Goal: Task Accomplishment & Management: Complete application form

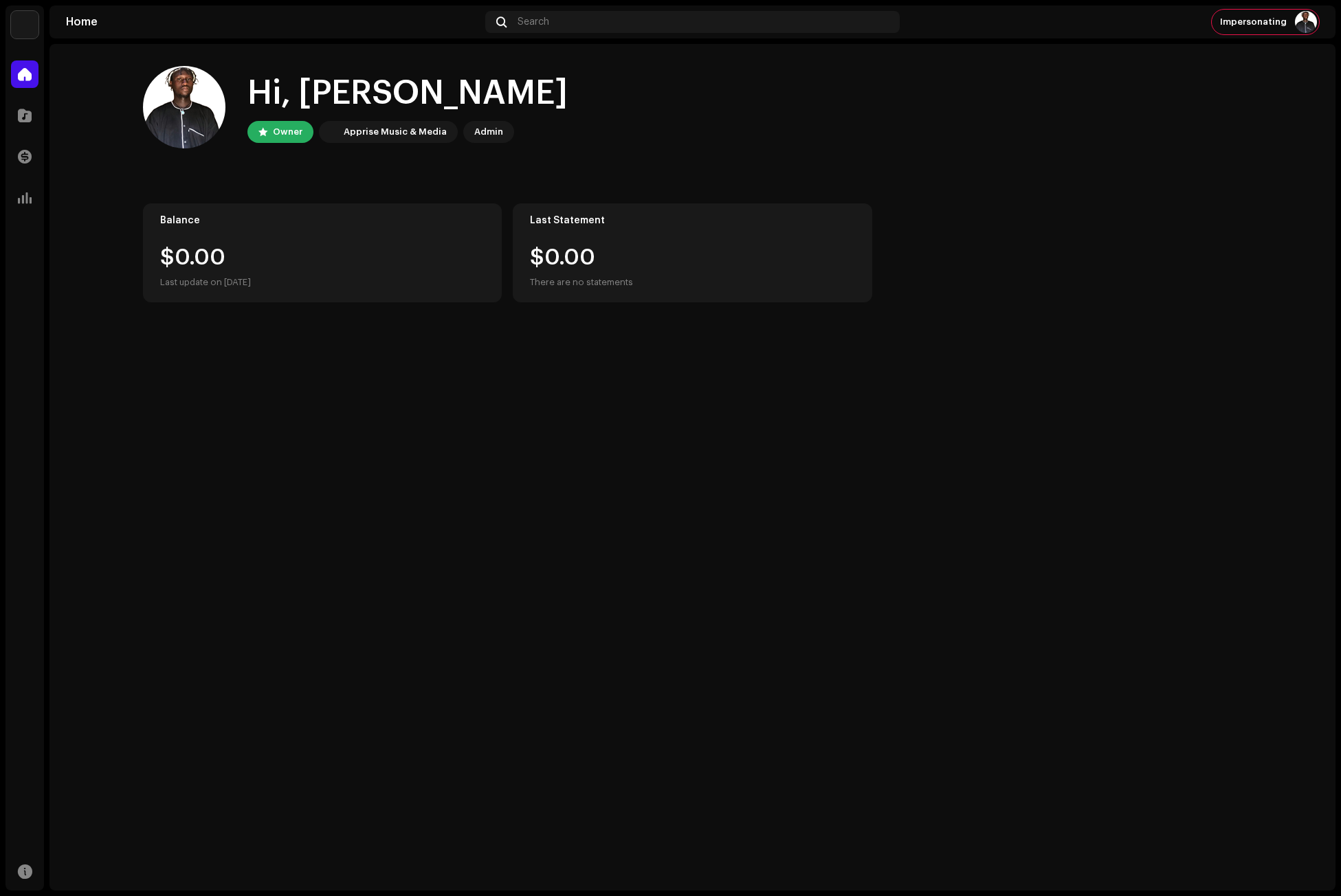
click at [845, 301] on div "Last Statement $0.00 There are no statements" at bounding box center [692, 253] width 360 height 99
click at [28, 118] on span at bounding box center [25, 115] width 14 height 11
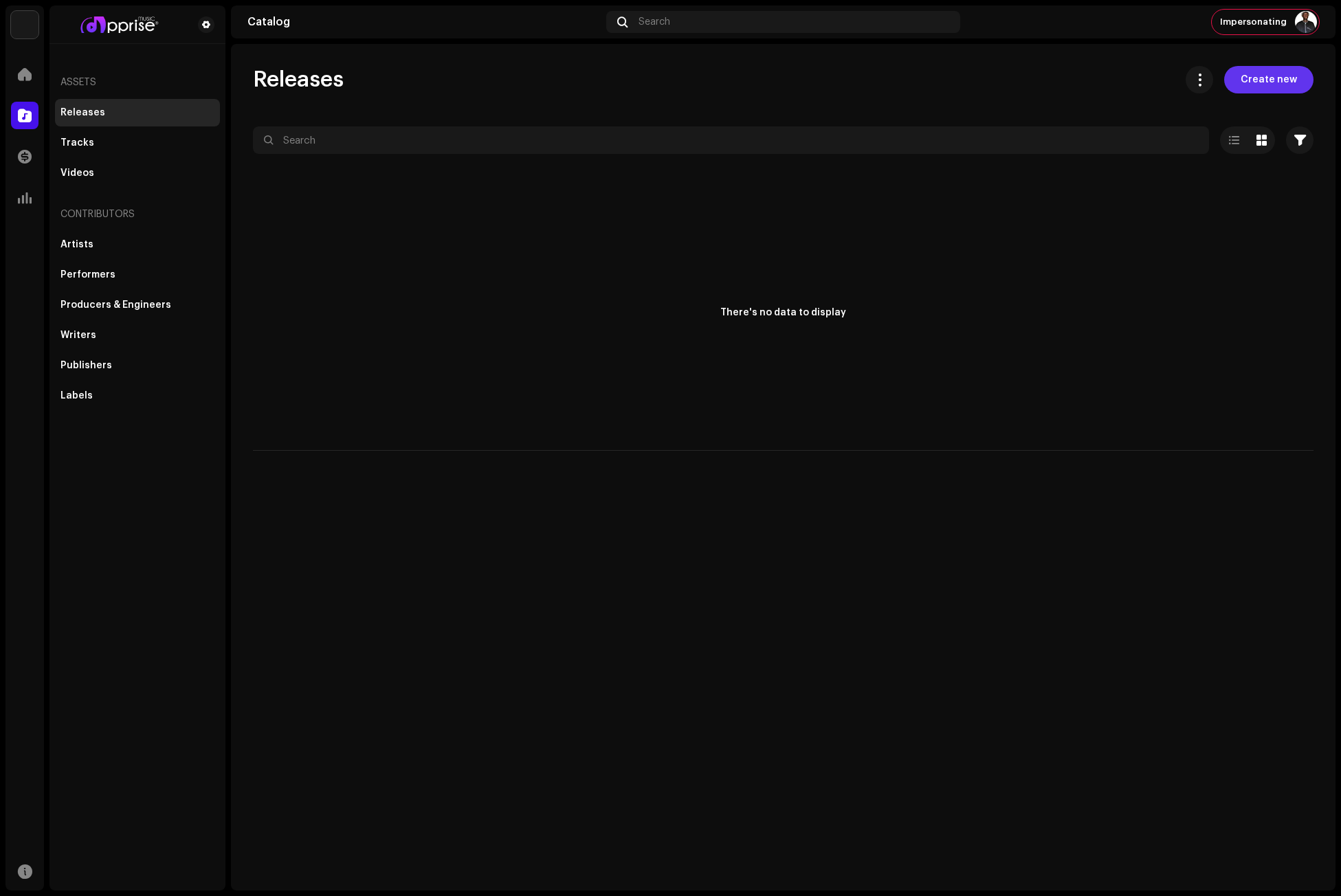
click at [1267, 75] on span "Create new" at bounding box center [1269, 80] width 57 height 27
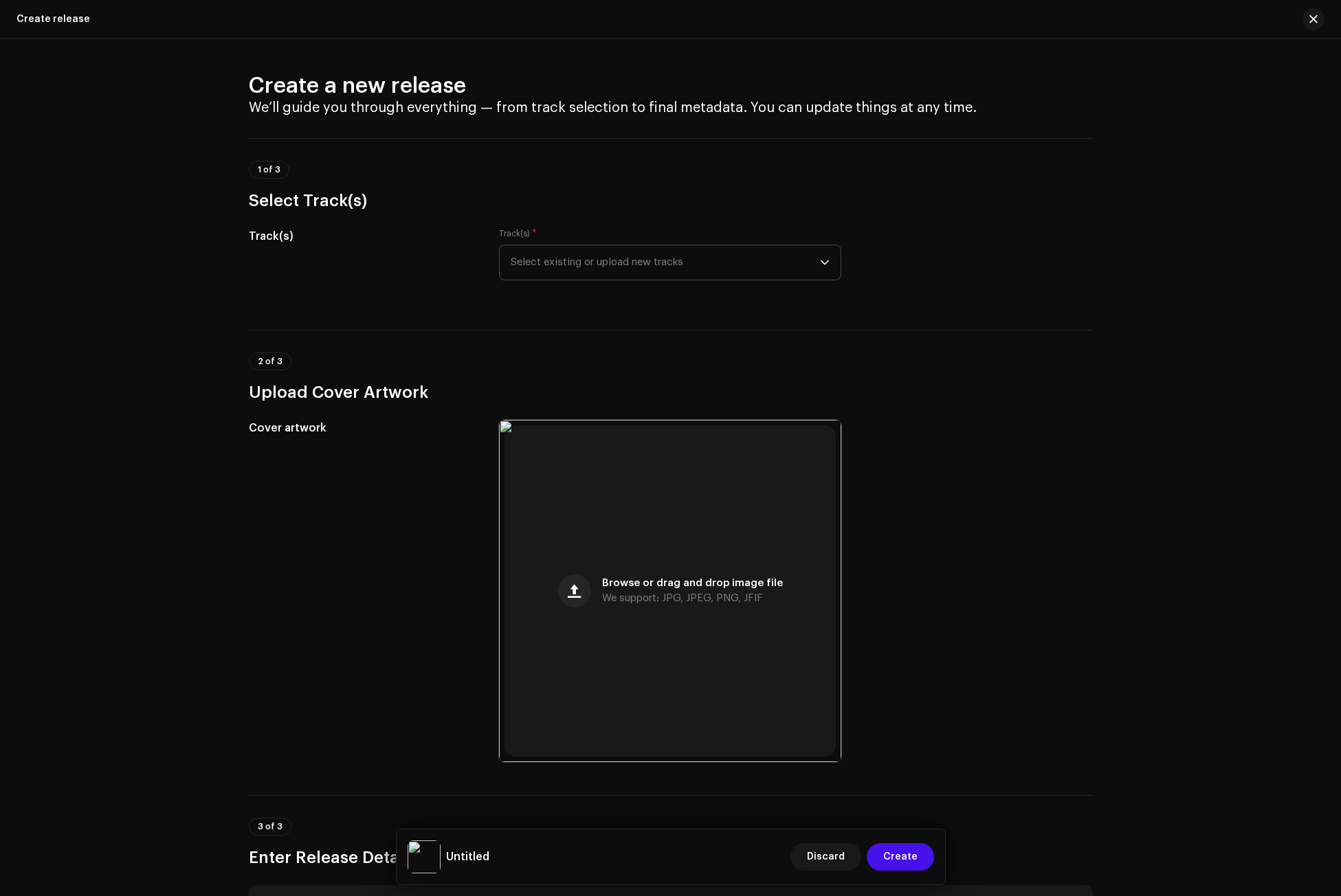
click at [543, 274] on span "Select existing or upload new tracks" at bounding box center [666, 262] width 309 height 34
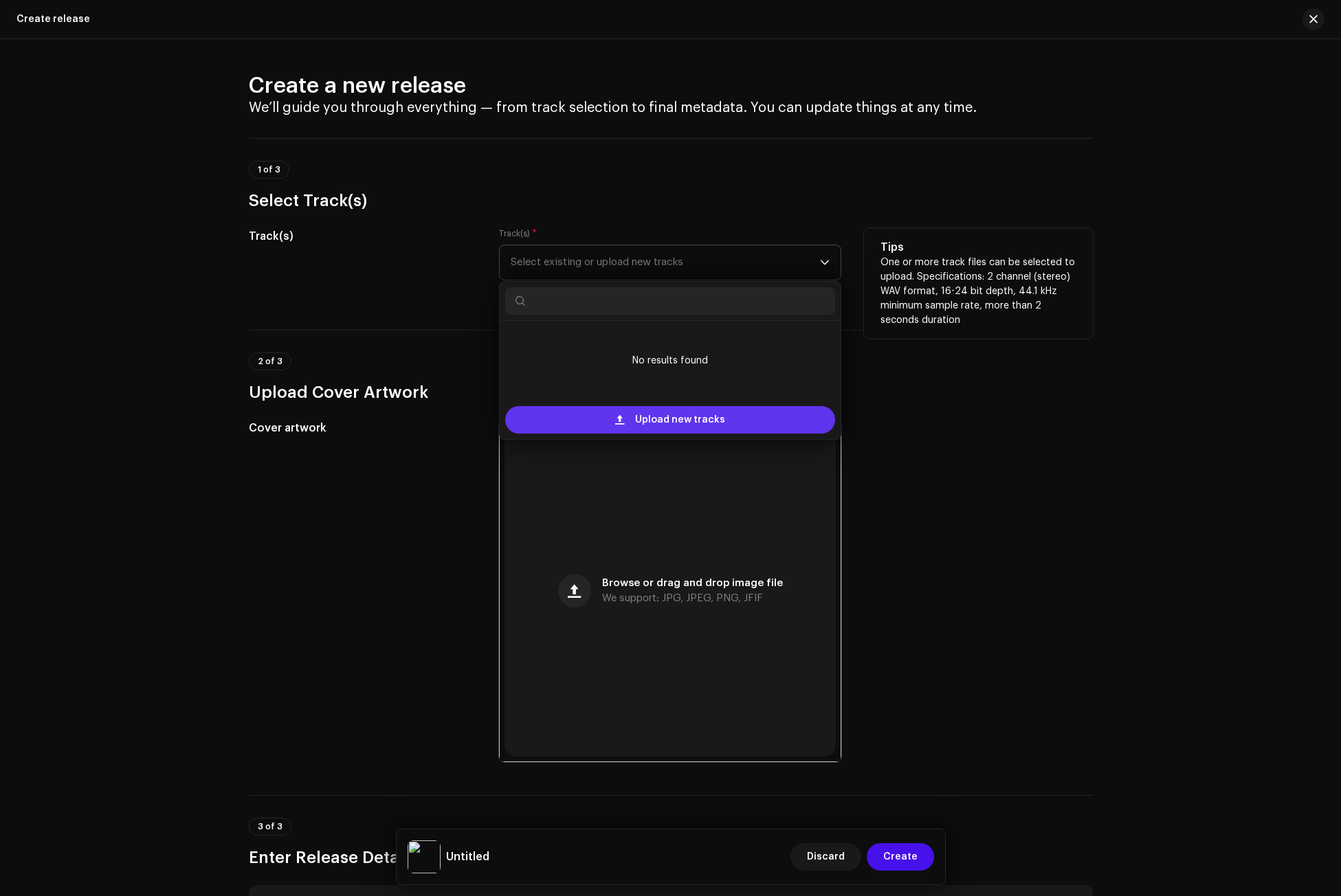
click at [621, 414] on div "Upload new tracks" at bounding box center [670, 420] width 330 height 27
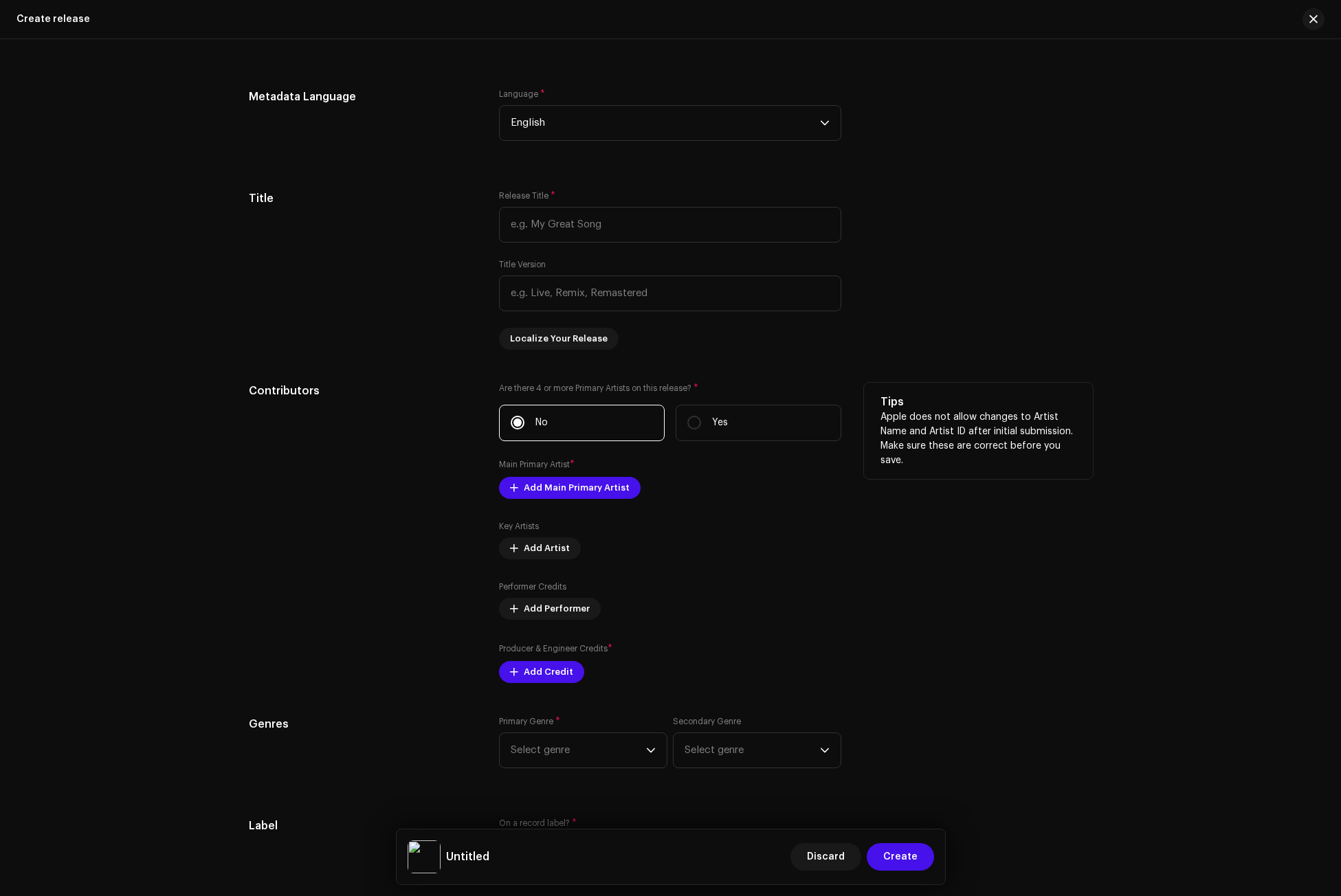
scroll to position [1224, 0]
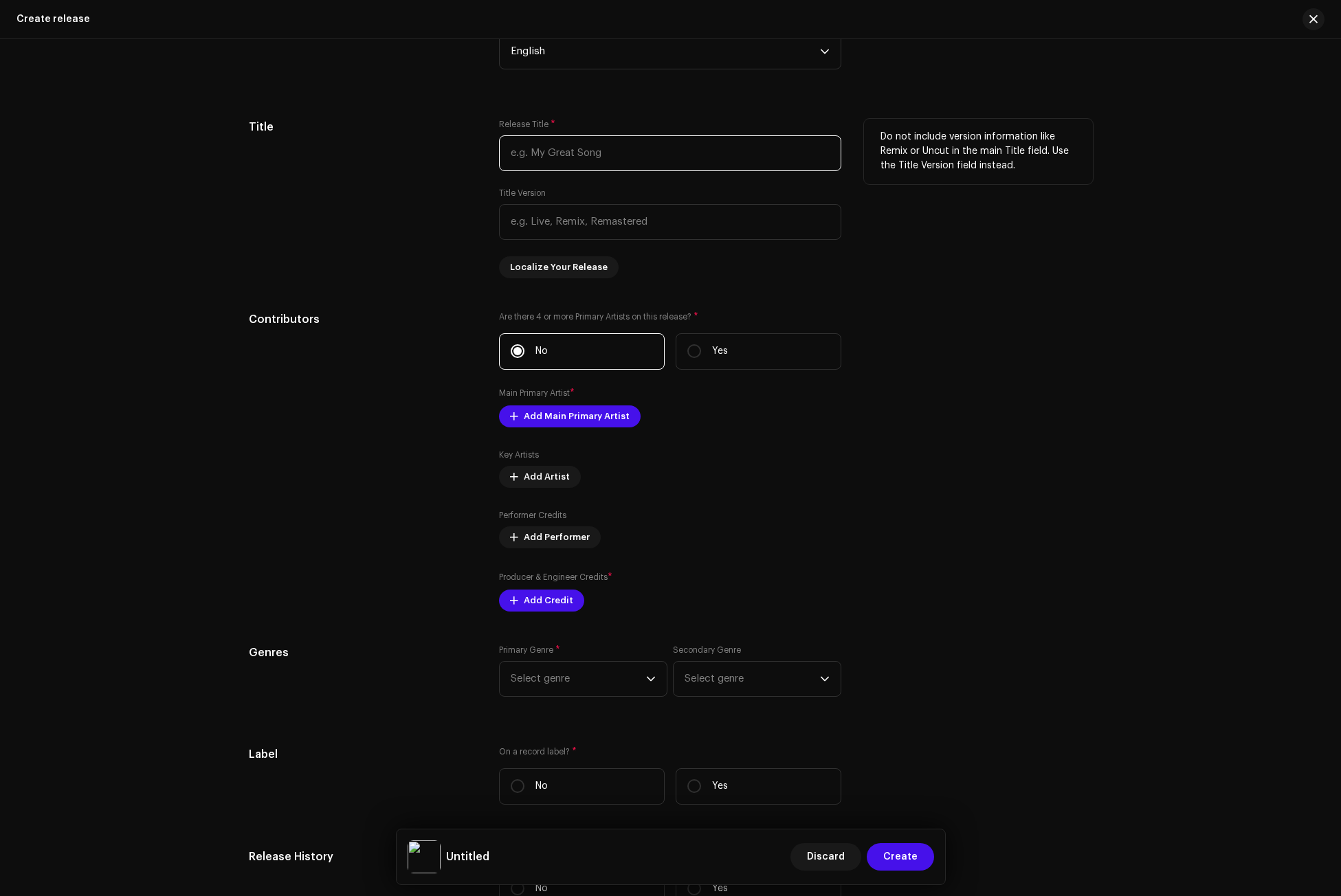
paste input "Mesufr3"
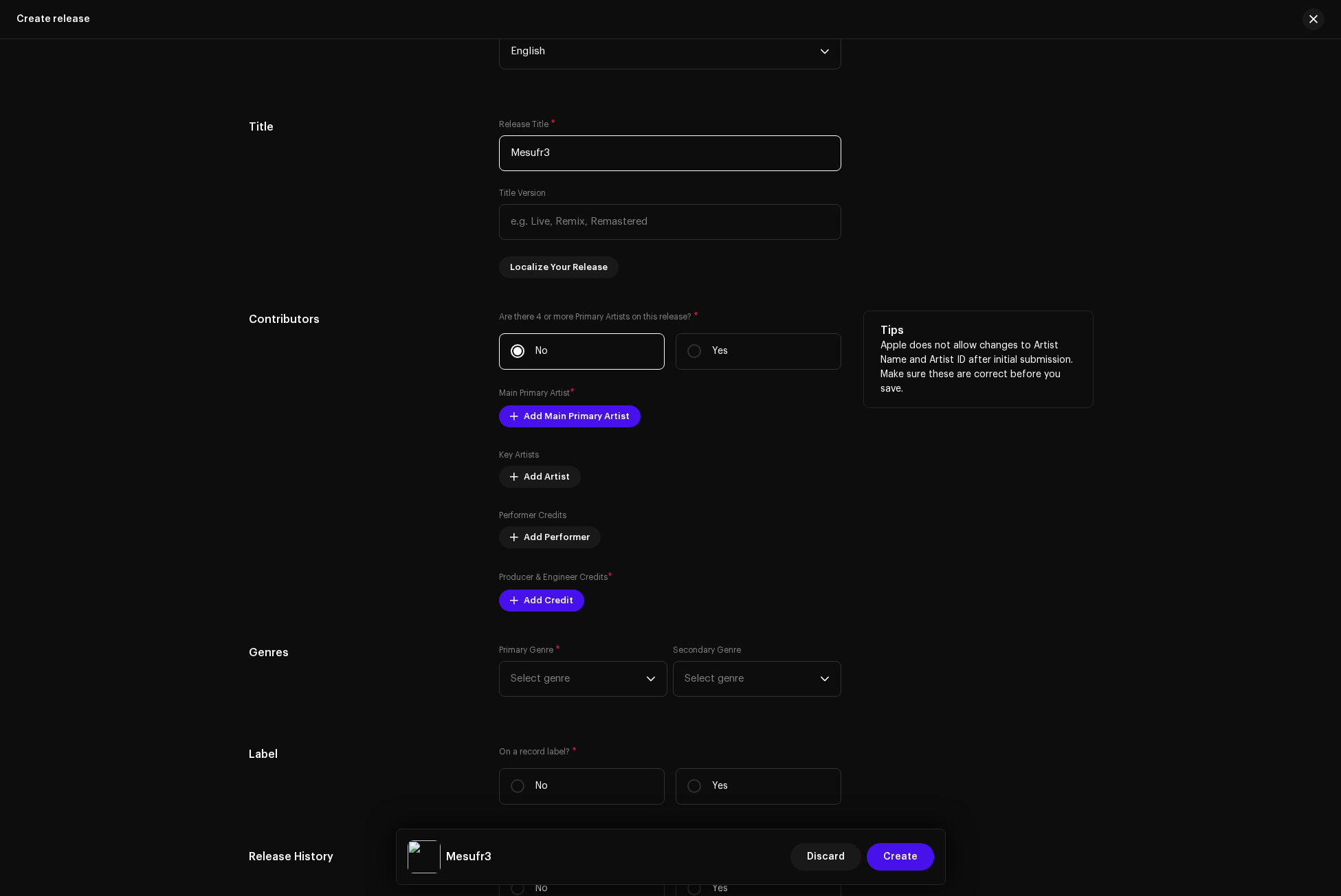
type input "Mesufr3"
click at [419, 324] on h5 "Contributors" at bounding box center [363, 319] width 229 height 17
click at [554, 401] on div "Are there 4 or more Primary Artists on this release? * No Yes Main Primary Arti…" at bounding box center [670, 461] width 342 height 300
click at [554, 415] on span "Add Main Primary Artist" at bounding box center [577, 416] width 106 height 27
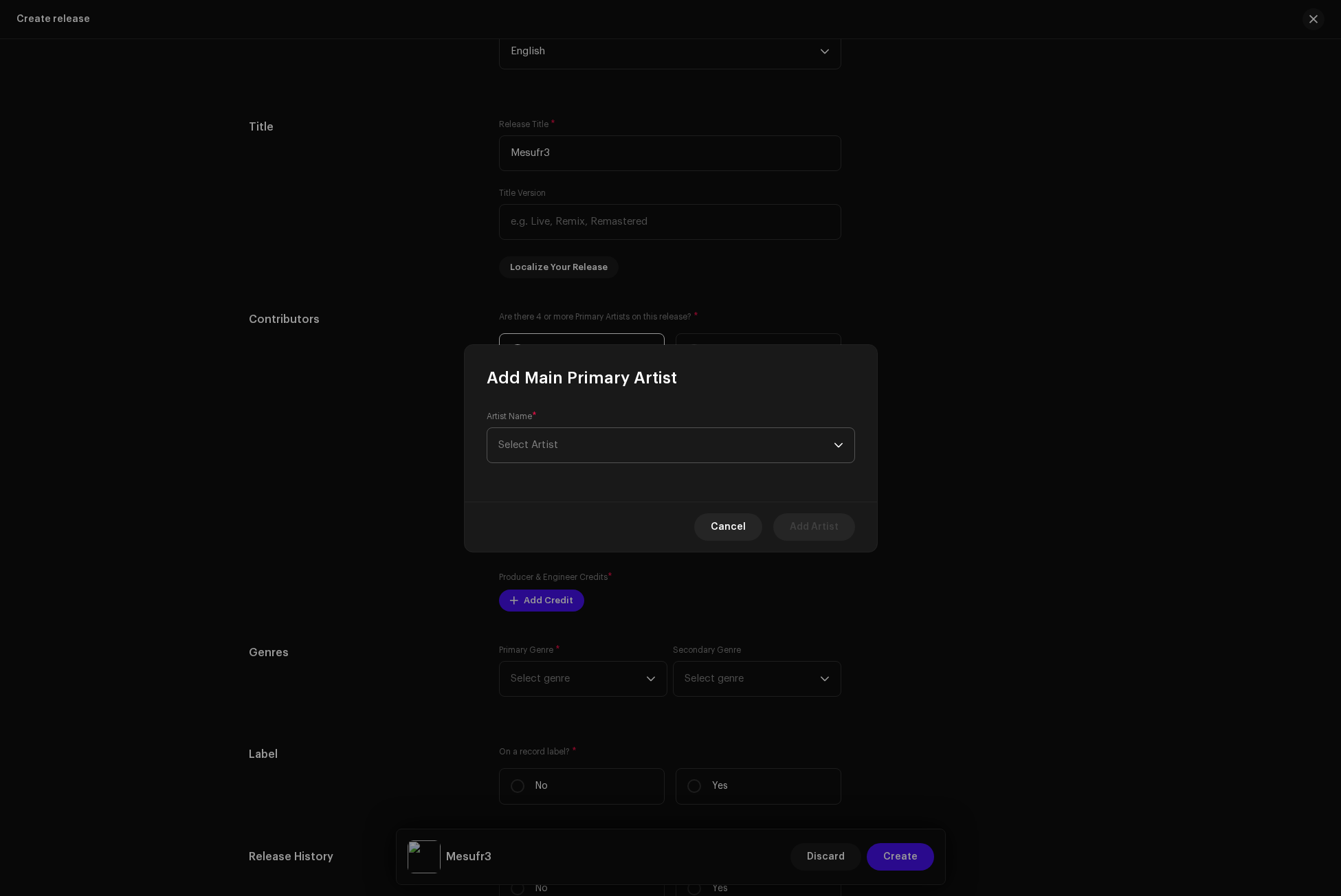
click at [557, 443] on span "Select Artist" at bounding box center [529, 445] width 60 height 11
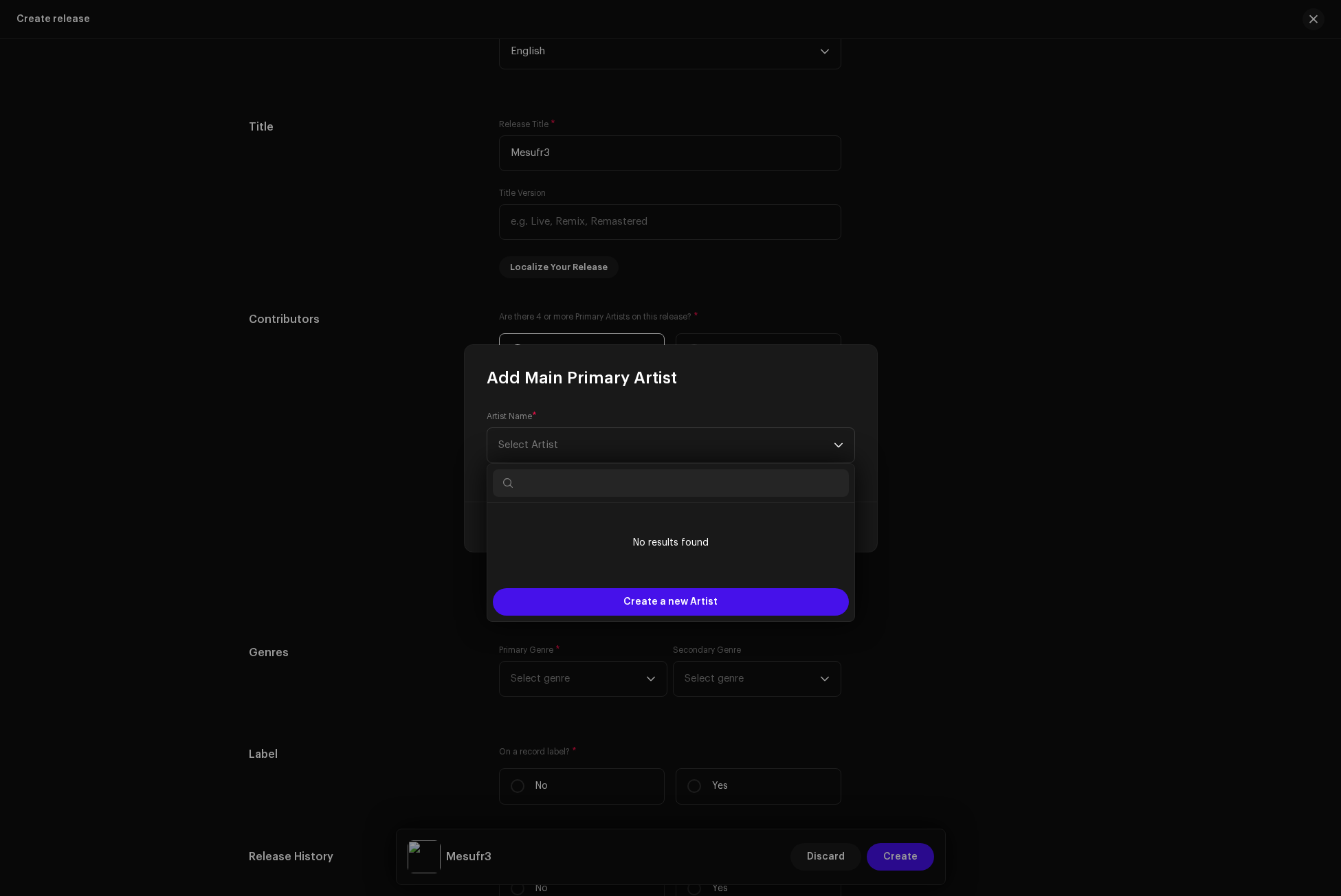
click at [568, 483] on input "text" at bounding box center [671, 482] width 356 height 27
paste input "Fargone Xr"
type input "Fargone Xr"
click at [637, 601] on span "Create a new Artist" at bounding box center [670, 602] width 95 height 27
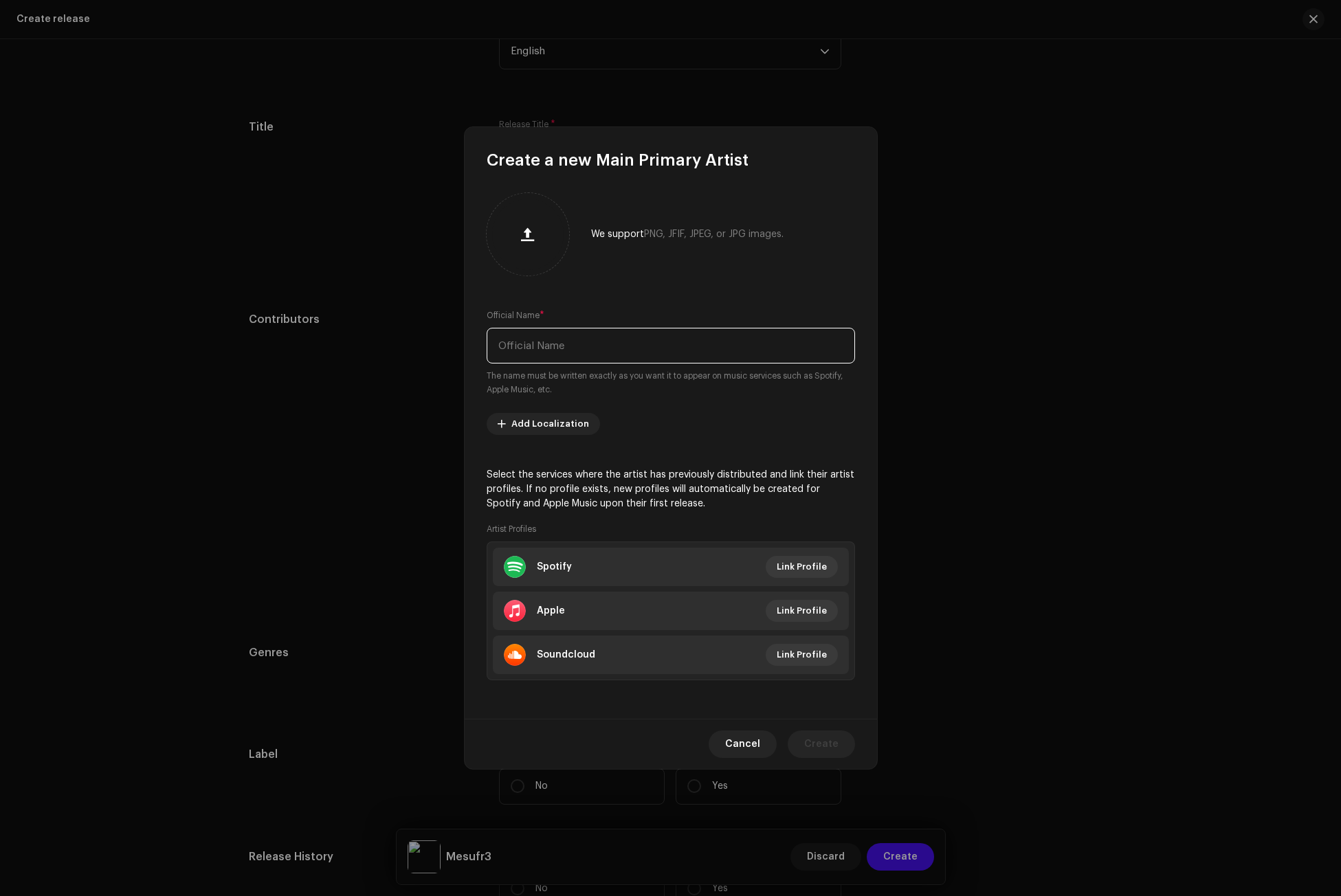
click at [523, 345] on input "text" at bounding box center [671, 345] width 369 height 35
paste input "Fargone Xr"
type input "Fargone Xr"
click at [812, 740] on span "Create" at bounding box center [821, 744] width 34 height 27
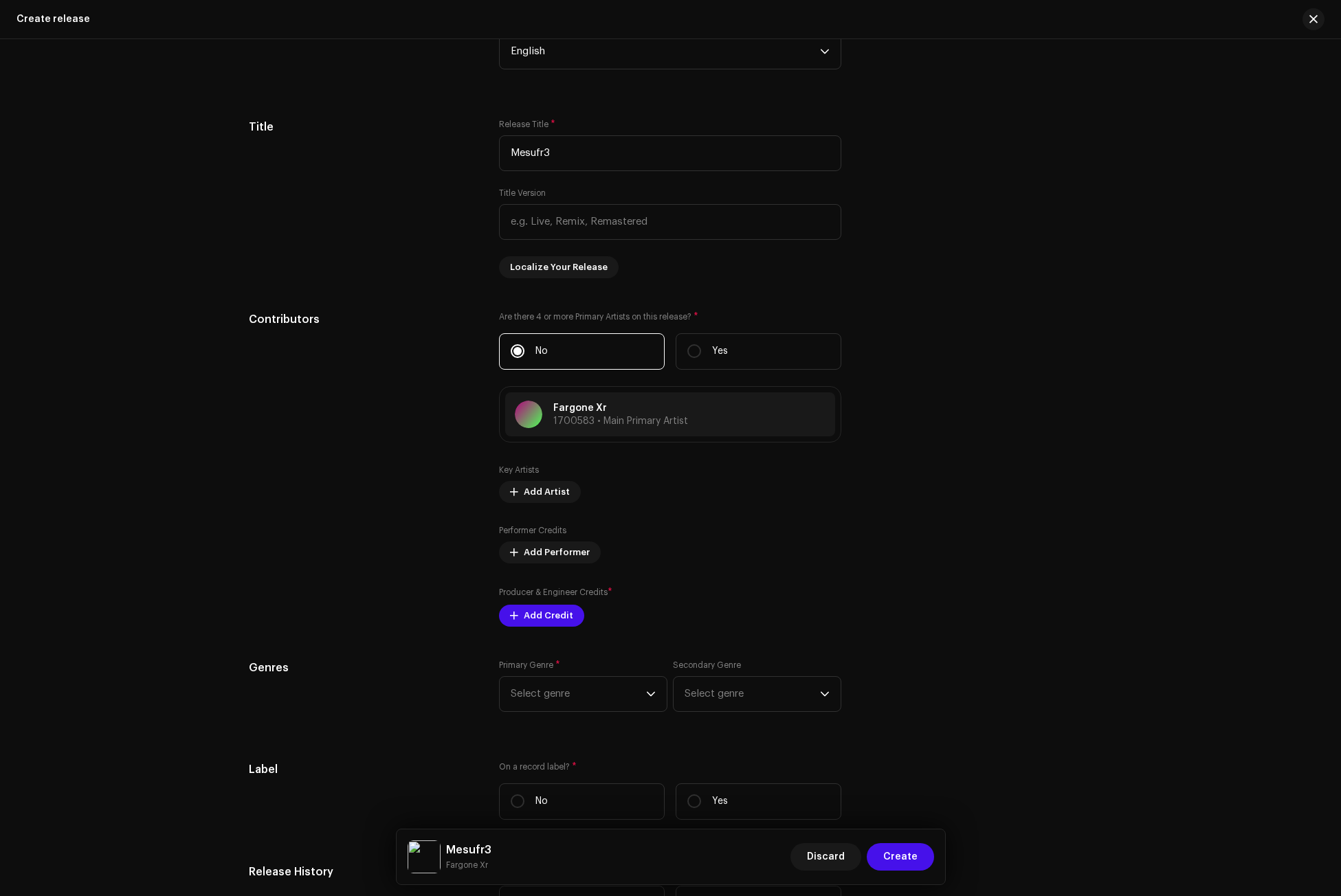
click at [1057, 301] on div "Prefill release information from track metadata Compilation Is it a compilation…" at bounding box center [671, 564] width 844 height 1485
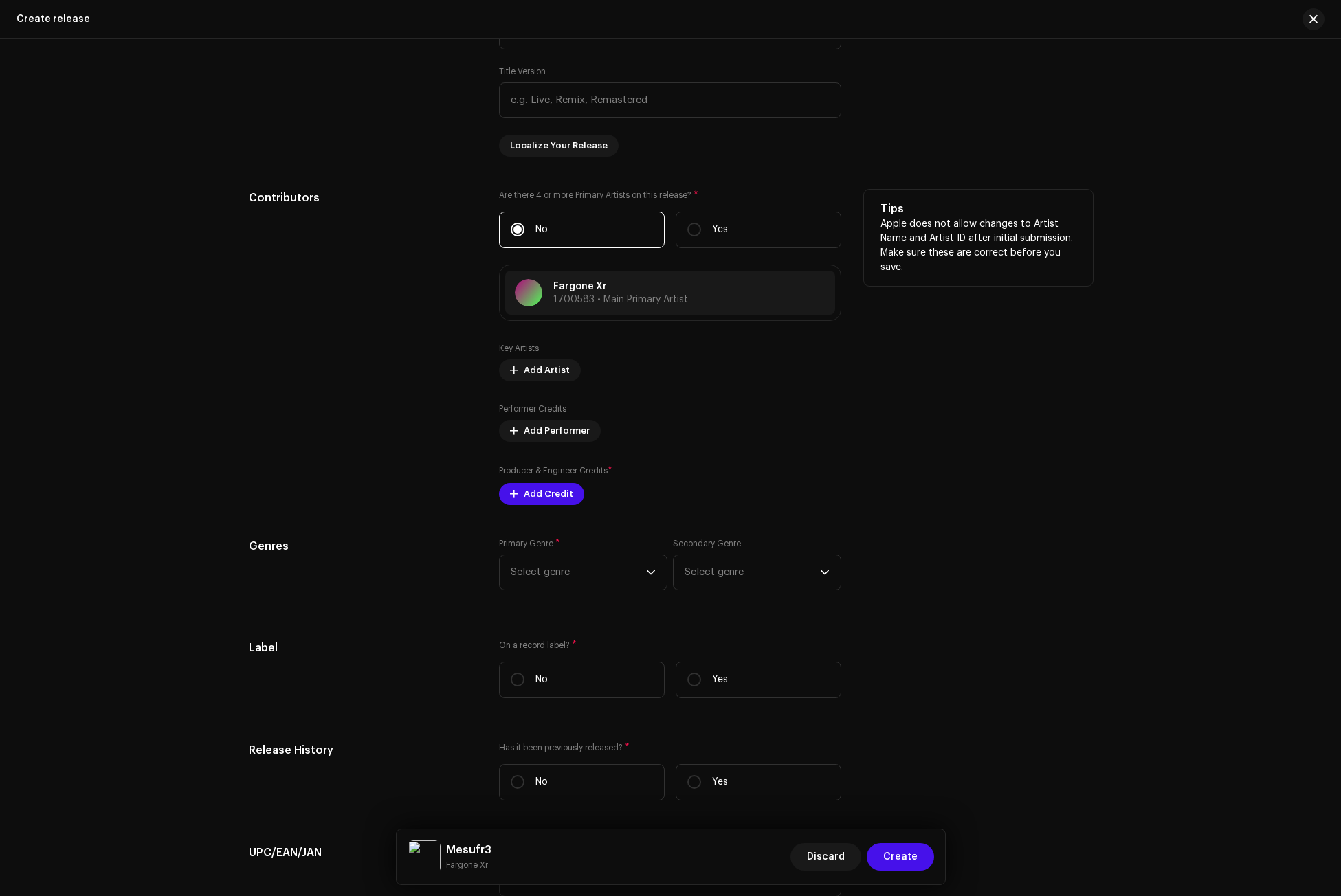
scroll to position [1362, 0]
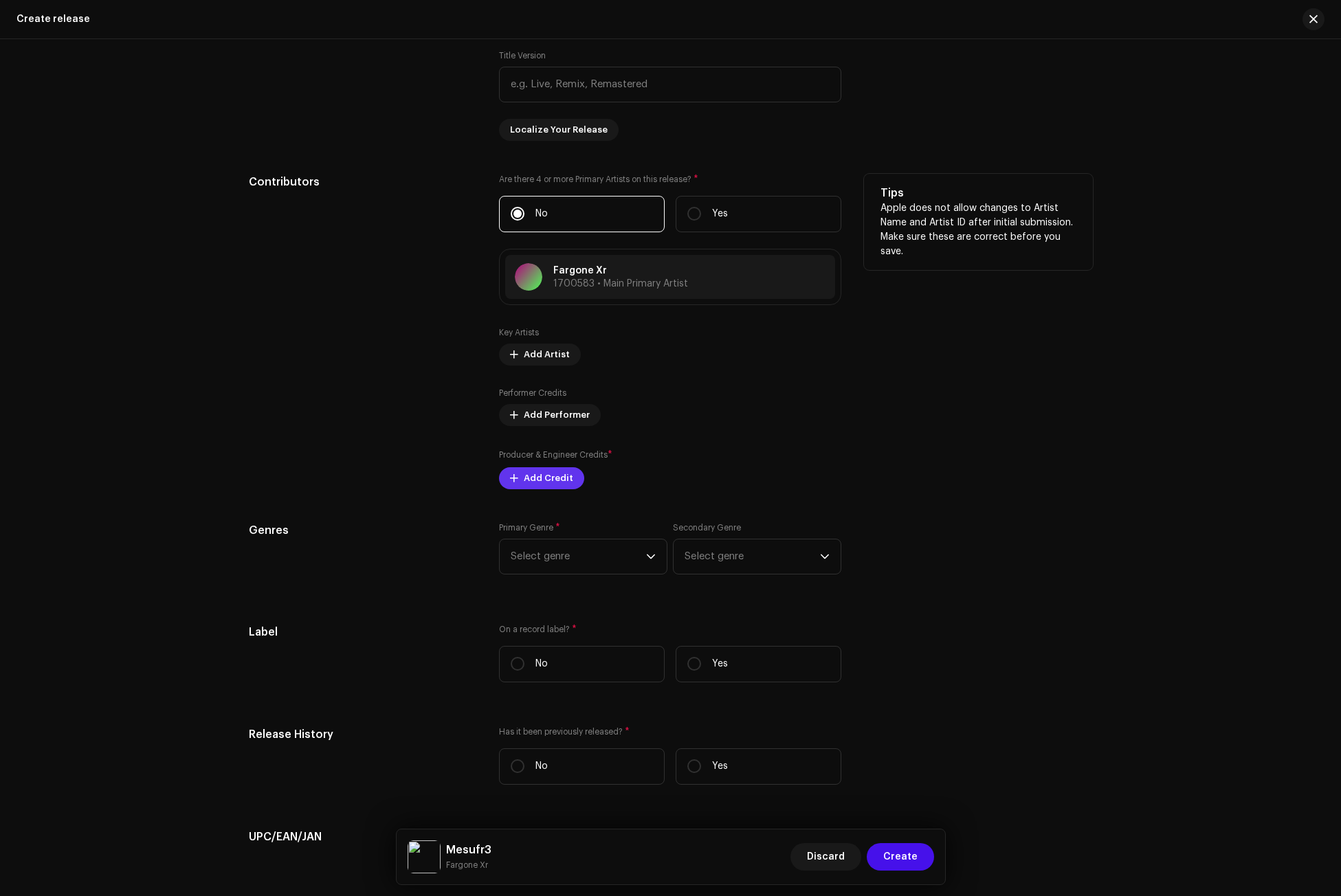
click at [551, 478] on span "Add Credit" at bounding box center [549, 478] width 50 height 27
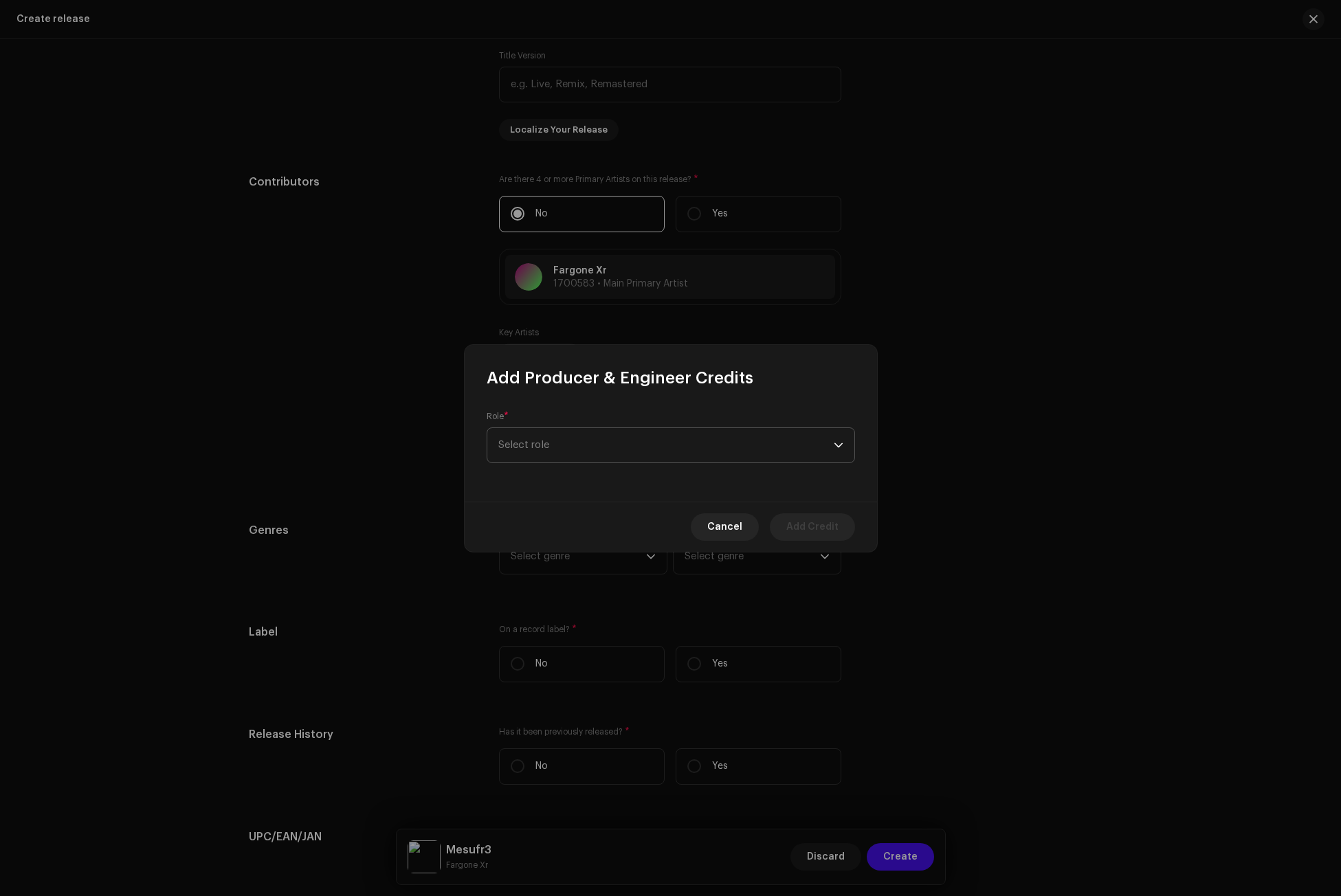
click at [555, 447] on span "Select role" at bounding box center [667, 445] width 336 height 34
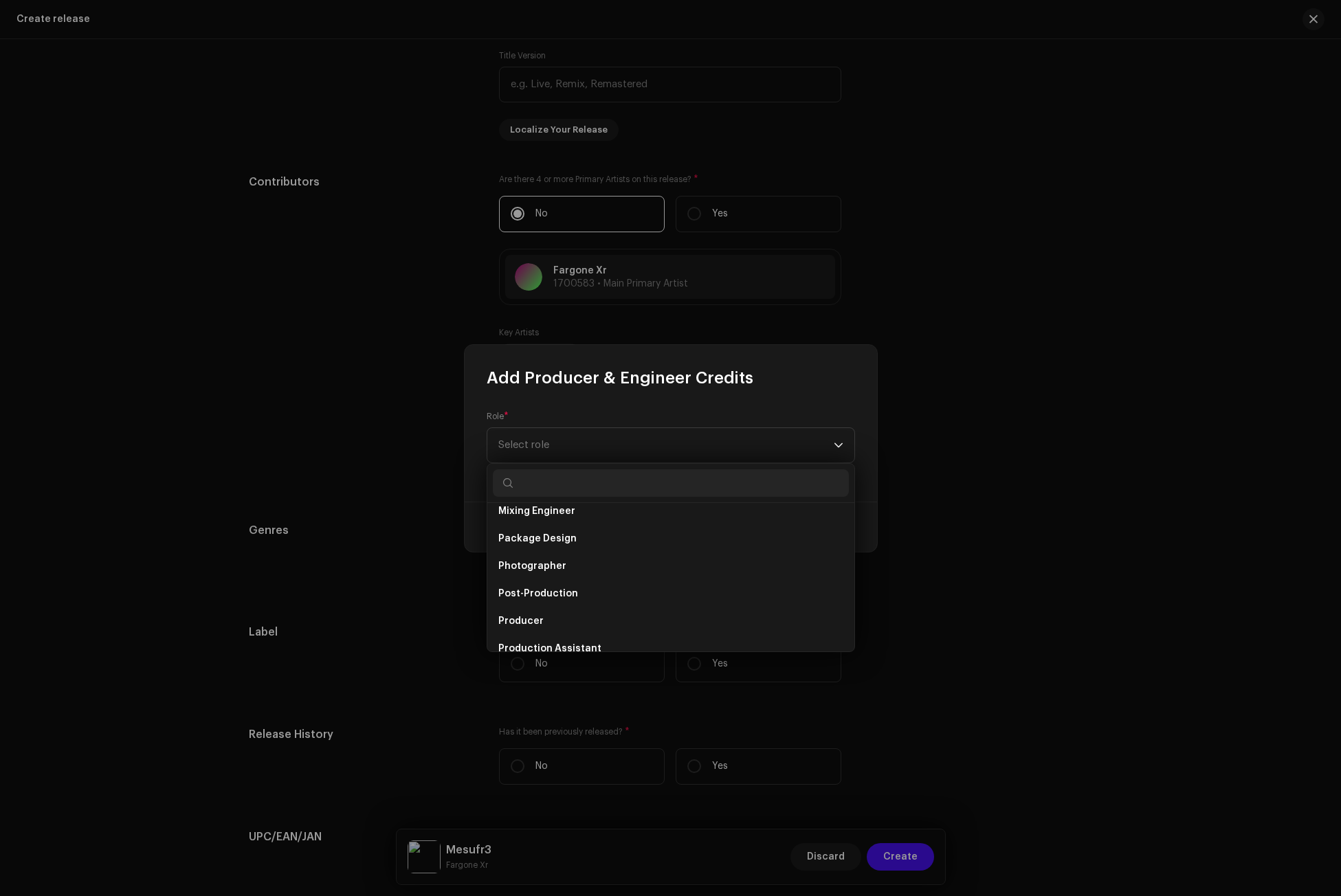
scroll to position [481, 0]
click at [544, 591] on li "Producer" at bounding box center [671, 590] width 356 height 27
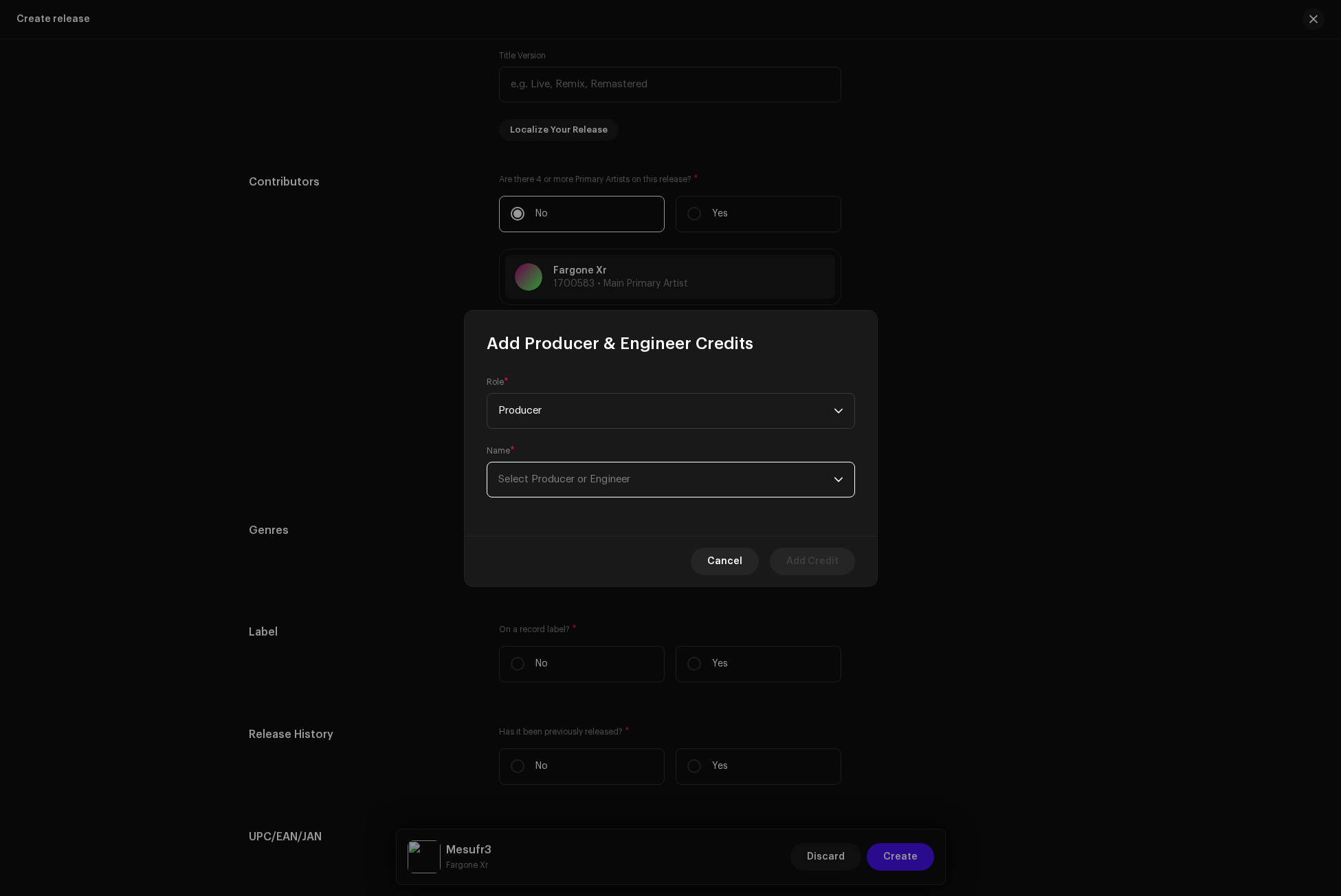
click at [537, 490] on span "Select Producer or Engineer" at bounding box center [667, 479] width 336 height 34
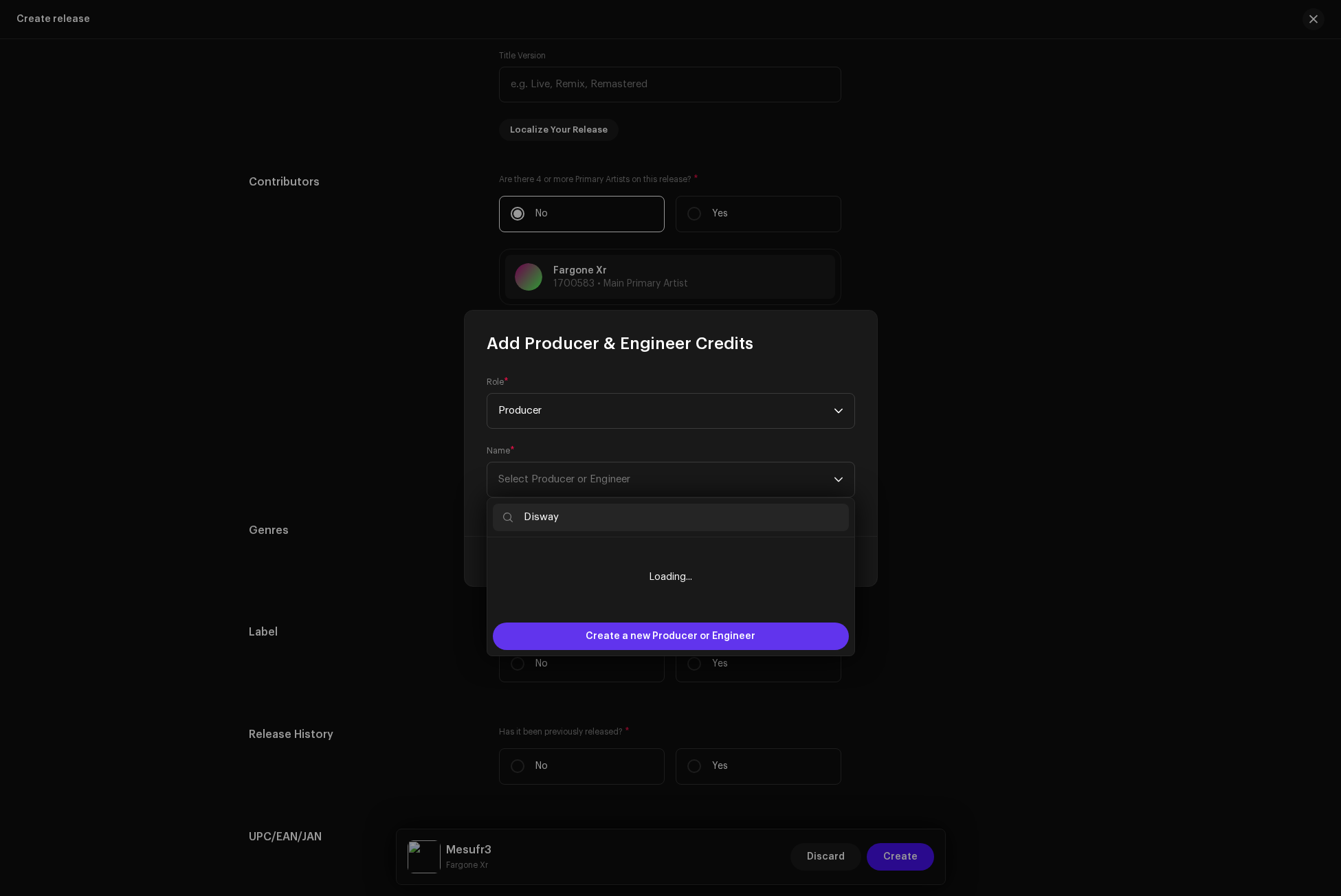
type input "Disway"
click at [674, 636] on span "Create a new Producer or Engineer" at bounding box center [671, 636] width 170 height 27
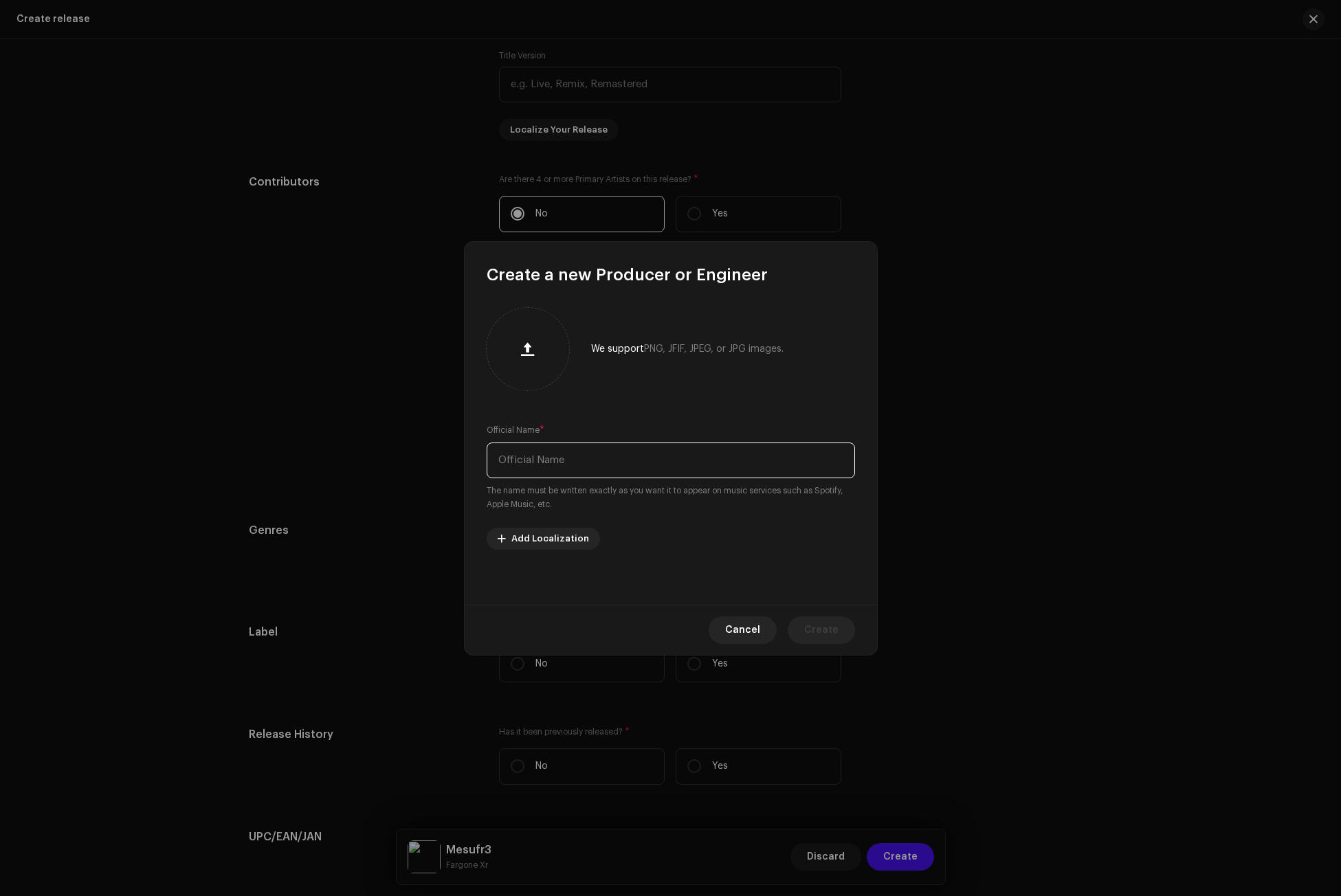
paste input "Disway"
type input "Disway"
click at [806, 633] on button "Create" at bounding box center [821, 630] width 67 height 27
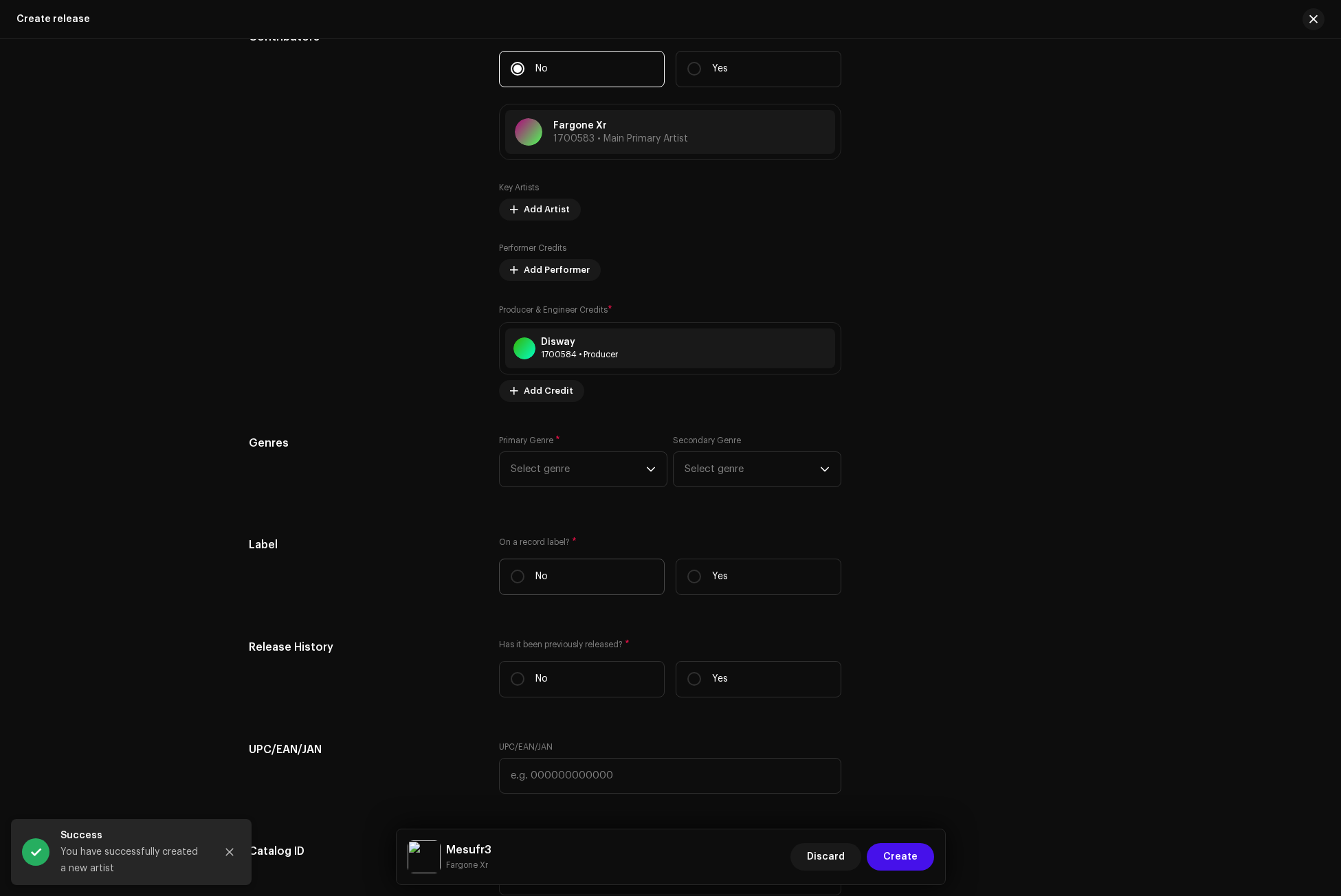
scroll to position [1568, 0]
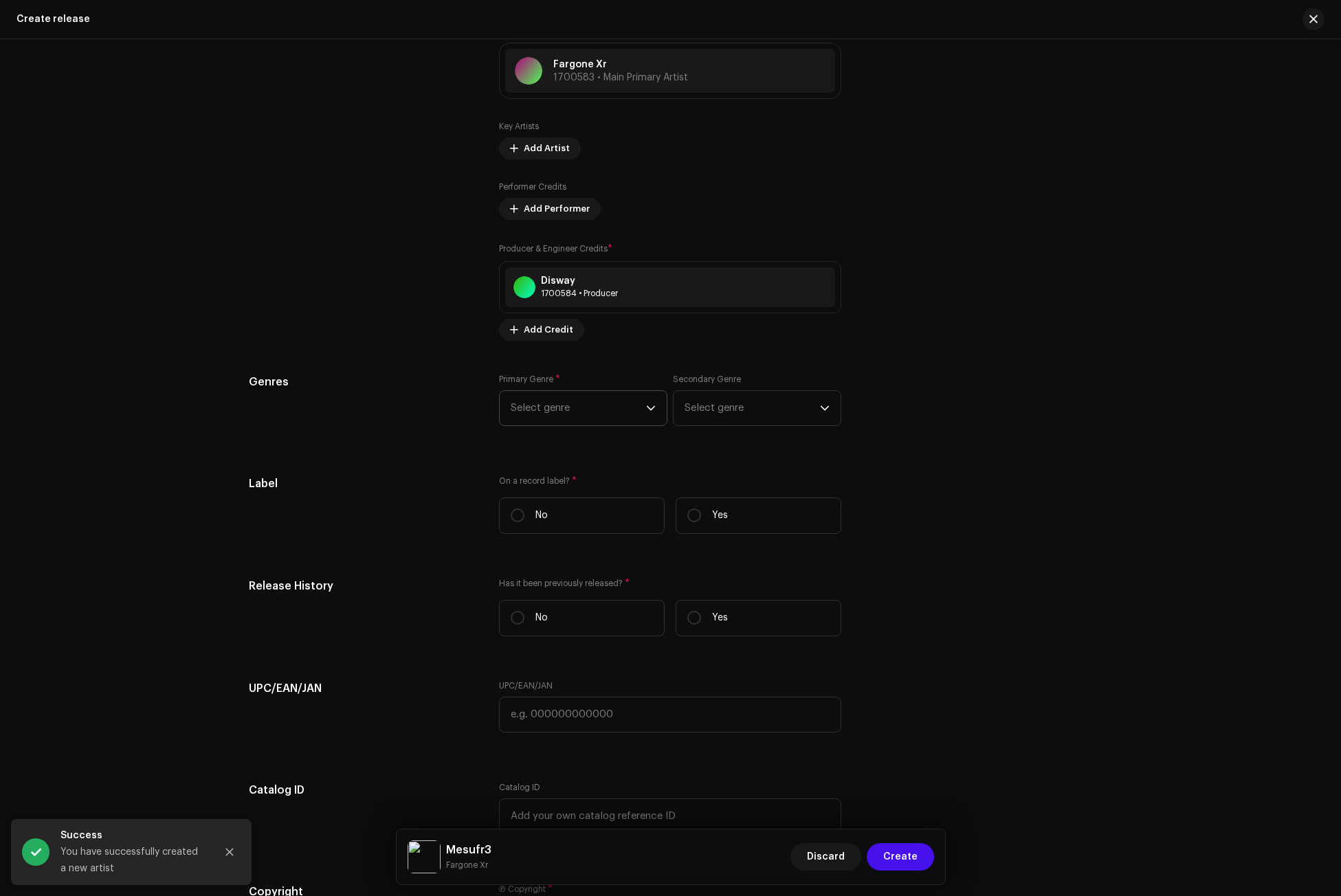
click at [583, 421] on span "Select genre" at bounding box center [578, 408] width 135 height 34
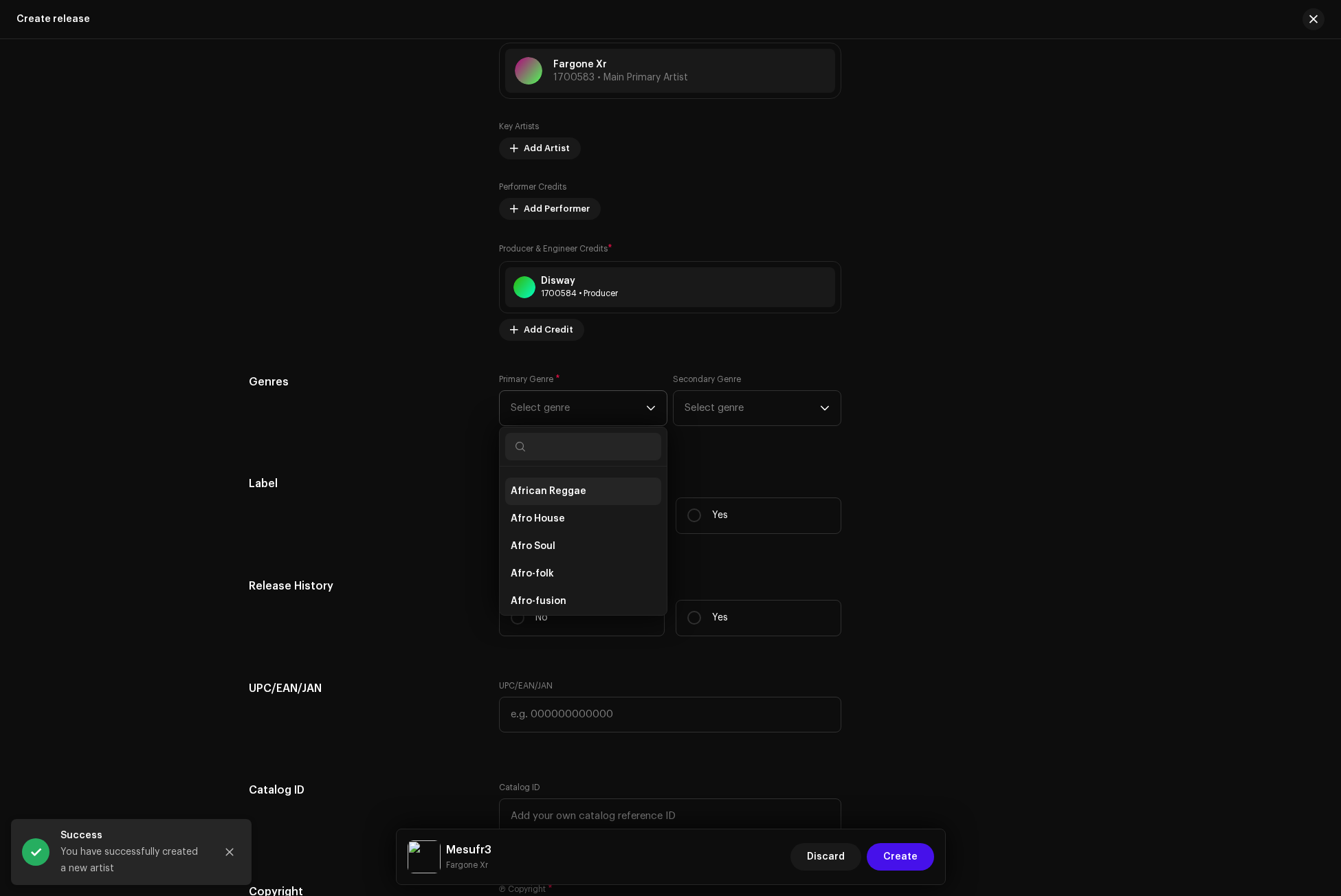
scroll to position [138, 0]
click at [557, 568] on li "Afrobeats" at bounding box center [583, 568] width 156 height 27
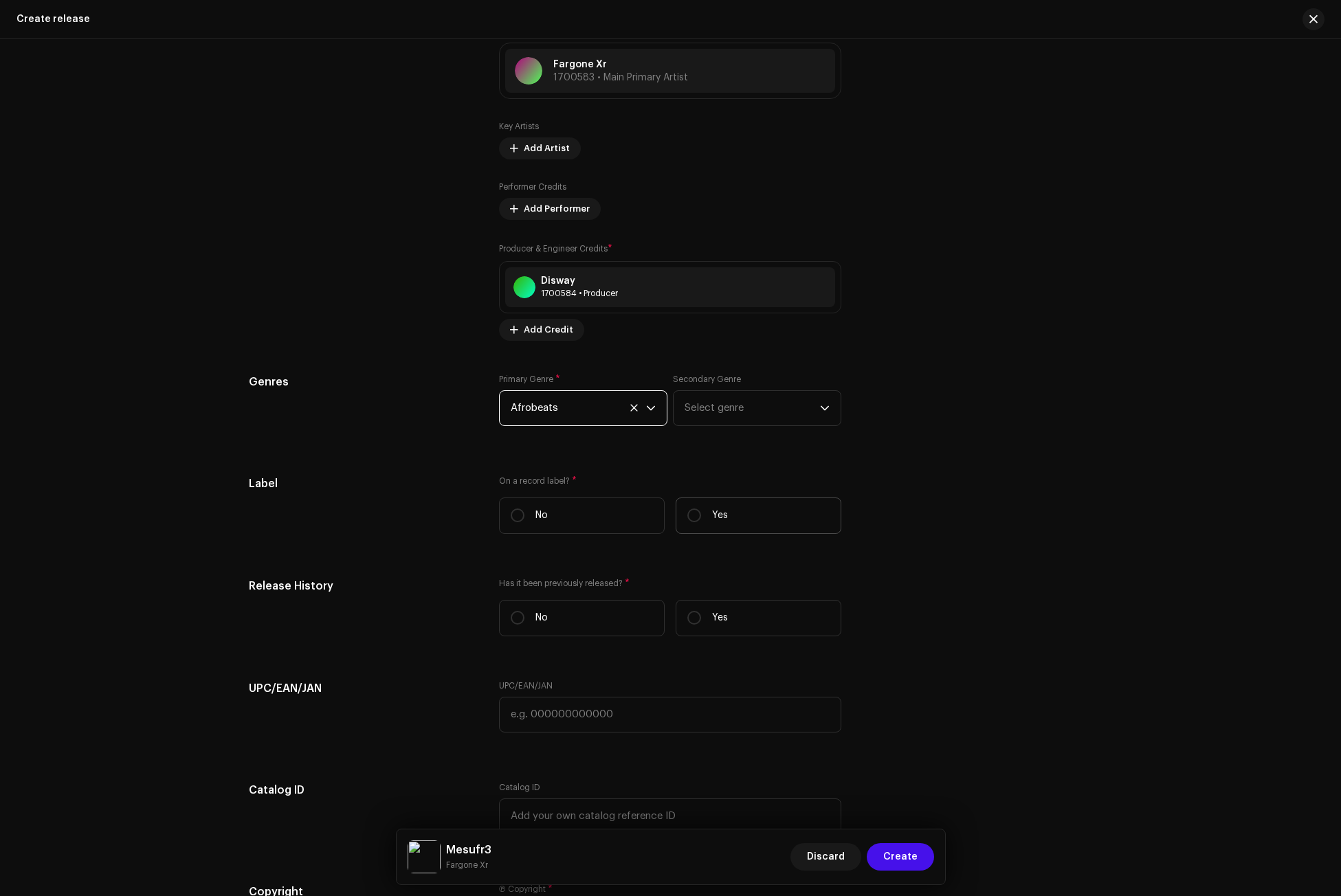
click at [722, 513] on p "Yes" at bounding box center [720, 516] width 16 height 14
click at [701, 513] on input "Yes" at bounding box center [695, 516] width 14 height 14
radio input "true"
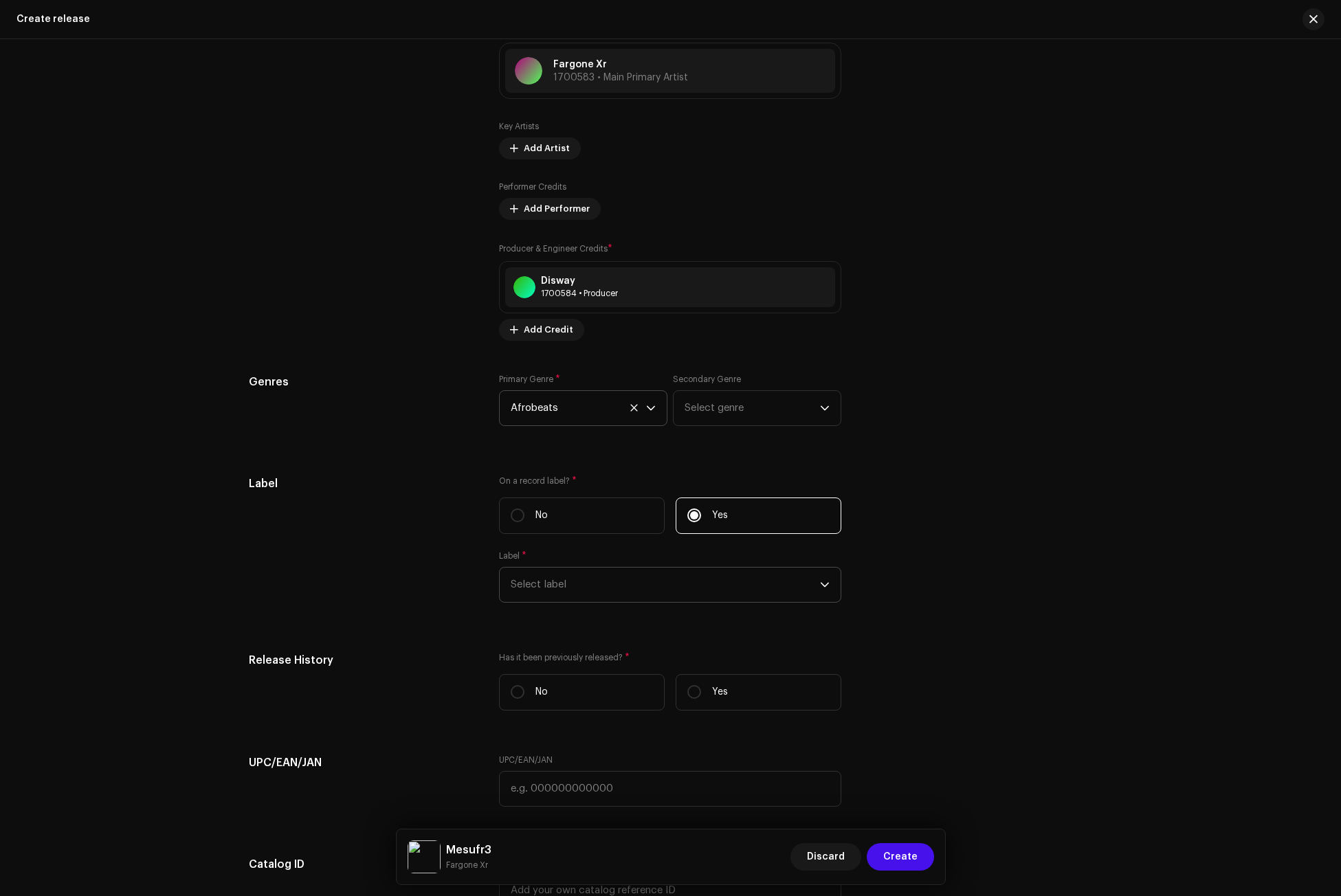
click at [545, 583] on span "Select label" at bounding box center [666, 584] width 309 height 34
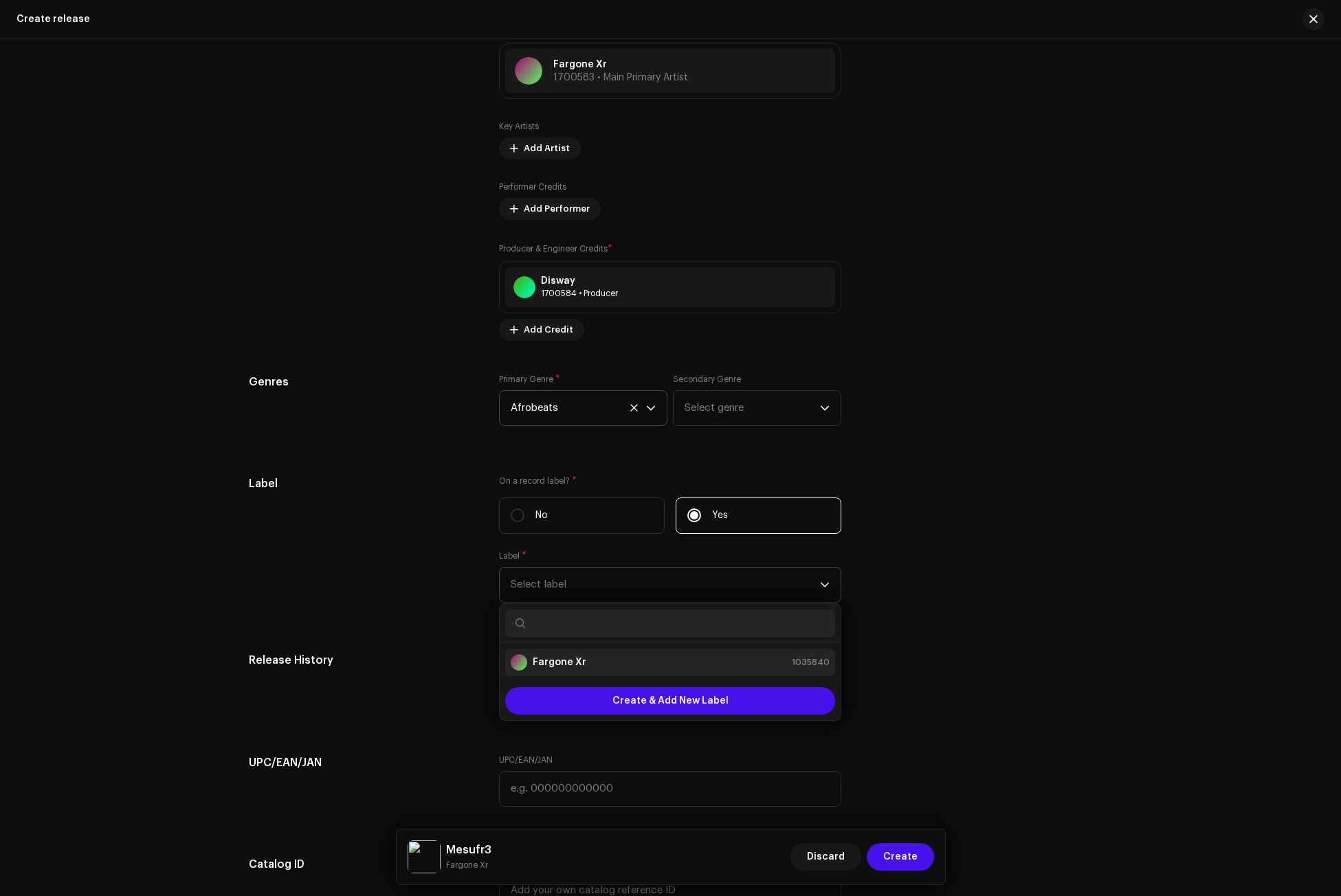
click at [566, 661] on strong "Fargone Xr" at bounding box center [560, 663] width 54 height 14
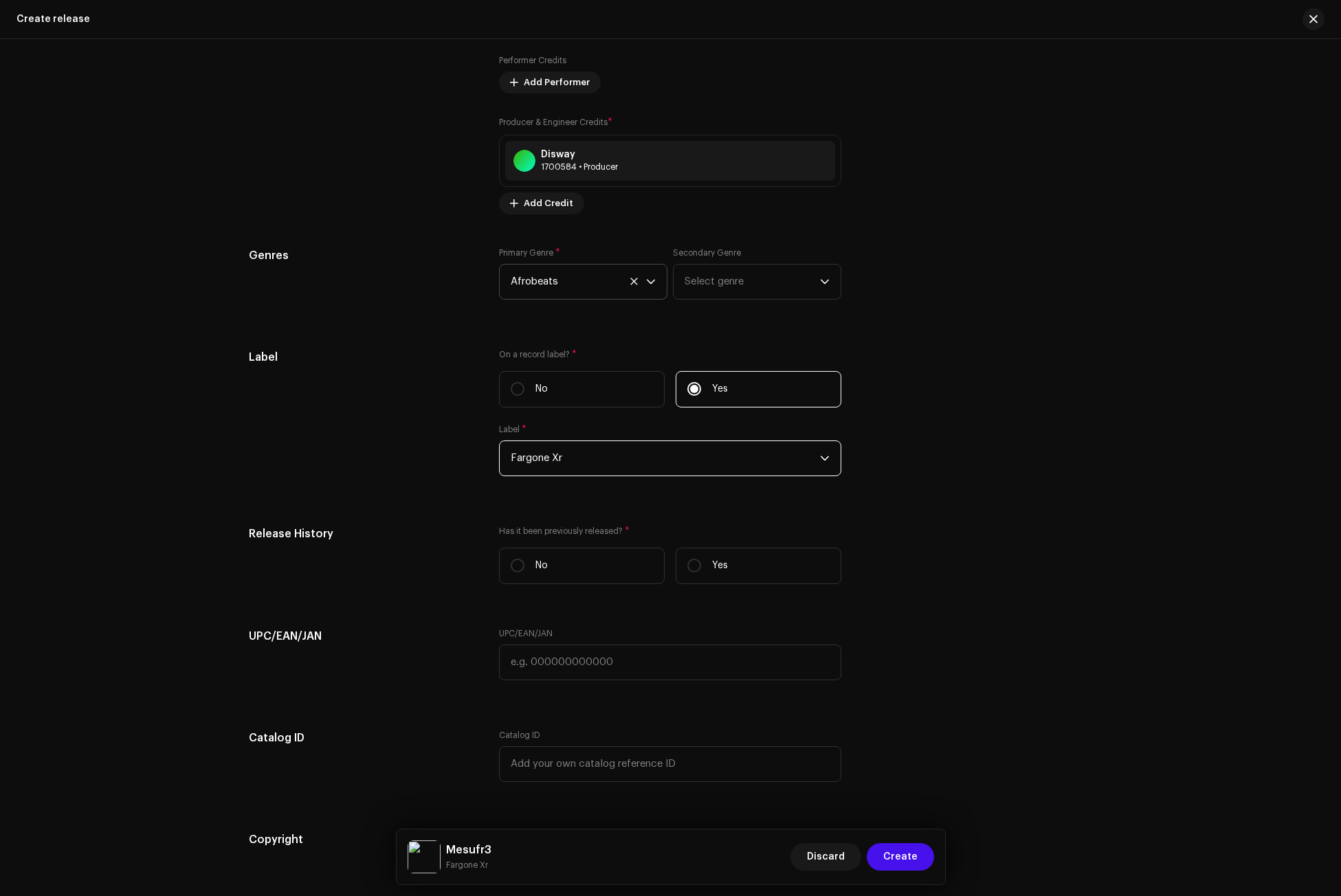
scroll to position [1773, 0]
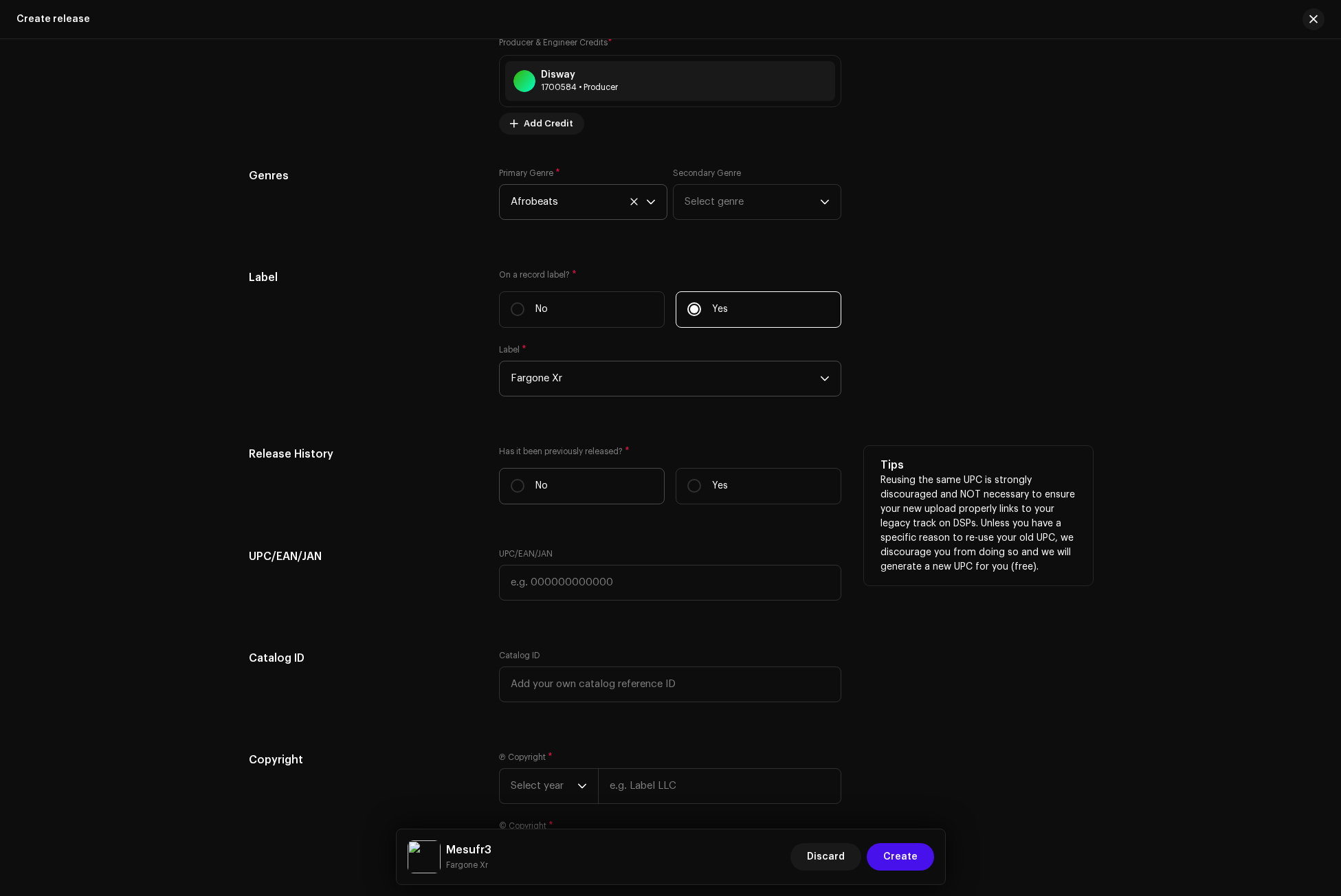
click at [561, 487] on label "No" at bounding box center [582, 486] width 165 height 36
click at [524, 487] on input "No" at bounding box center [518, 486] width 14 height 14
radio input "true"
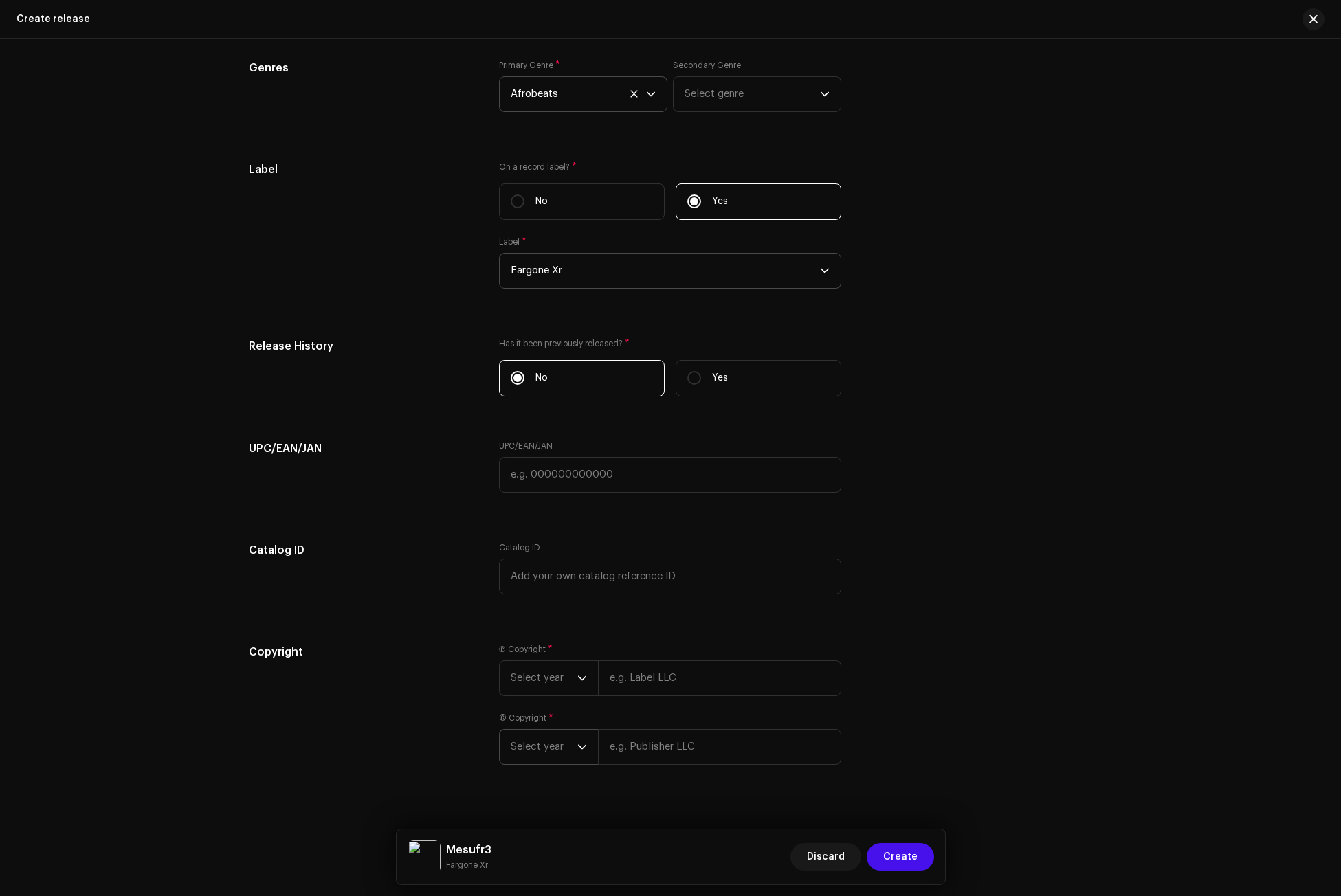
scroll to position [1899, 0]
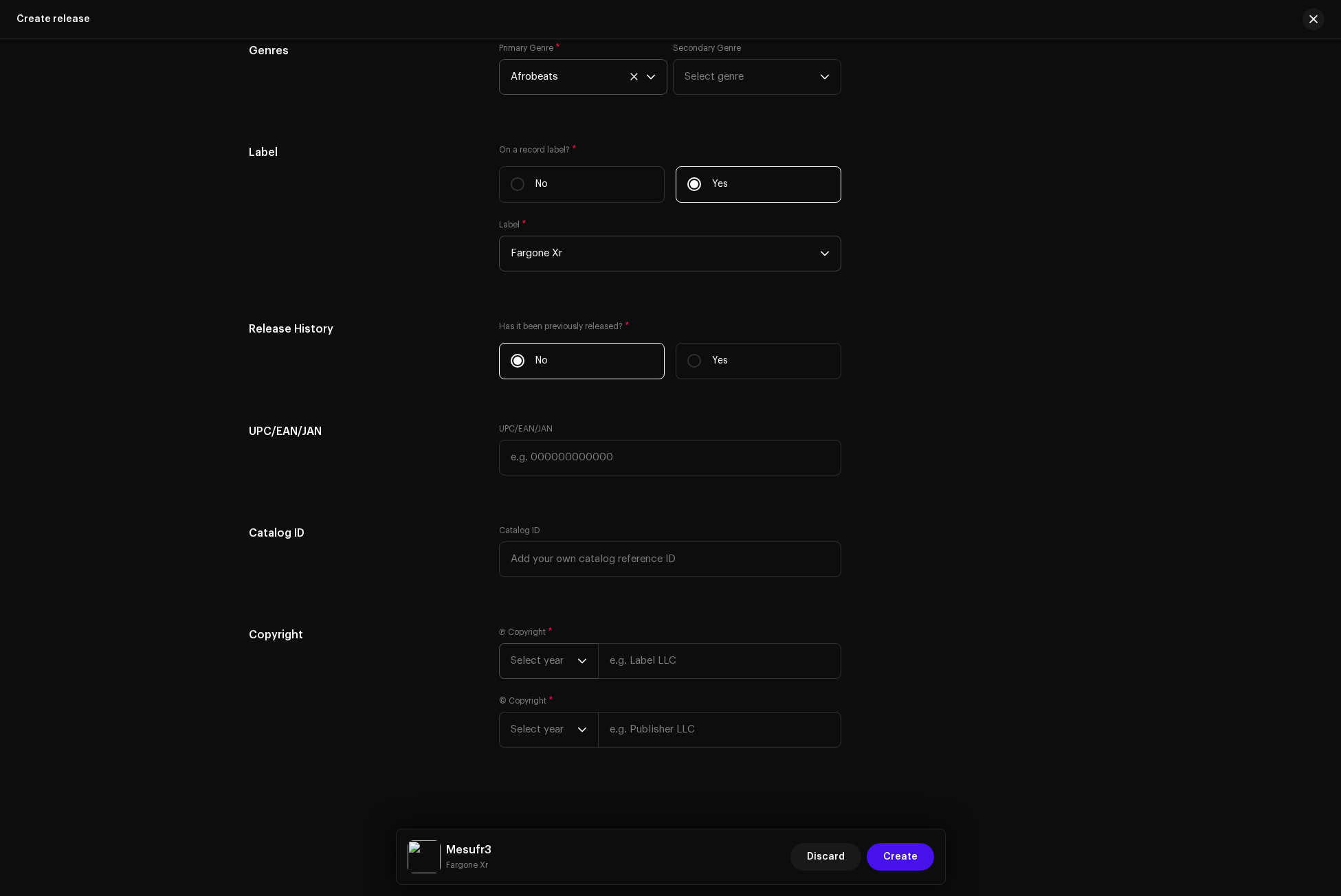
click at [587, 662] on p-select "Select year" at bounding box center [549, 661] width 99 height 35
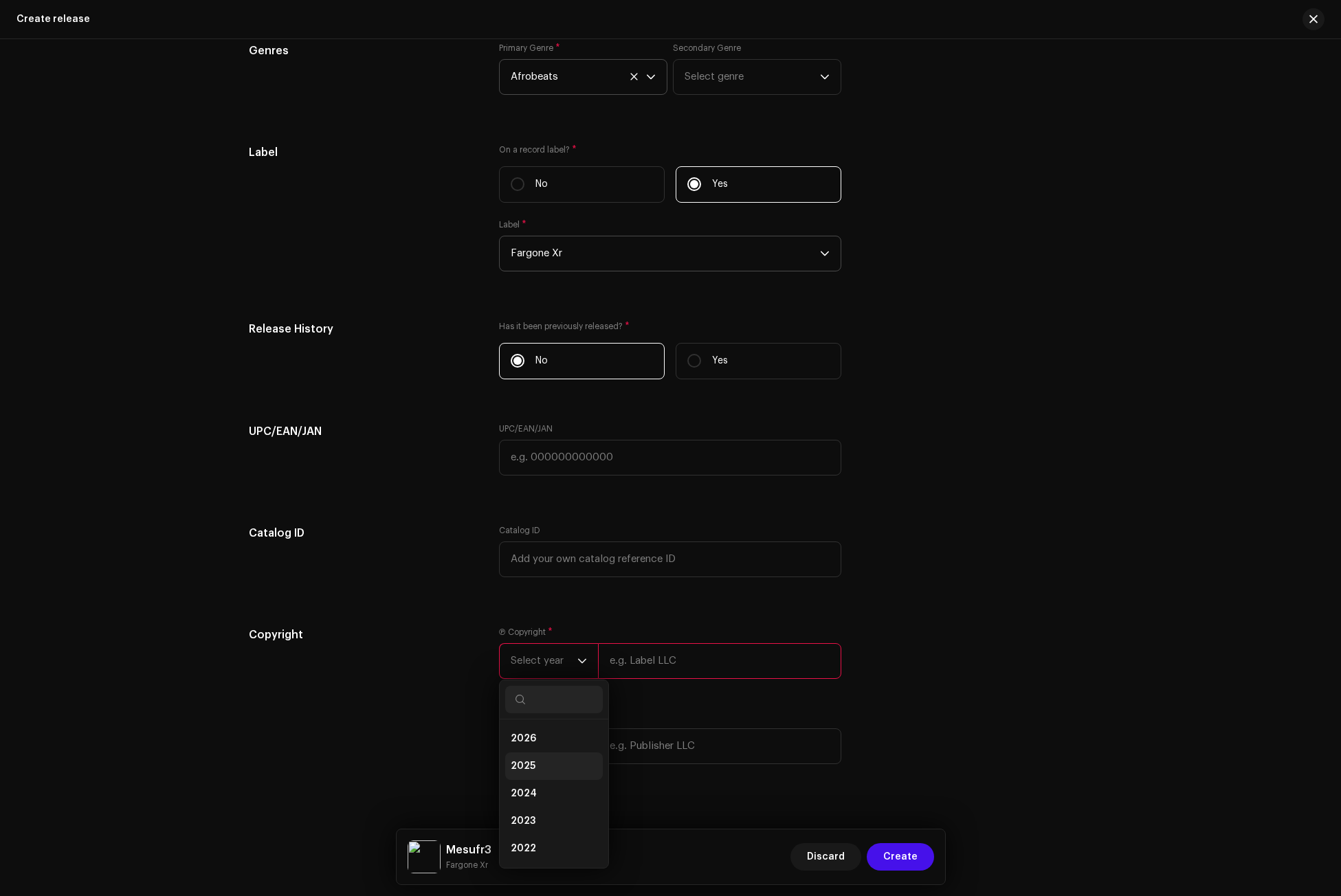
click at [556, 761] on li "2025" at bounding box center [554, 766] width 97 height 27
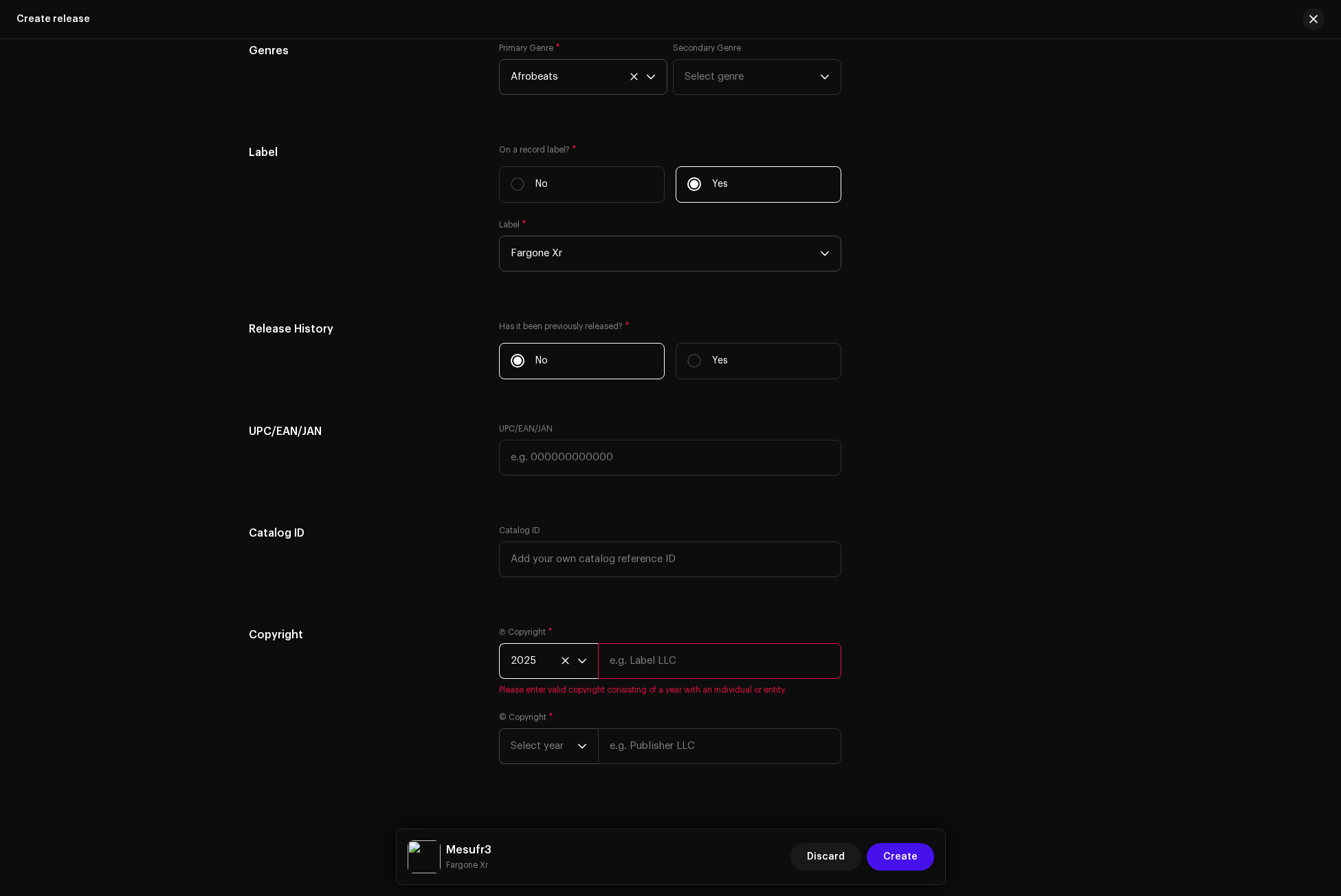
click at [567, 753] on span "Select year" at bounding box center [544, 746] width 66 height 34
click at [525, 629] on span "2024" at bounding box center [524, 631] width 27 height 14
click at [533, 751] on span "2024" at bounding box center [544, 746] width 66 height 34
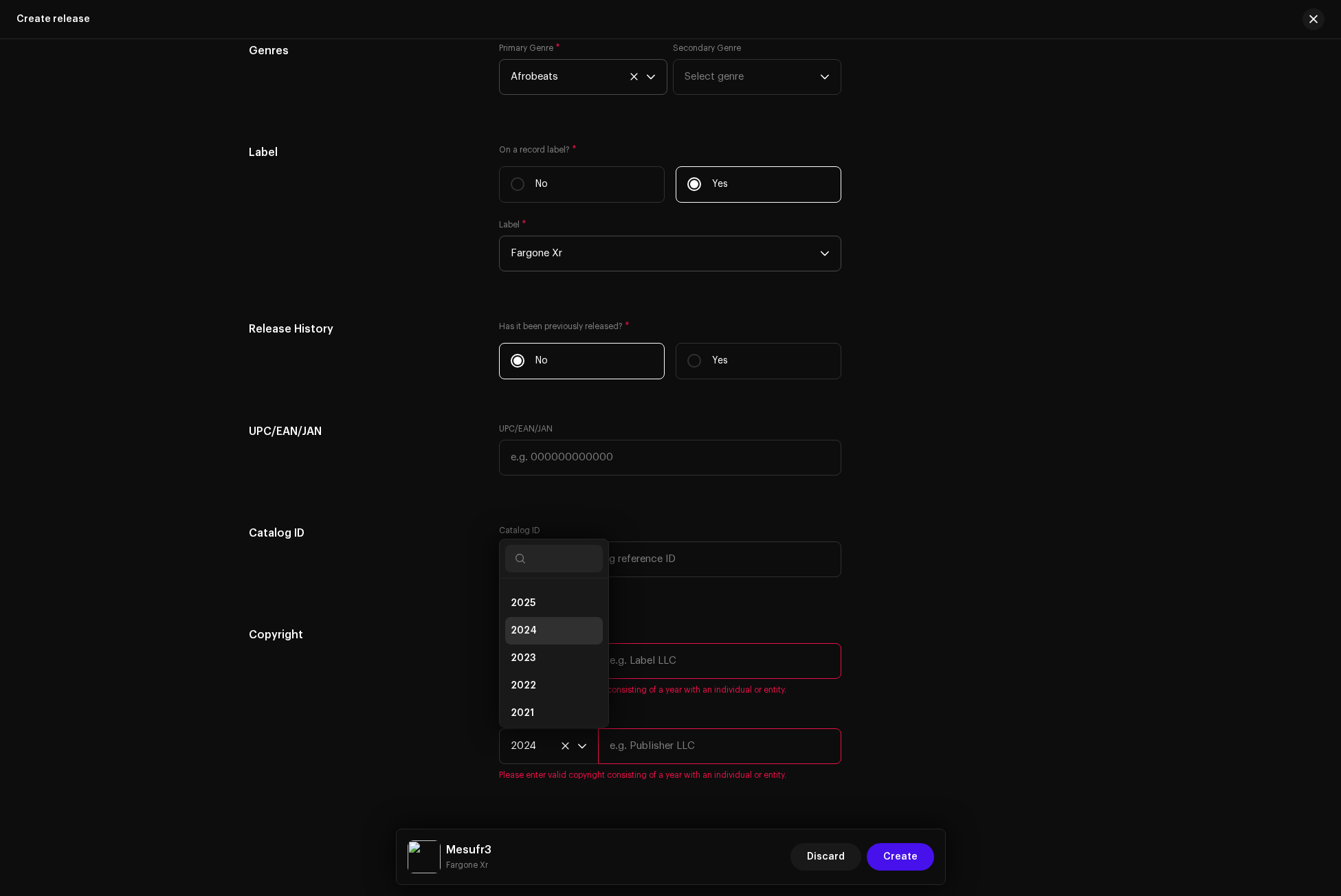
click at [526, 625] on span "2024" at bounding box center [524, 631] width 27 height 14
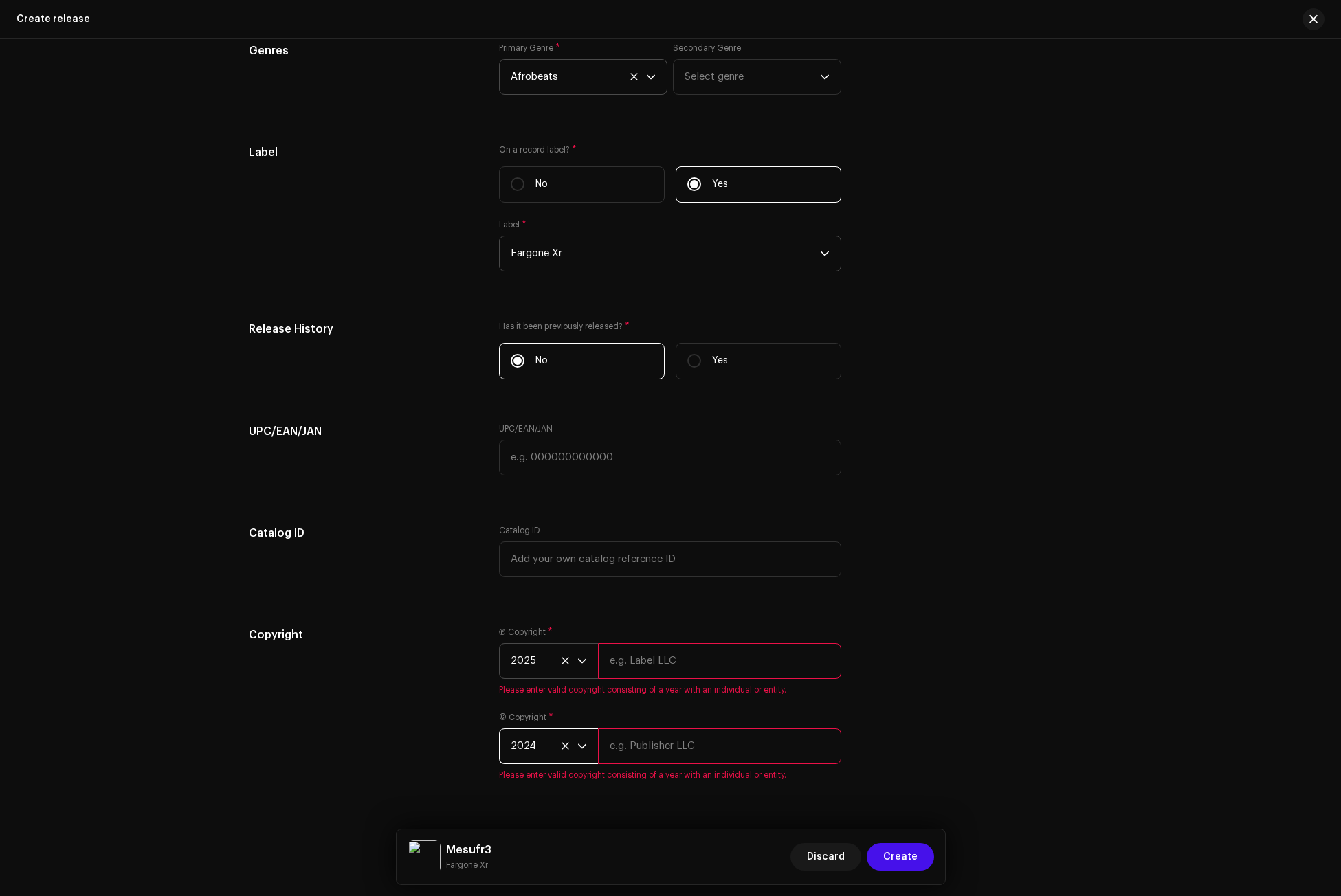
click at [541, 729] on span "2024" at bounding box center [544, 746] width 66 height 34
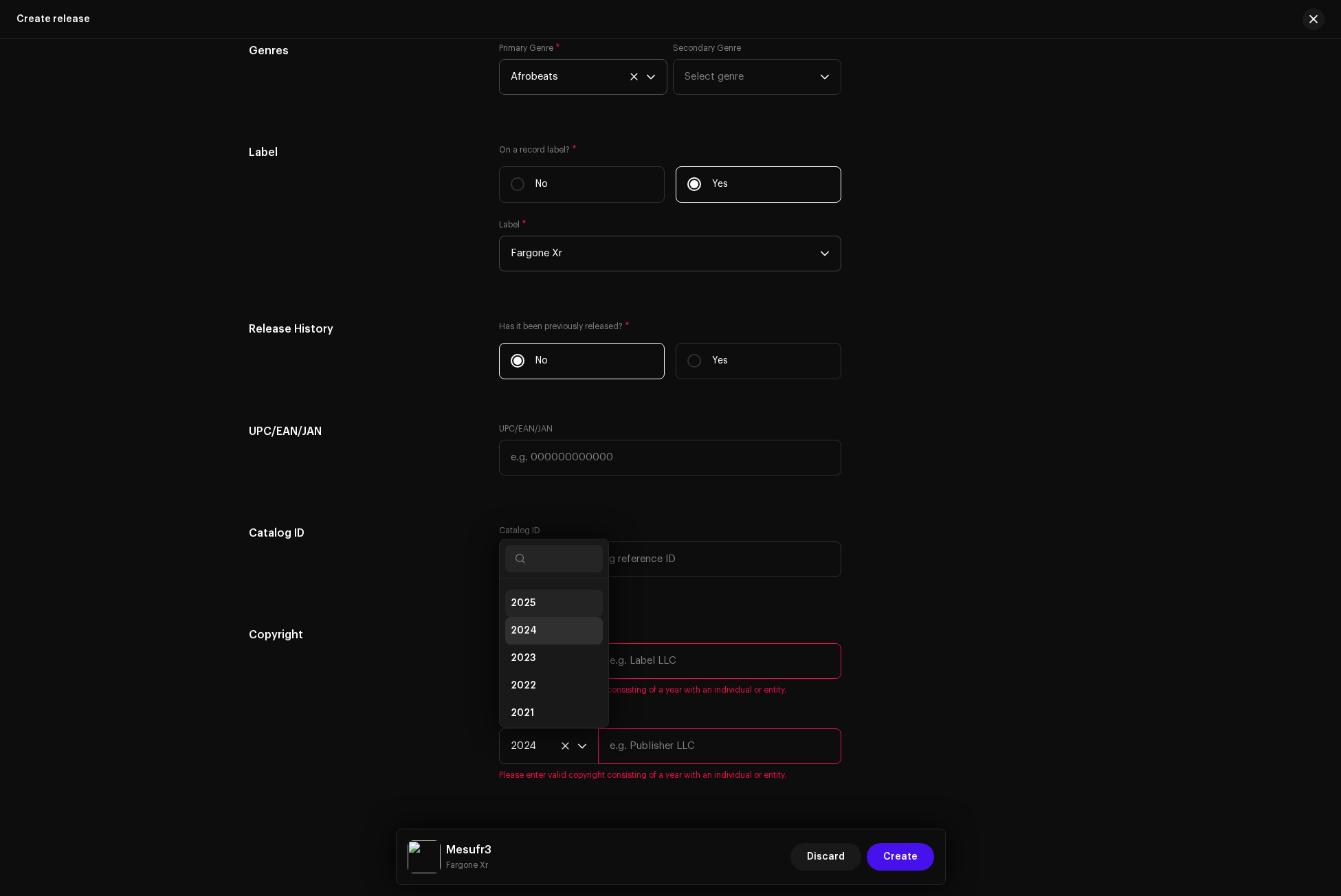
click at [537, 604] on li "2025" at bounding box center [554, 603] width 97 height 27
click at [423, 738] on div "Copyright" at bounding box center [363, 711] width 229 height 171
paste input "Fargone Xr"
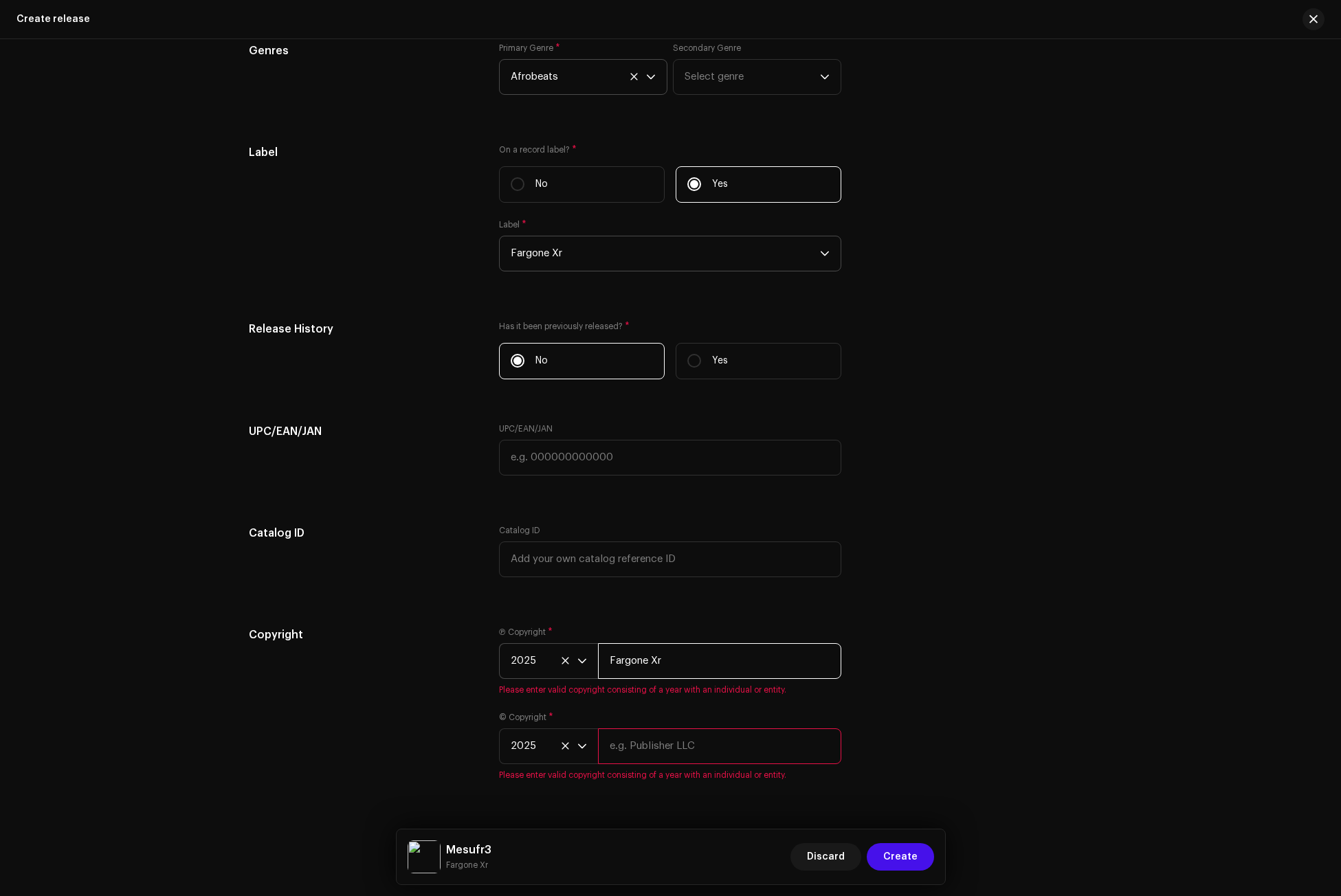
type input "Fargone Xr"
click at [614, 747] on input "text" at bounding box center [720, 746] width 243 height 35
paste input "Fargone Xr"
type input "Fargone Xr"
click at [334, 741] on div "Copyright" at bounding box center [363, 703] width 229 height 154
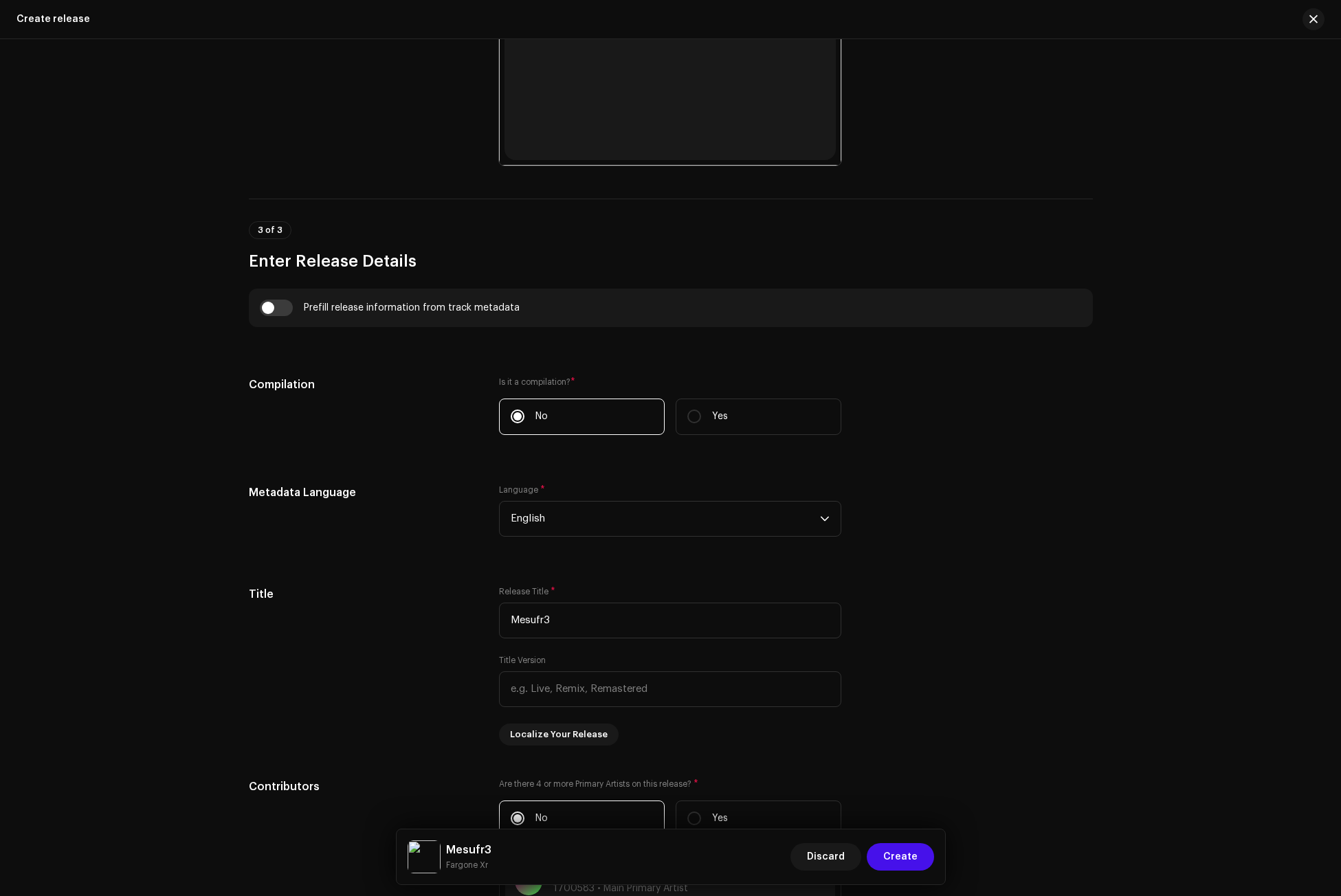
scroll to position [731, 0]
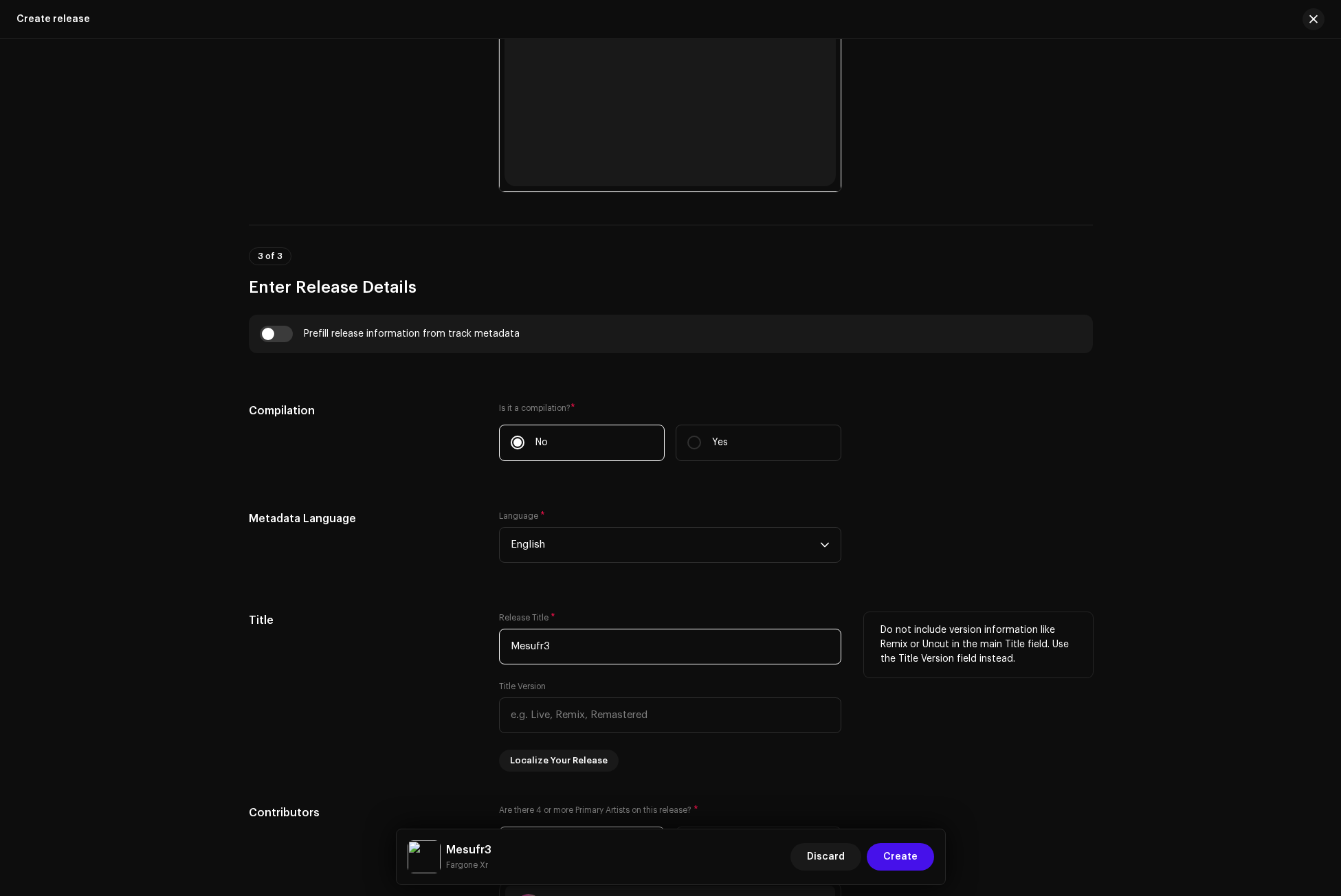
drag, startPoint x: 552, startPoint y: 648, endPoint x: 499, endPoint y: 653, distance: 53.2
click at [499, 653] on input "Mesufr3" at bounding box center [670, 647] width 342 height 35
click at [392, 541] on div "Metadata Language" at bounding box center [363, 545] width 229 height 69
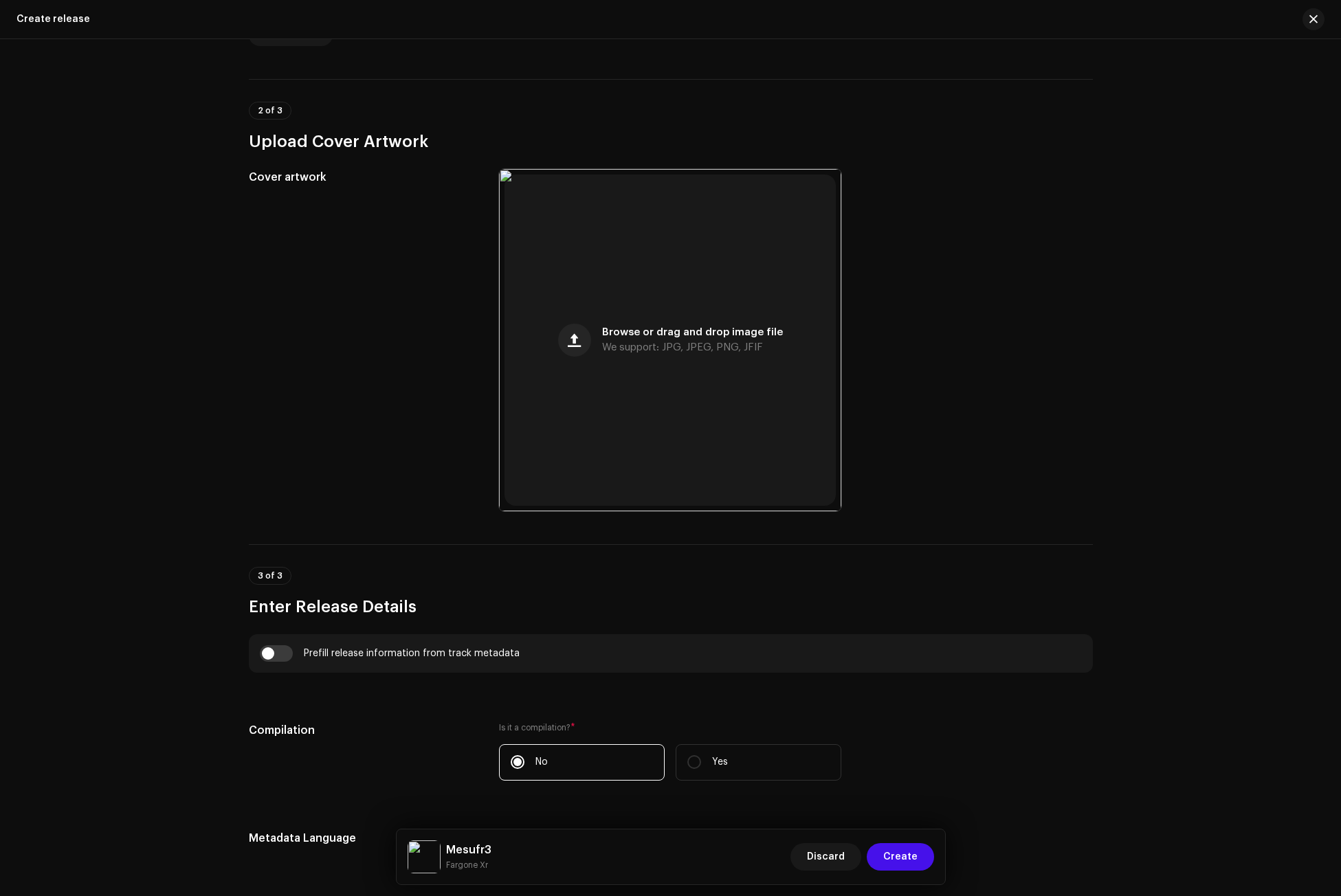
scroll to position [318, 0]
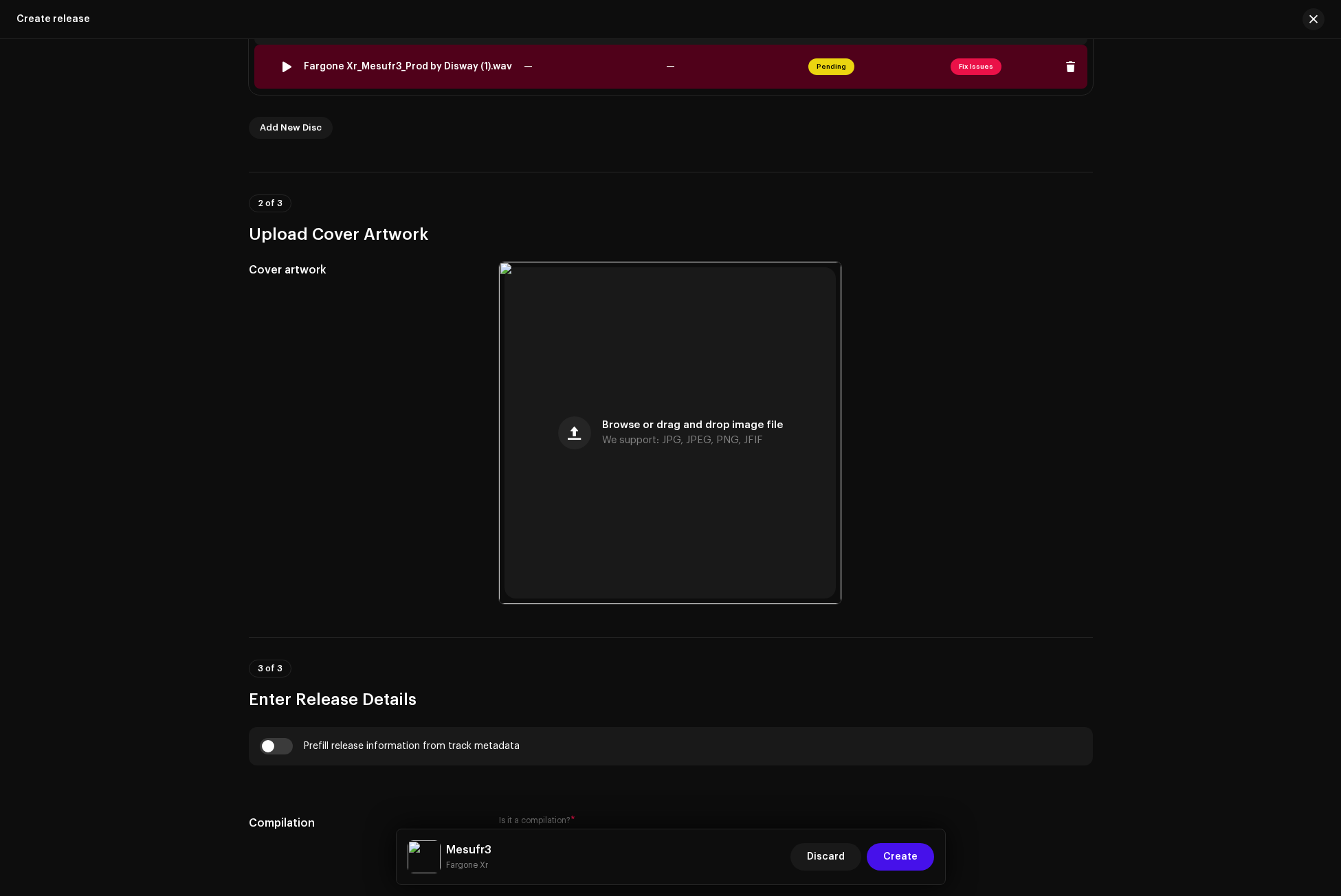
click at [368, 70] on div "Fargone Xr_Mesufr3_Prod by Disway (1).wav" at bounding box center [408, 66] width 209 height 11
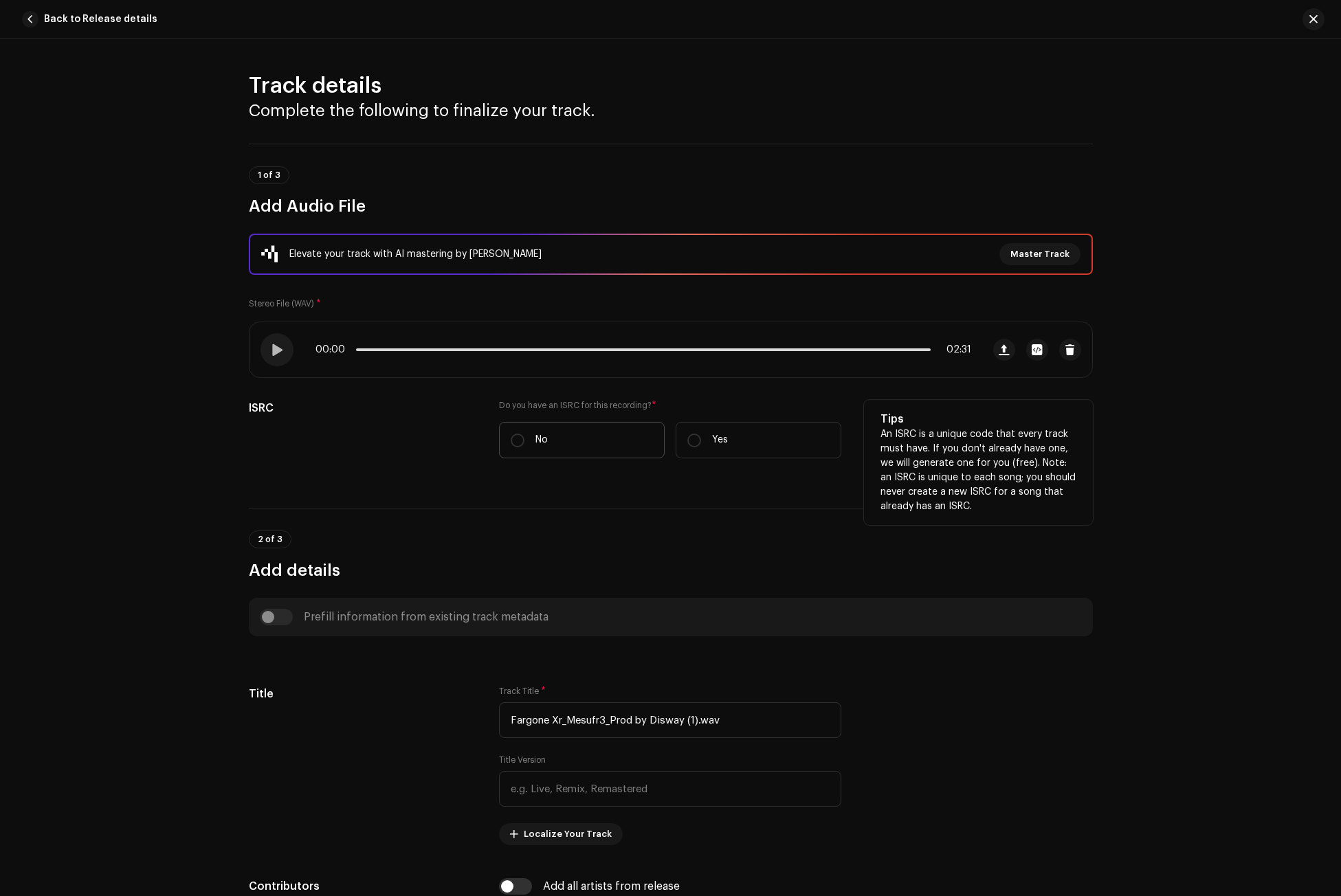
click at [557, 442] on label "No" at bounding box center [582, 440] width 165 height 36
click at [524, 442] on input "No" at bounding box center [518, 441] width 14 height 14
radio input "true"
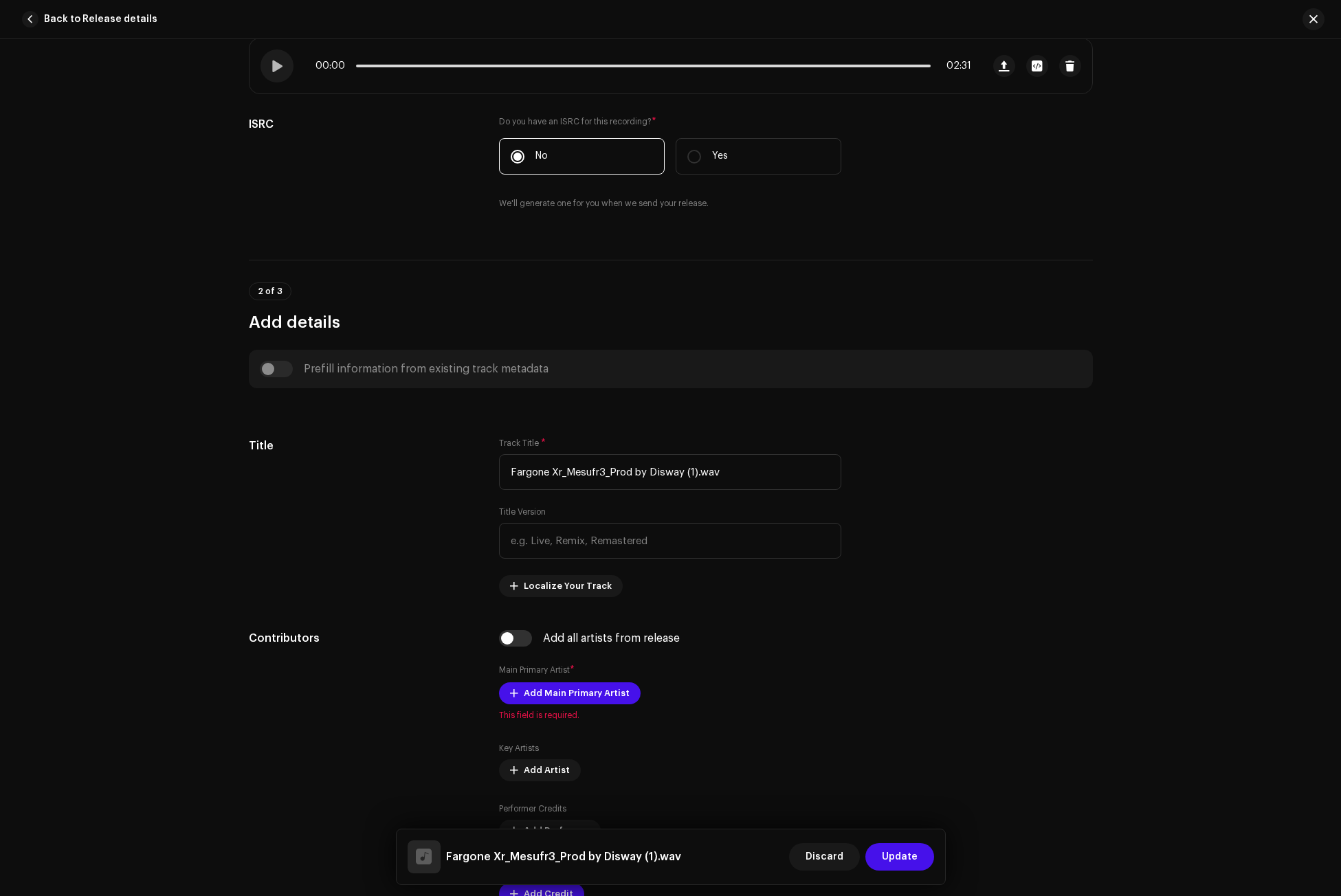
scroll to position [344, 0]
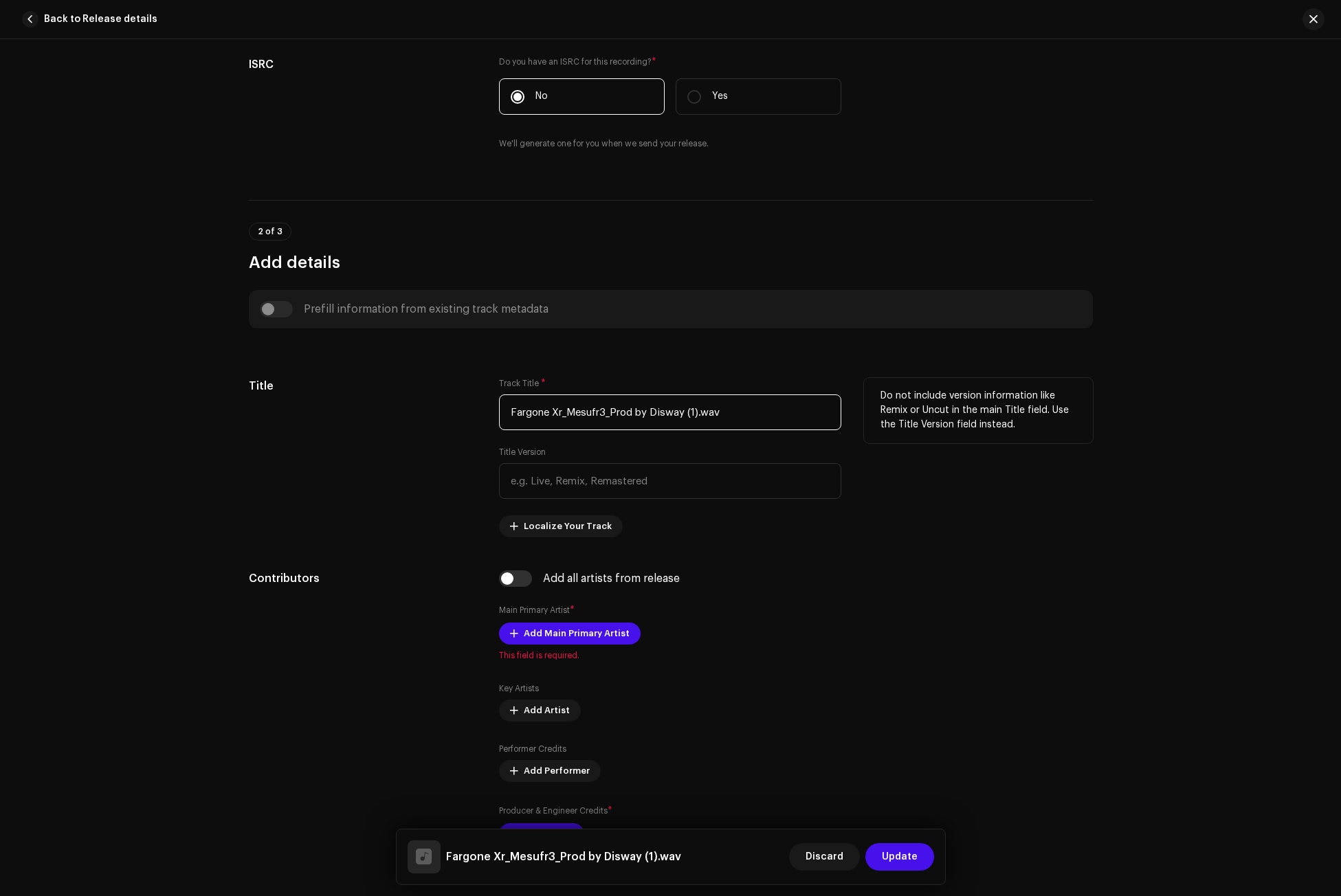
drag, startPoint x: 713, startPoint y: 410, endPoint x: 431, endPoint y: 410, distance: 282.0
click at [431, 410] on div "Title Track Title * Fargone Xr_Mesufr3_Prod by Disway (1).wav Title Version Loc…" at bounding box center [671, 458] width 844 height 159
paste input "Mesufr3"
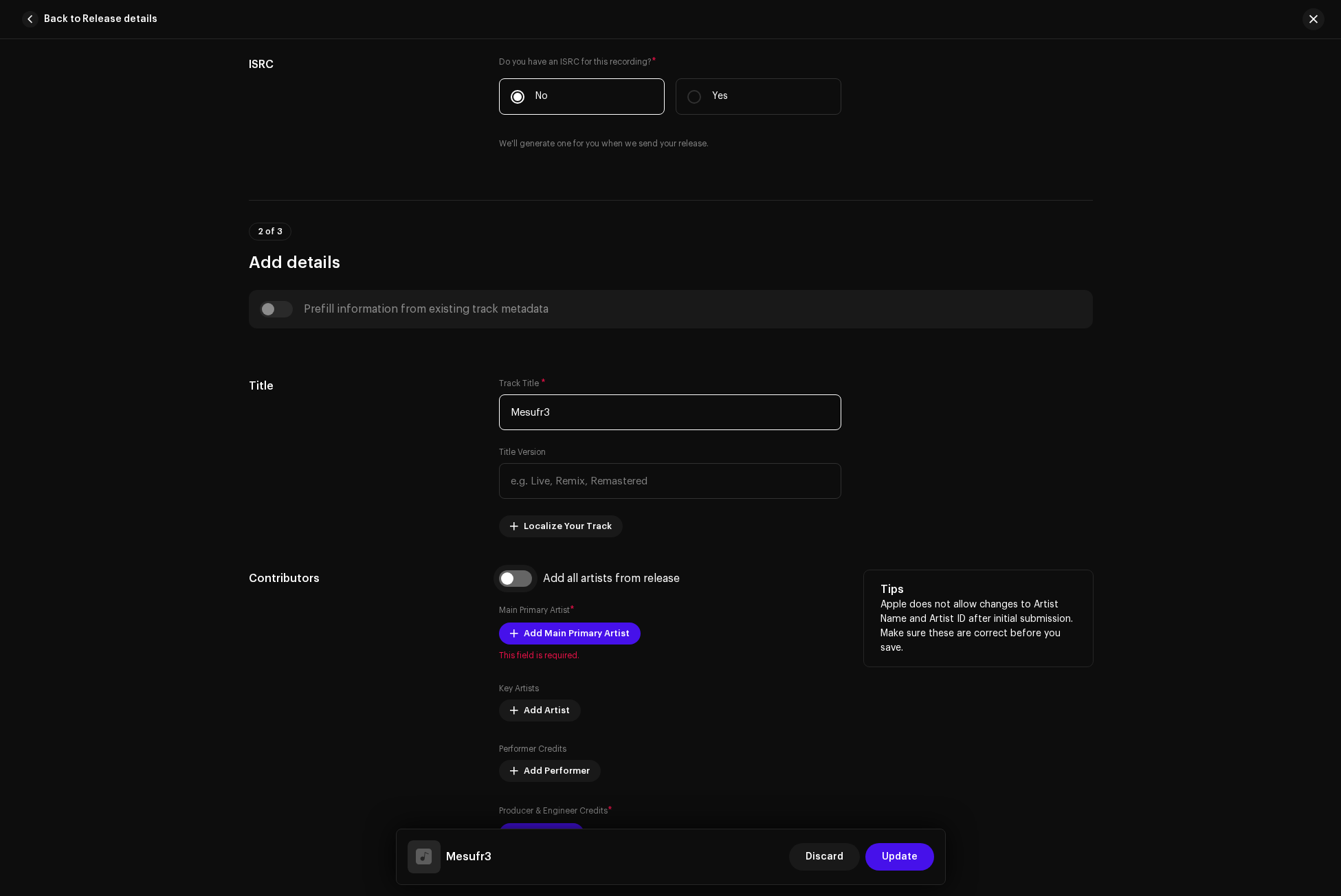
type input "Mesufr3"
click at [500, 576] on input "checkbox" at bounding box center [515, 579] width 33 height 17
checkbox input "true"
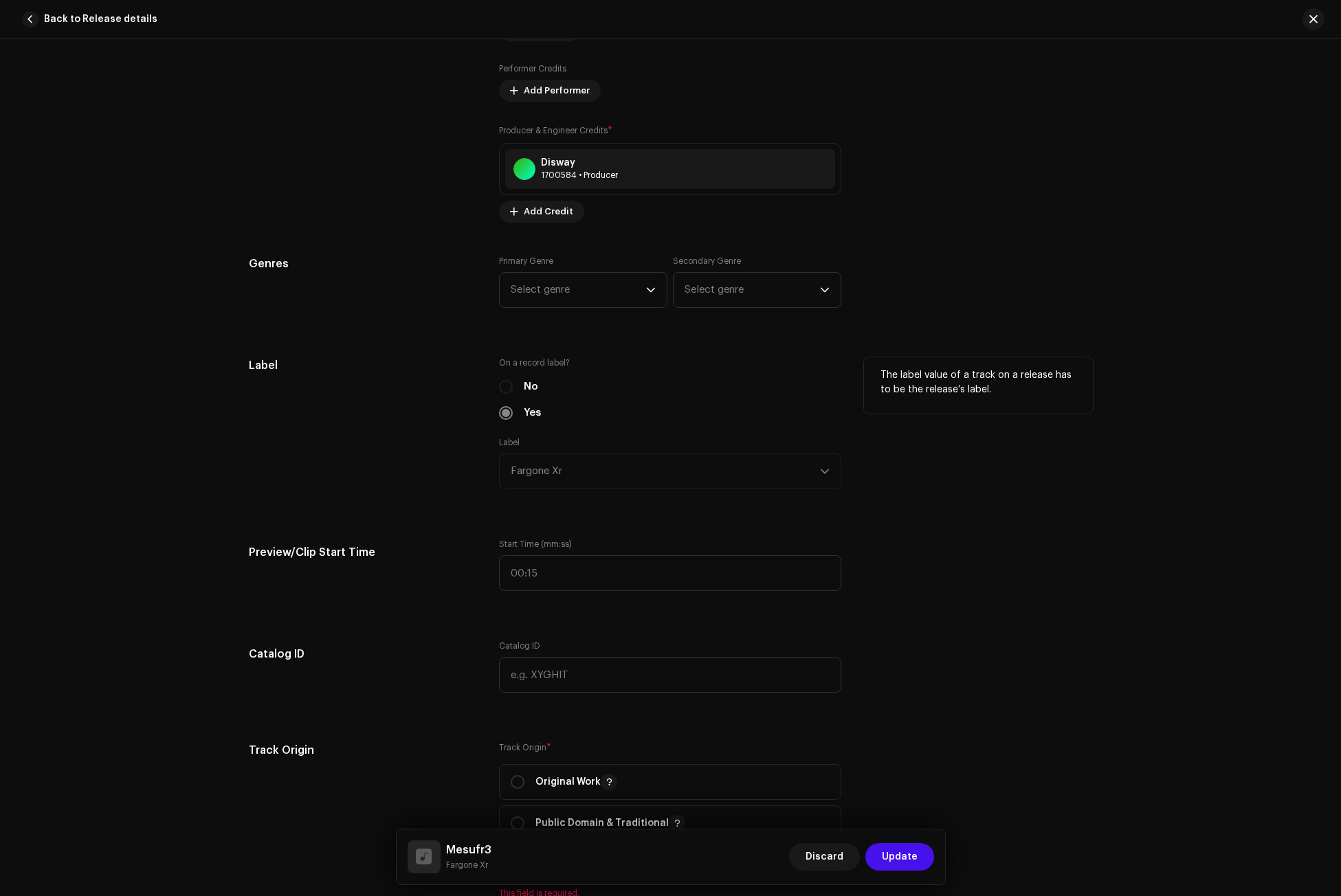
scroll to position [1099, 0]
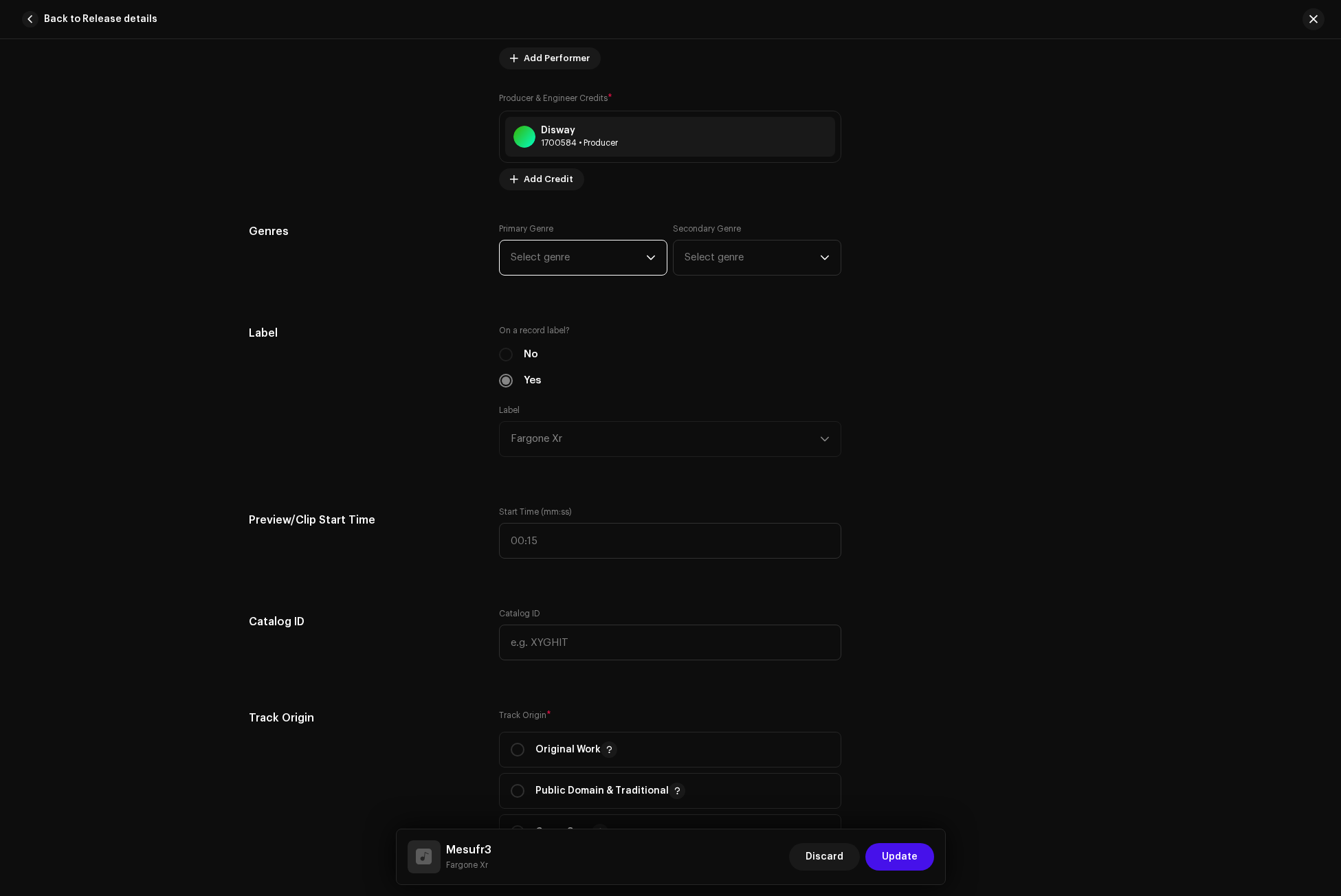
click at [578, 264] on span "Select genre" at bounding box center [578, 257] width 135 height 34
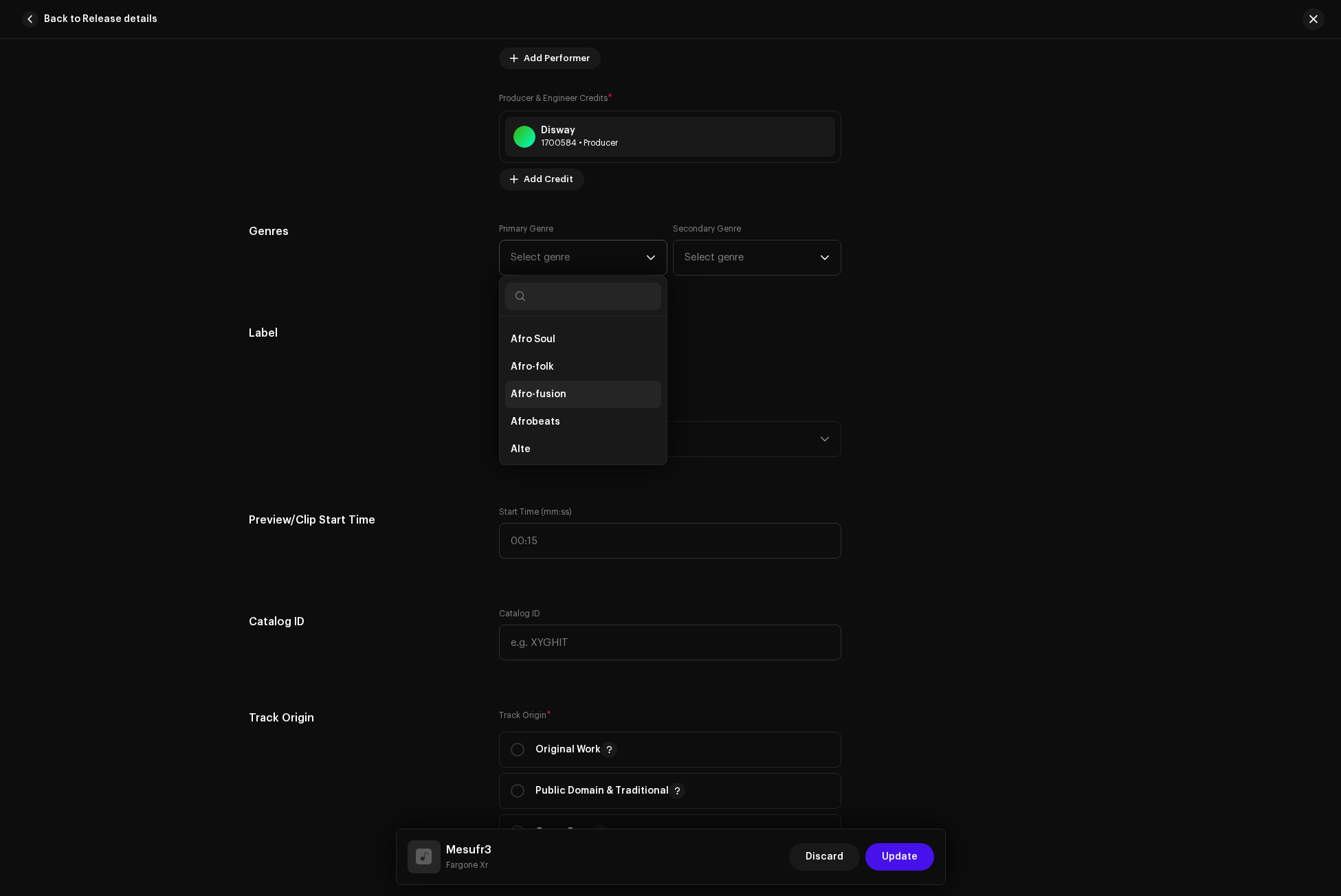
scroll to position [138, 0]
click at [560, 413] on li "Afrobeats" at bounding box center [583, 417] width 156 height 27
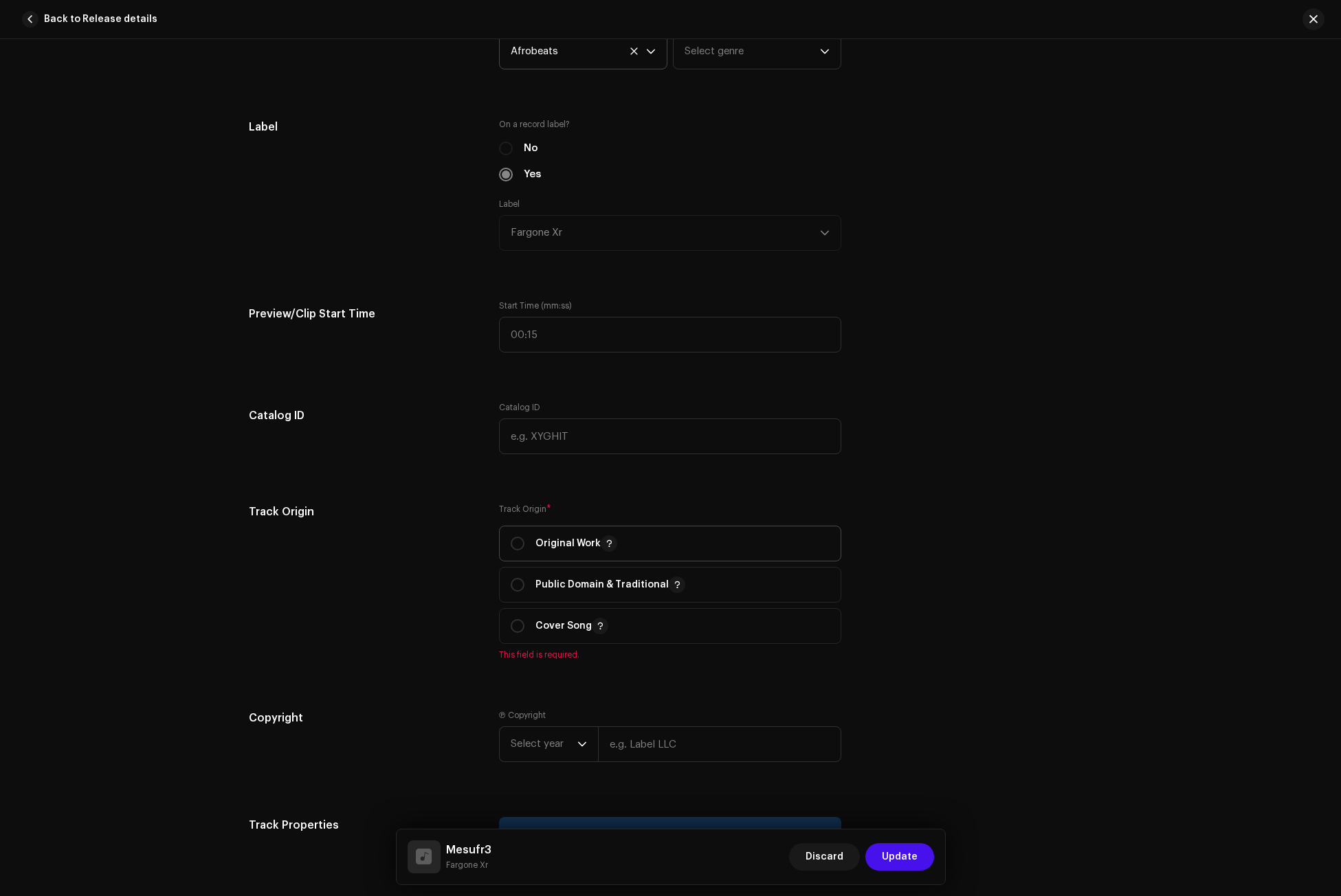
click at [506, 538] on p-togglebutton "Original Work" at bounding box center [670, 543] width 342 height 35
radio input "true"
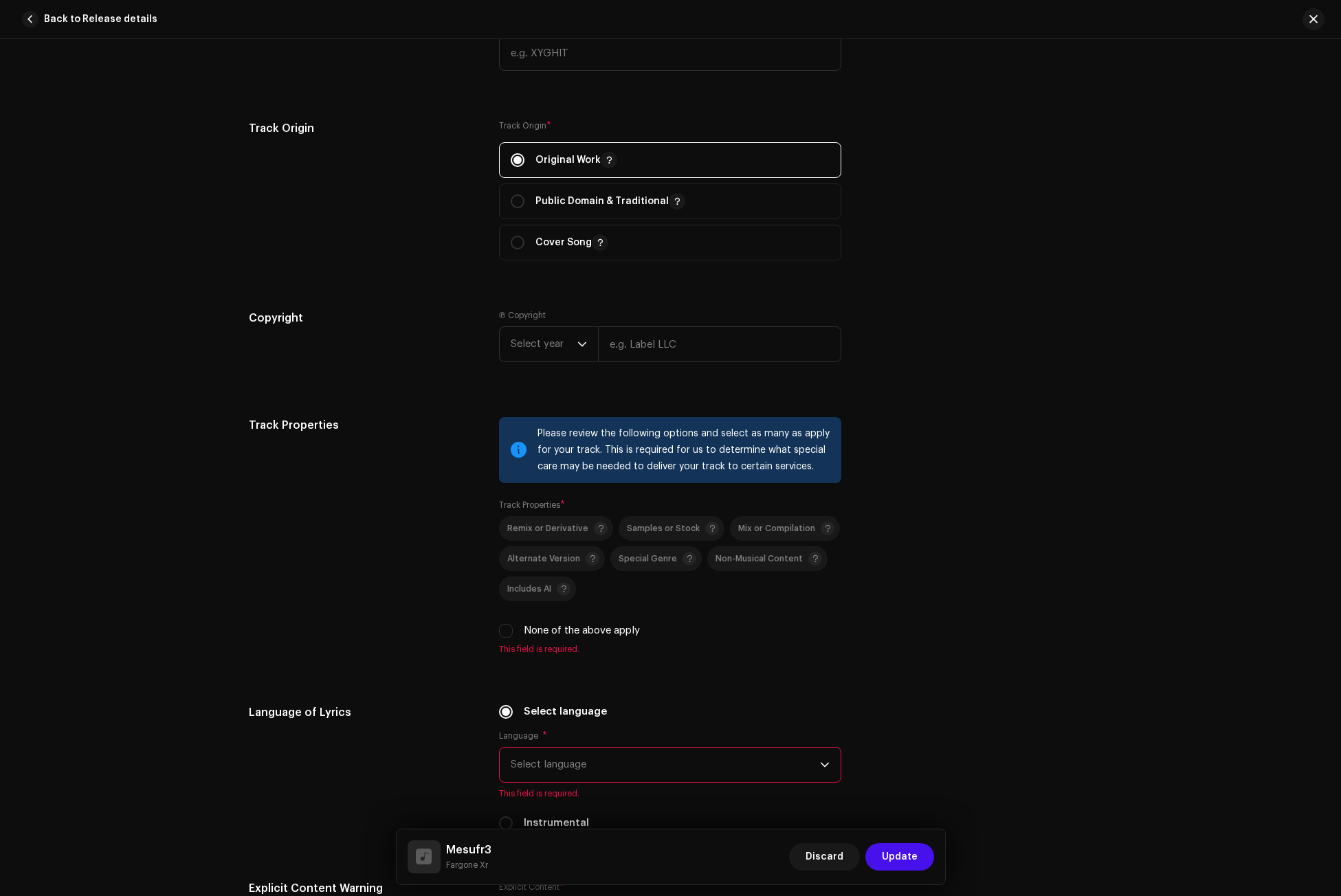
scroll to position [1718, 0]
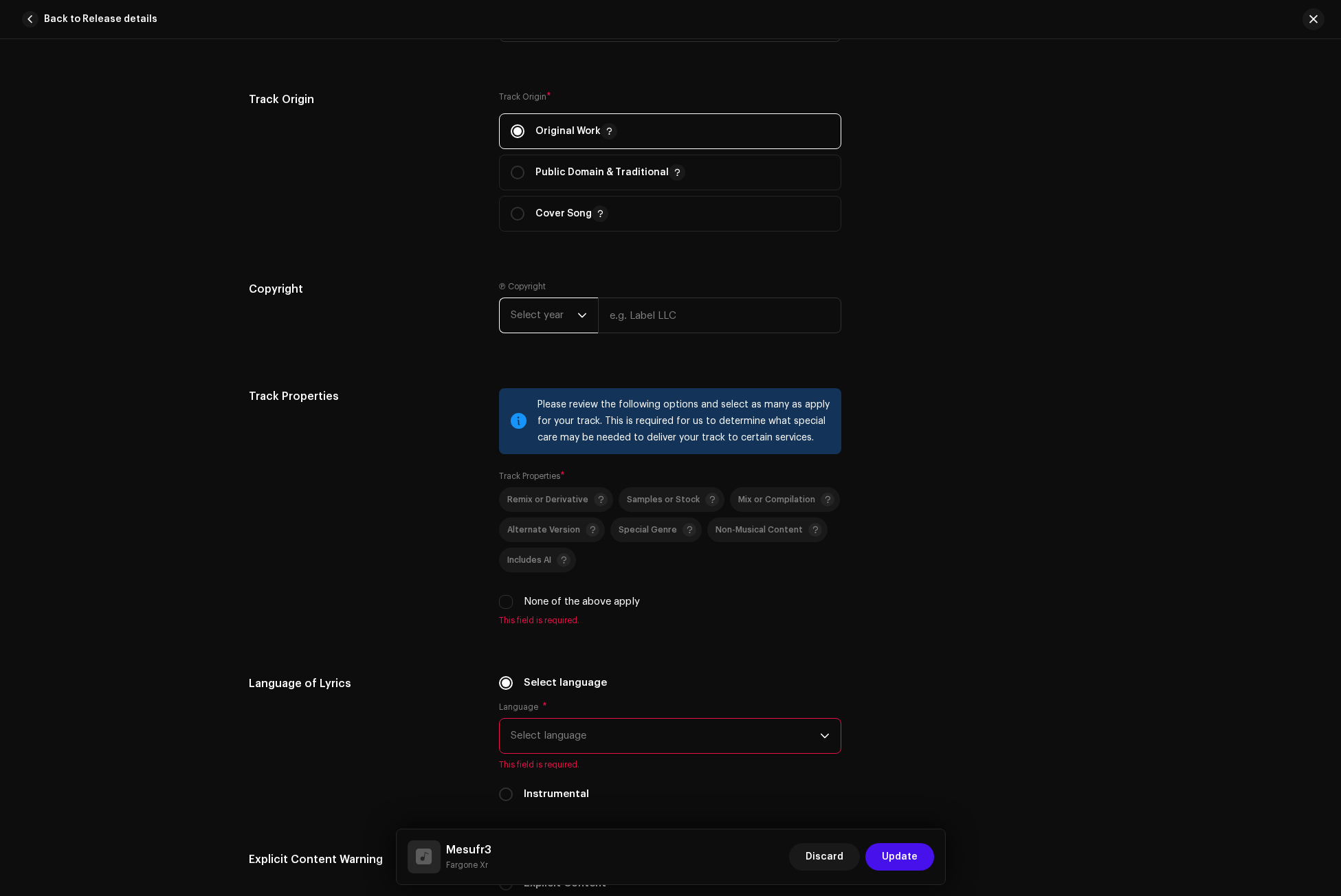
click at [553, 313] on span "Select year" at bounding box center [544, 315] width 66 height 34
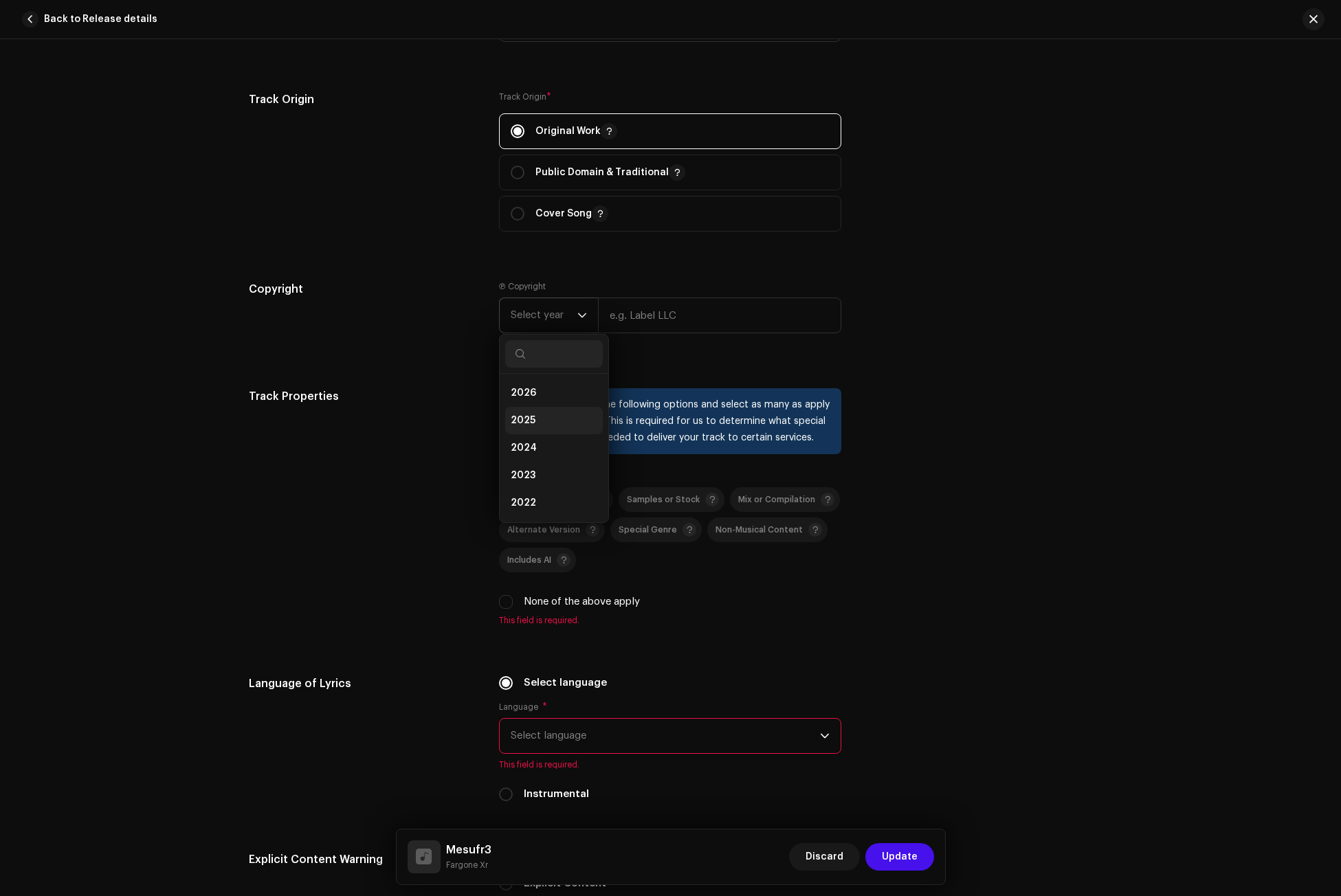
click at [531, 421] on span "2025" at bounding box center [523, 421] width 25 height 14
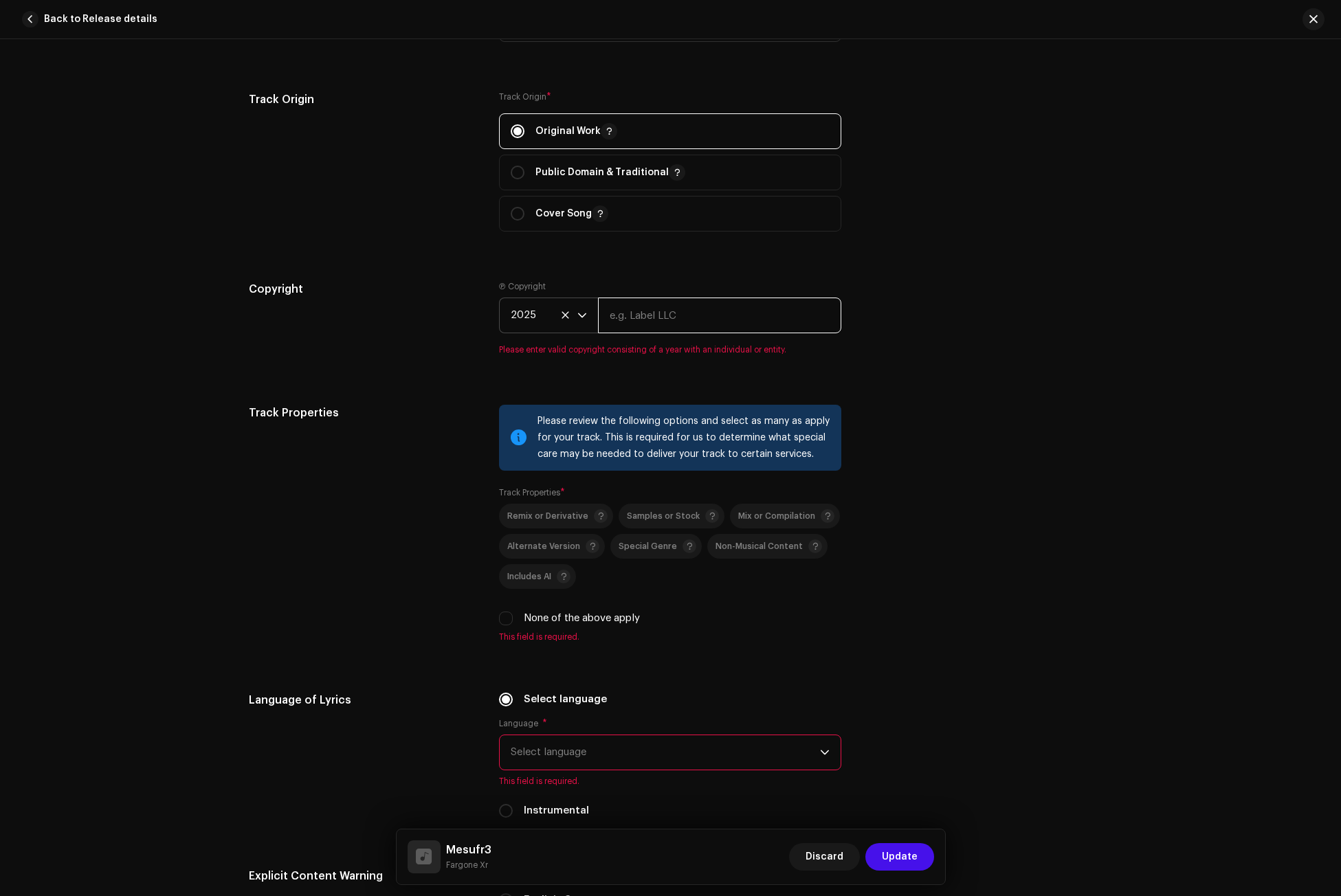
paste input "Fargone Xr"
type input "Fargone Xr"
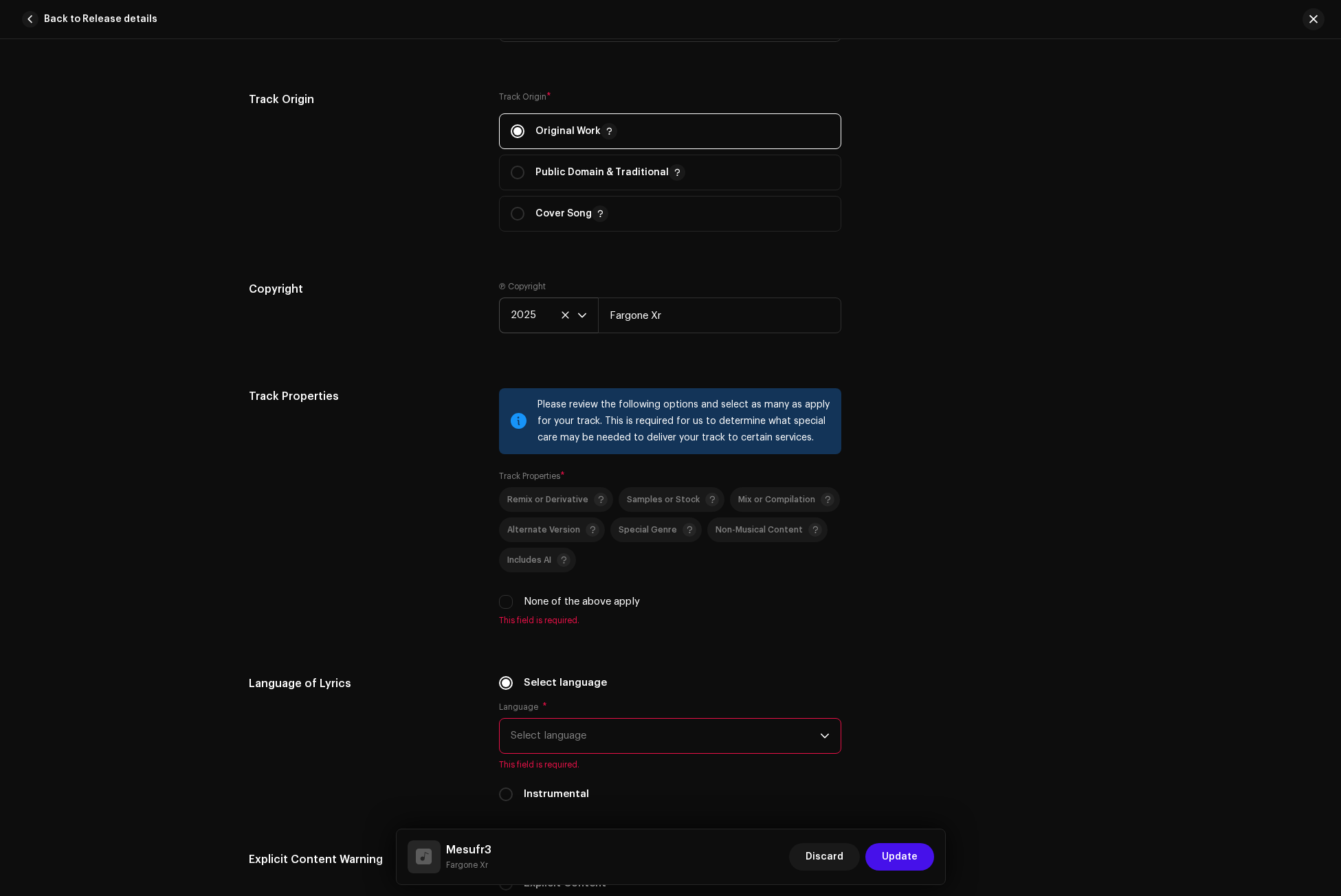
click at [411, 535] on div "Track Properties" at bounding box center [363, 515] width 229 height 254
click at [503, 598] on input "None of the above apply" at bounding box center [507, 603] width 14 height 14
checkbox input "true"
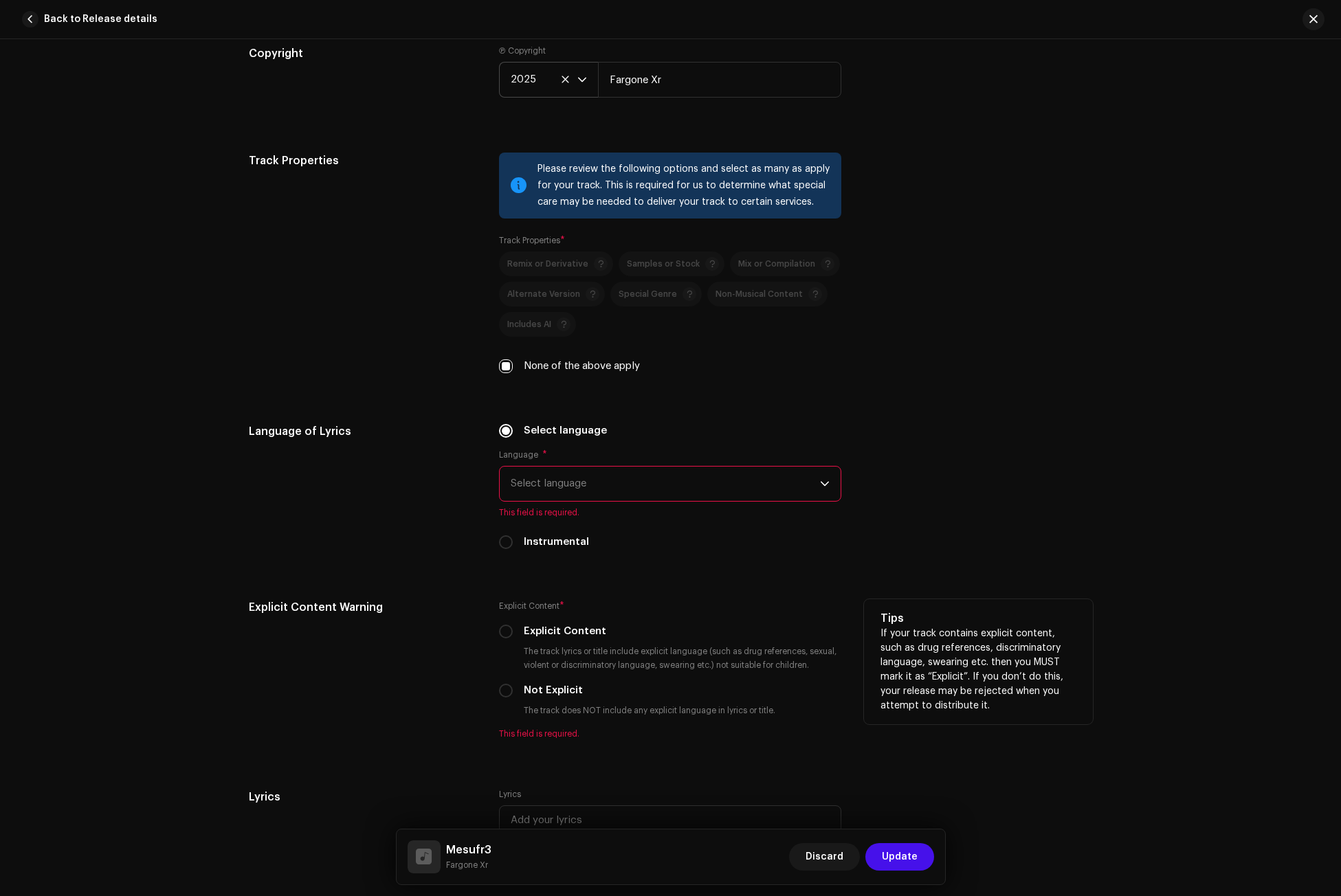
scroll to position [1993, 0]
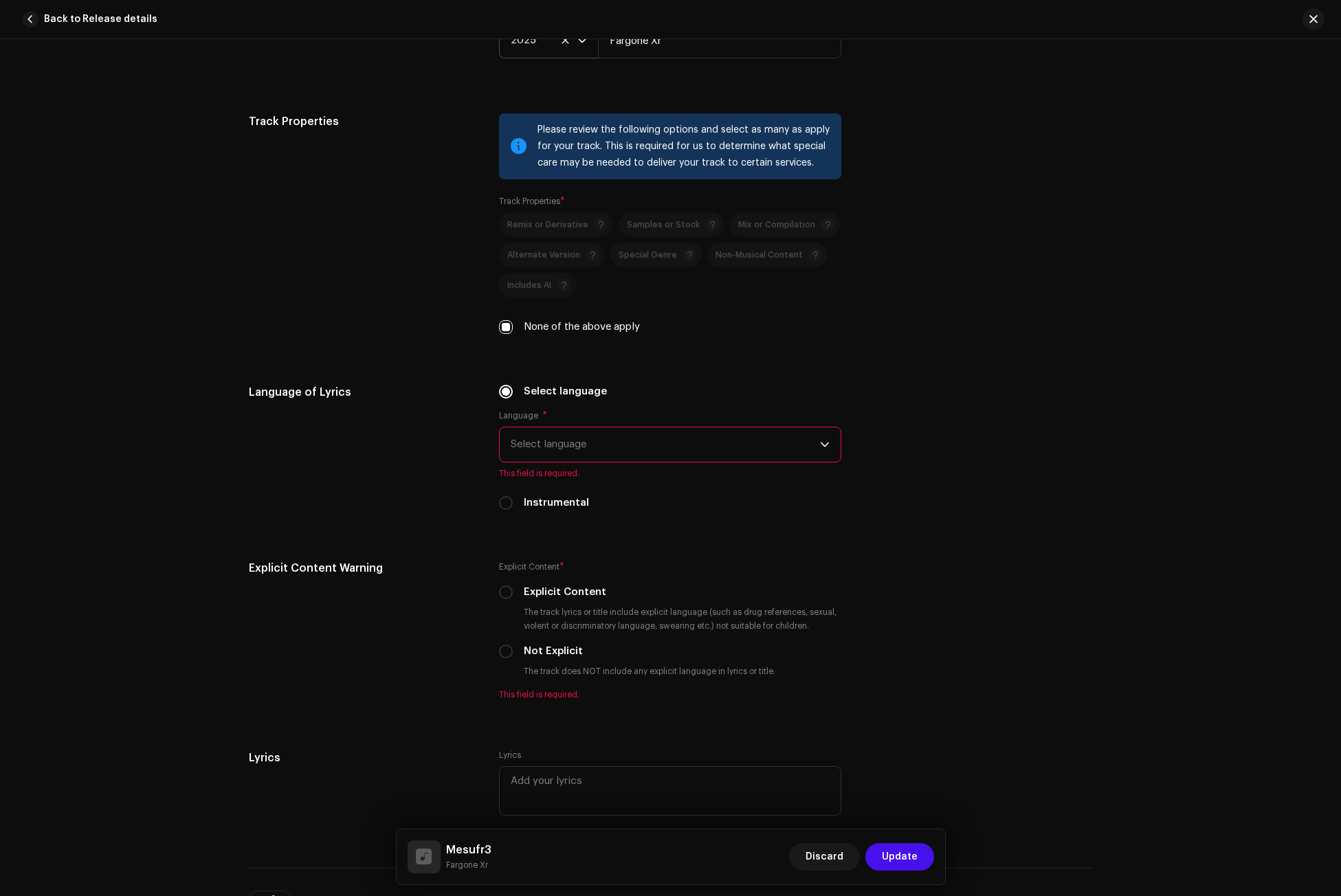
click at [563, 441] on span "Select language" at bounding box center [666, 444] width 309 height 34
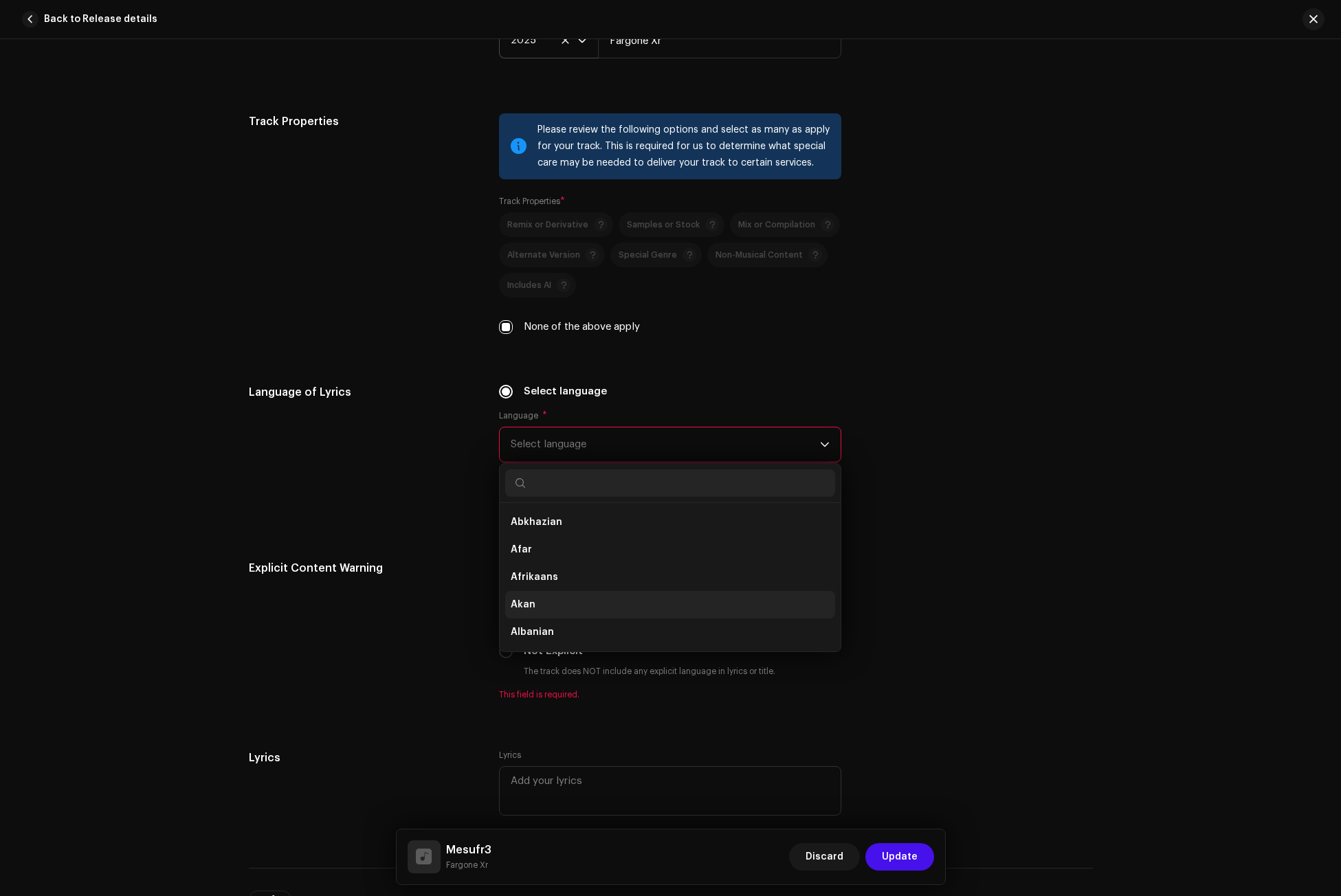
click at [543, 604] on li "Akan" at bounding box center [670, 604] width 330 height 27
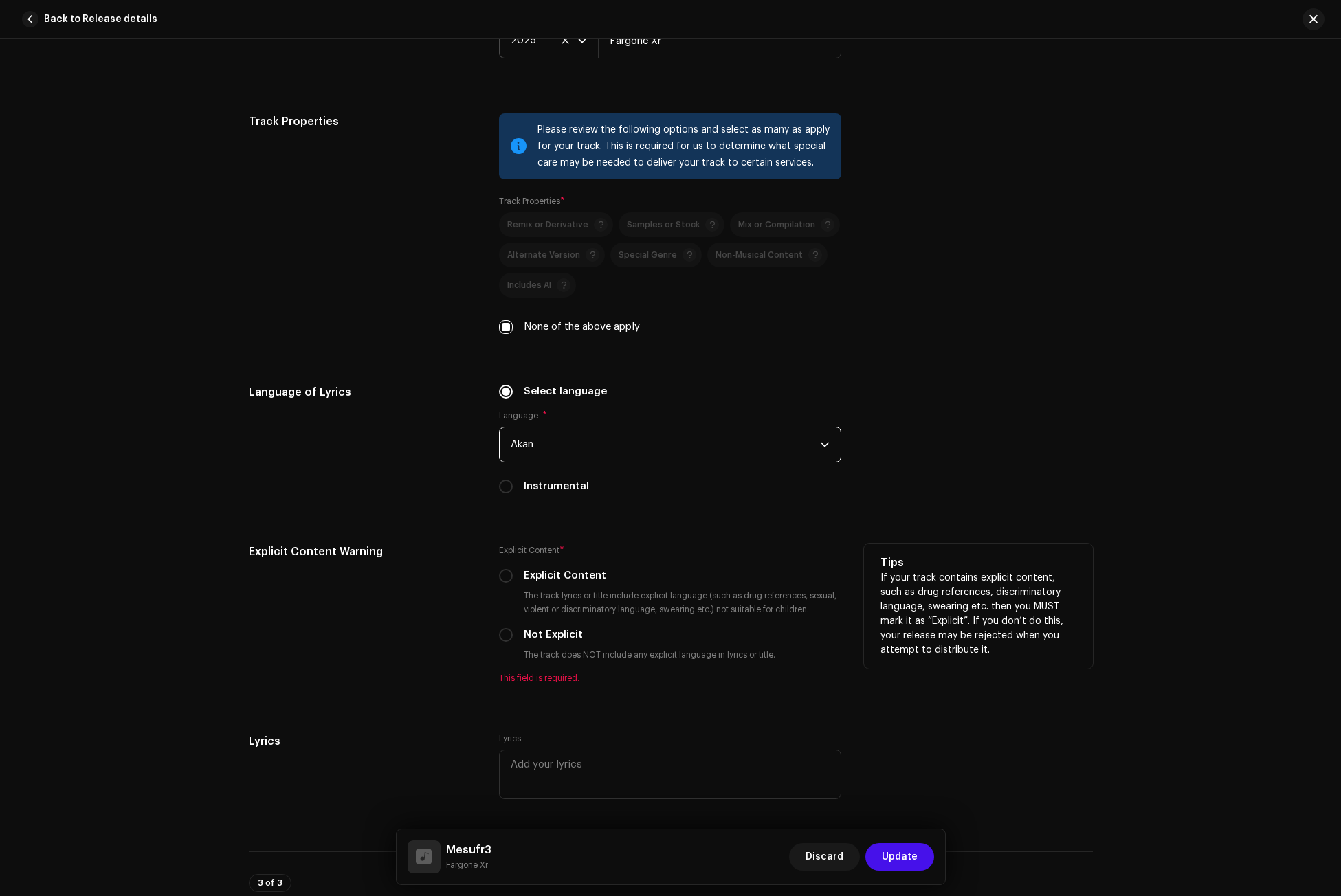
click at [504, 626] on div "Explicit Content * Explicit Content The track lyrics or title include explicit …" at bounding box center [670, 613] width 342 height 140
click at [499, 635] on input "Not Explicit" at bounding box center [507, 635] width 14 height 14
radio input "true"
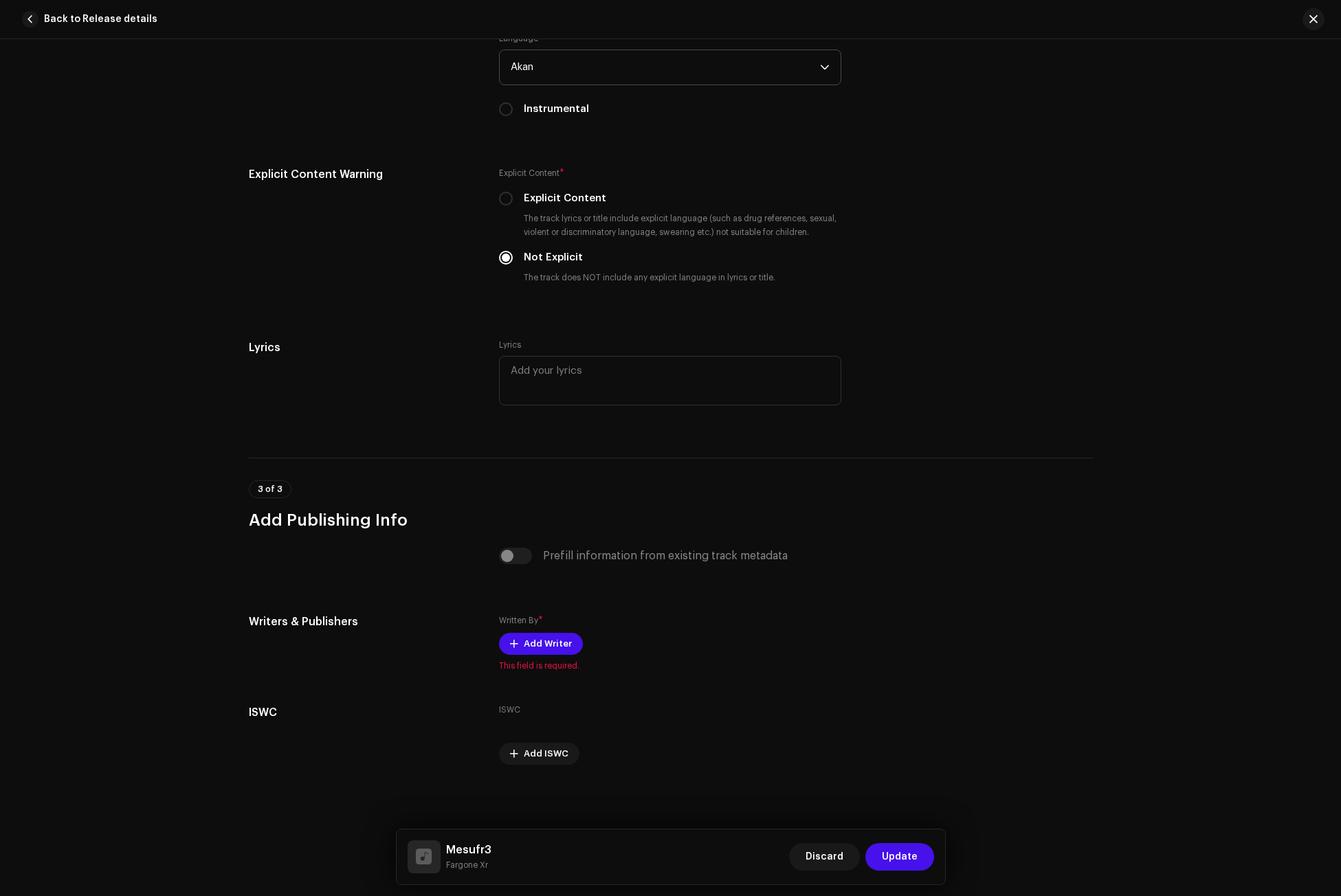
scroll to position [2371, 0]
click at [524, 648] on span "Add Writer" at bounding box center [548, 642] width 48 height 27
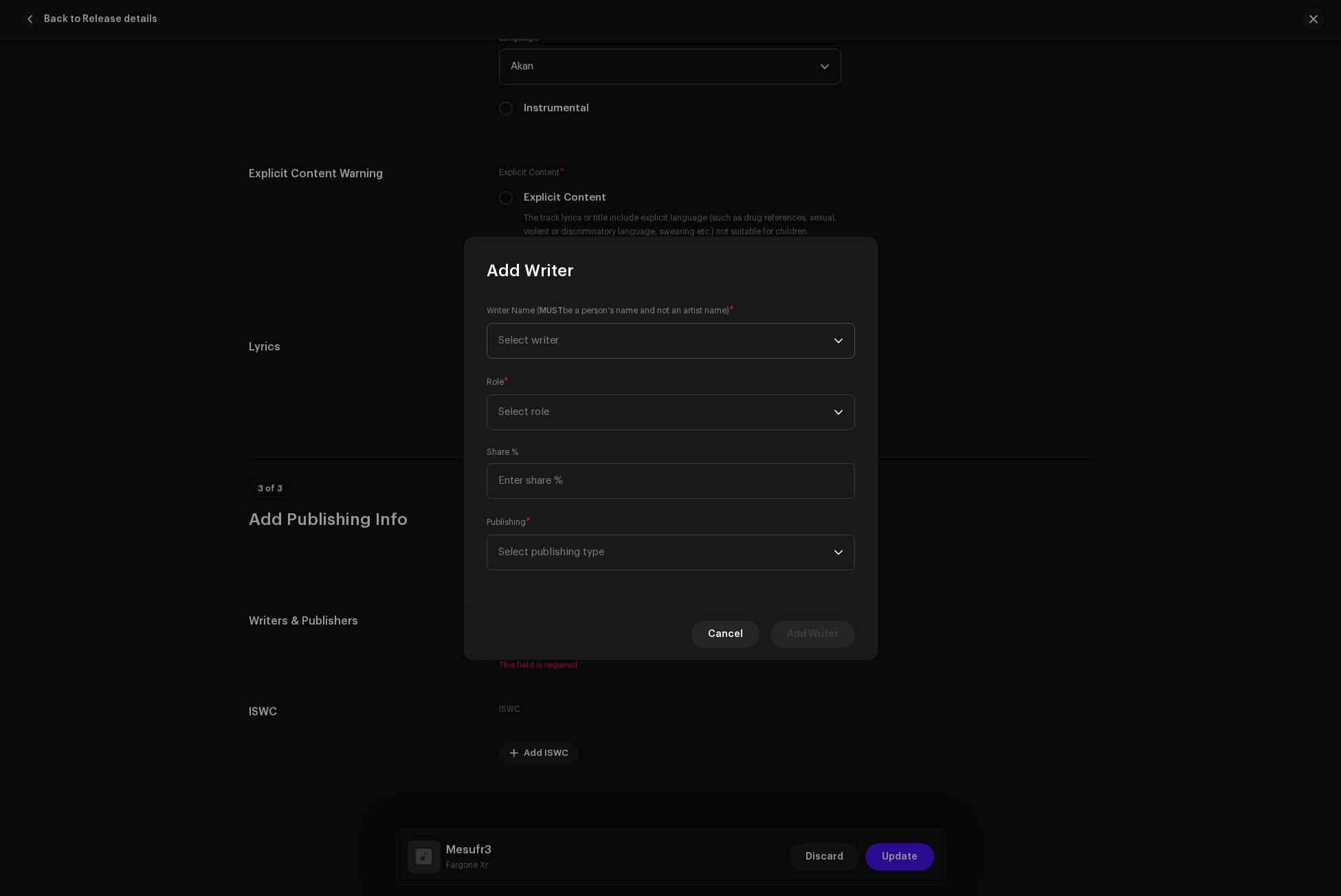
click at [562, 327] on span "Select writer" at bounding box center [667, 340] width 336 height 34
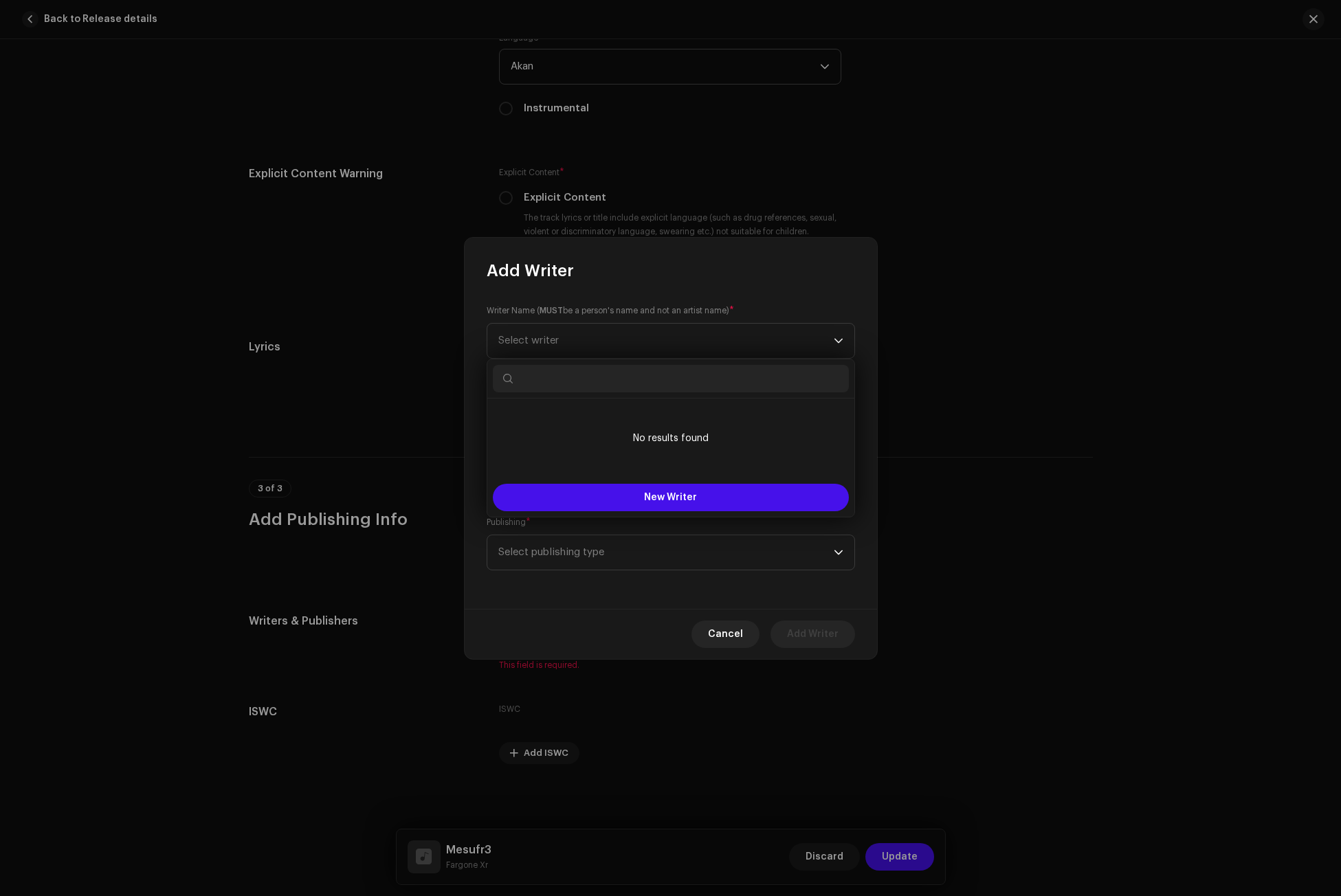
paste input "Kanche [PERSON_NAME]"
type input "Kanche [PERSON_NAME]"
click at [699, 497] on button "New Writer" at bounding box center [671, 497] width 356 height 27
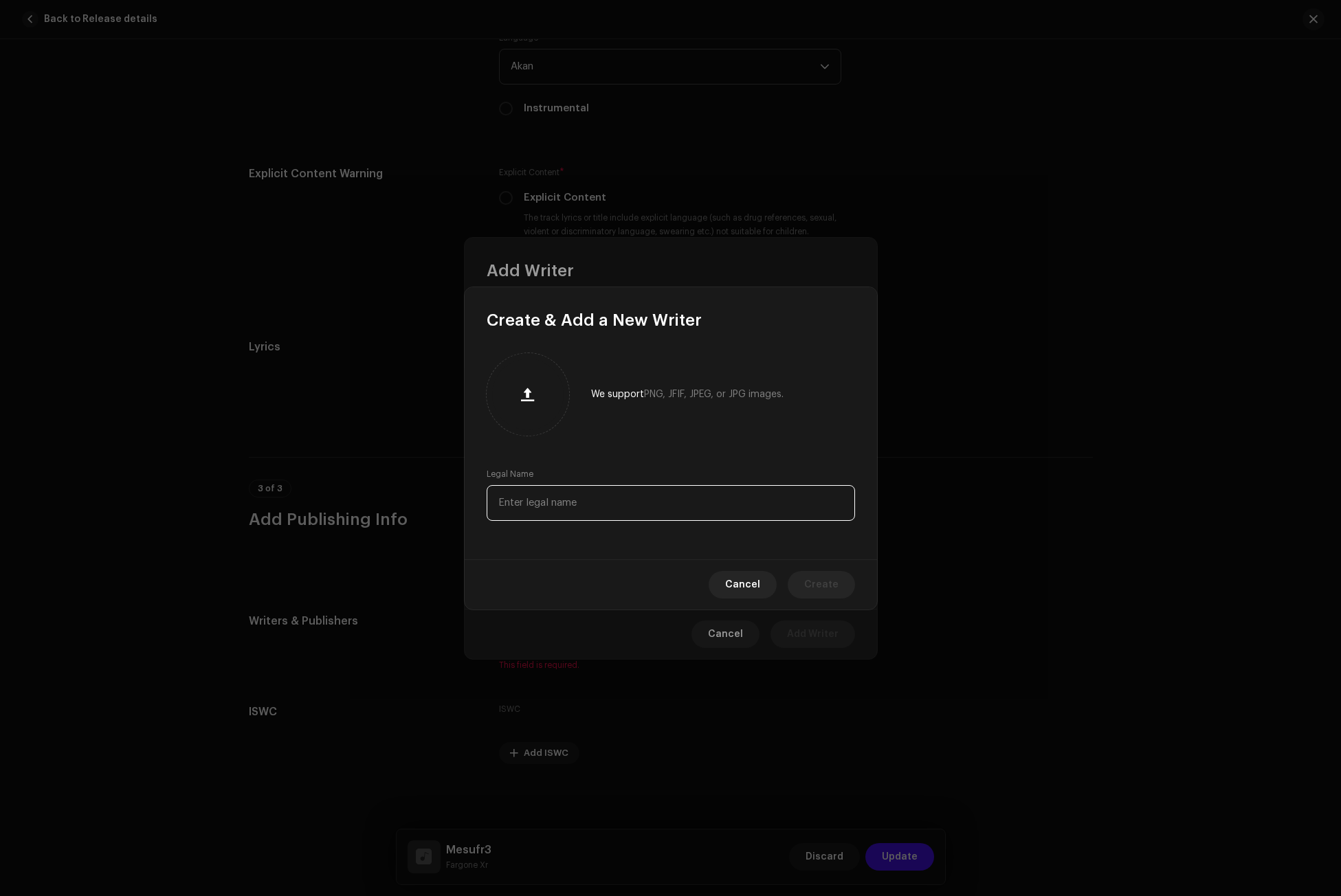
paste input "Kanche [PERSON_NAME]"
type input "Kanche [PERSON_NAME]"
click at [816, 582] on span "Create" at bounding box center [821, 584] width 34 height 27
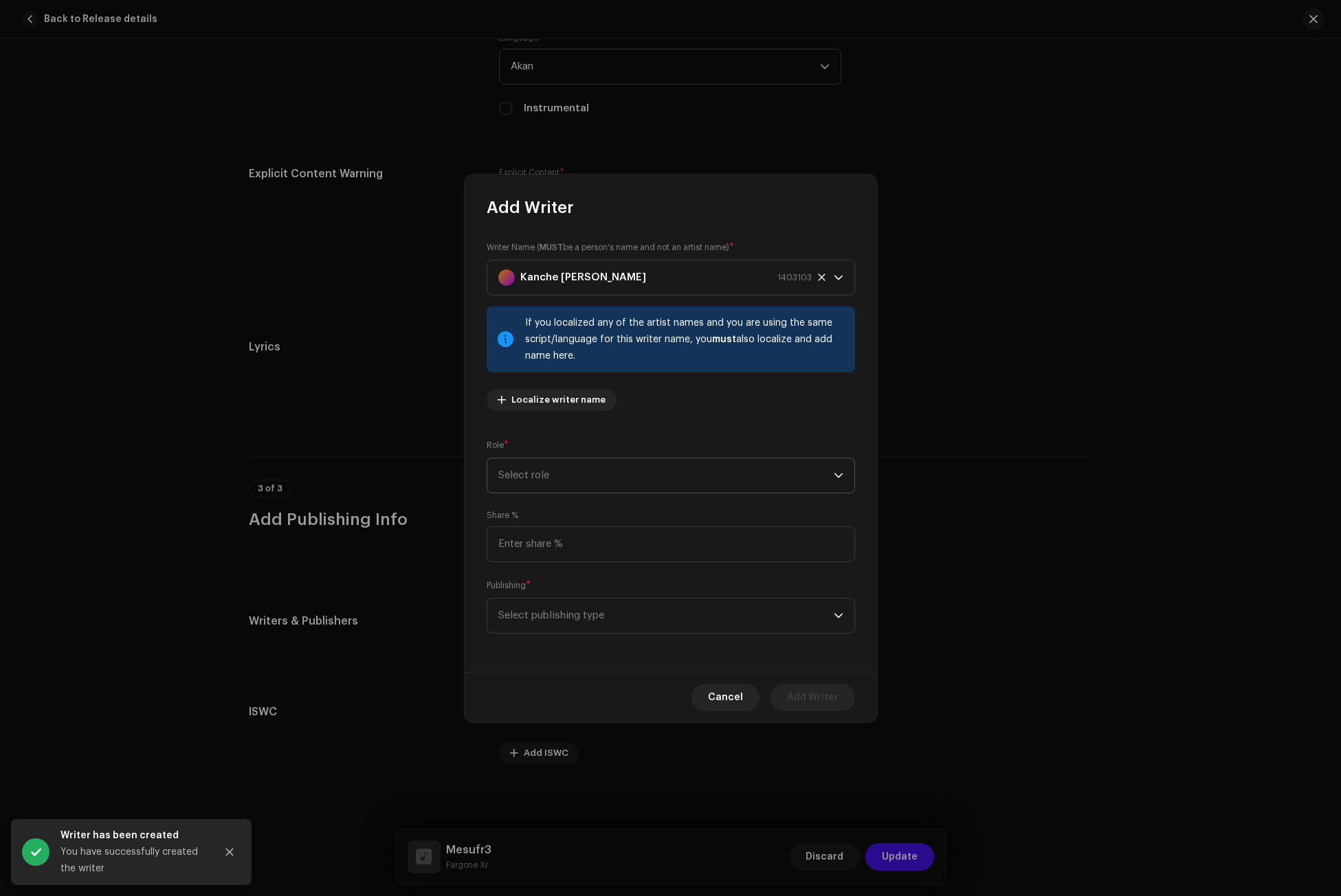
click at [520, 476] on span "Select role" at bounding box center [667, 475] width 336 height 34
click at [540, 600] on span "Composer & Lyricist" at bounding box center [547, 596] width 97 height 14
click at [528, 541] on input at bounding box center [671, 544] width 369 height 35
type input "100.00"
click at [528, 612] on span "Select publishing type" at bounding box center [667, 615] width 336 height 34
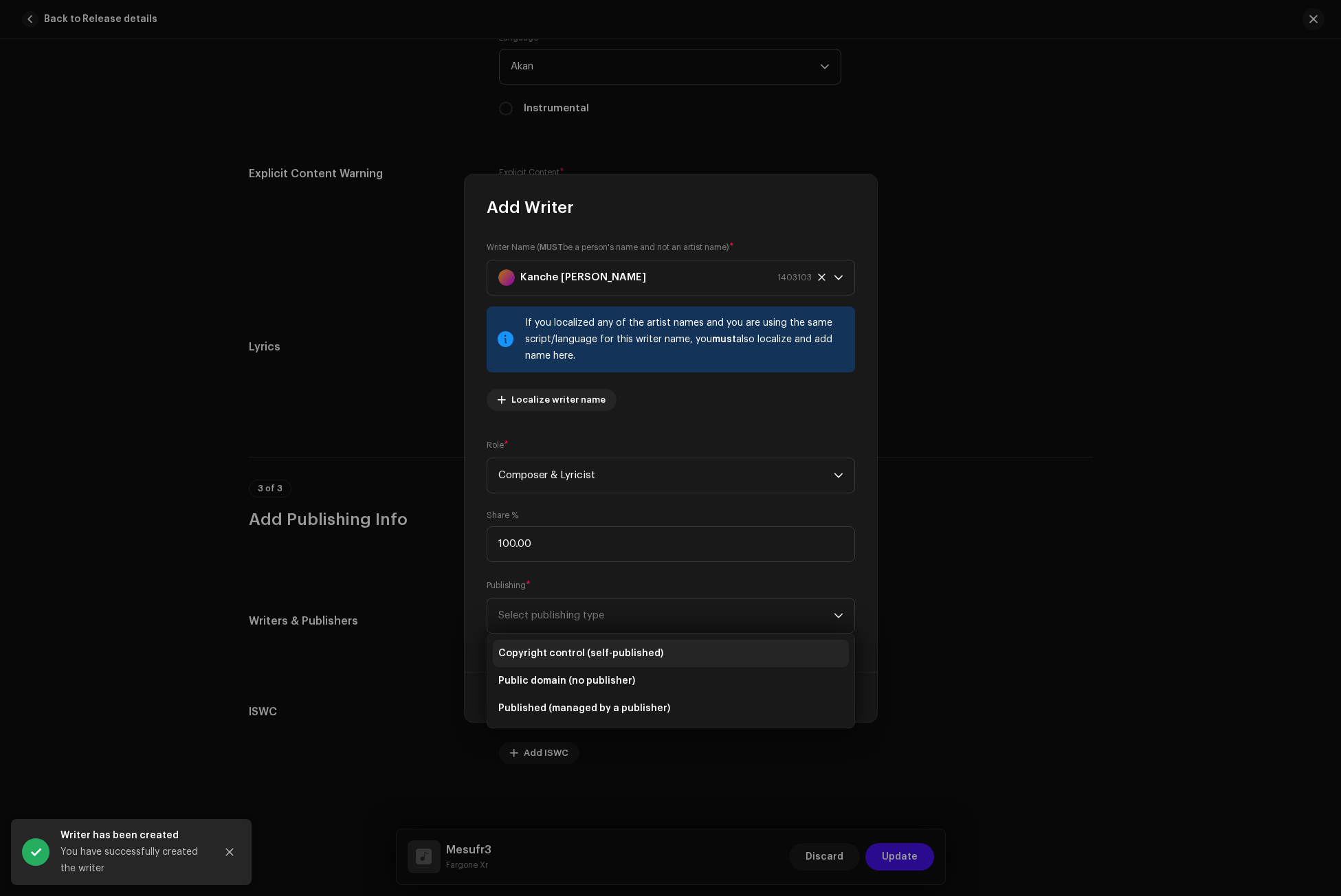
click at [536, 648] on span "Copyright control (self-published)" at bounding box center [581, 654] width 165 height 14
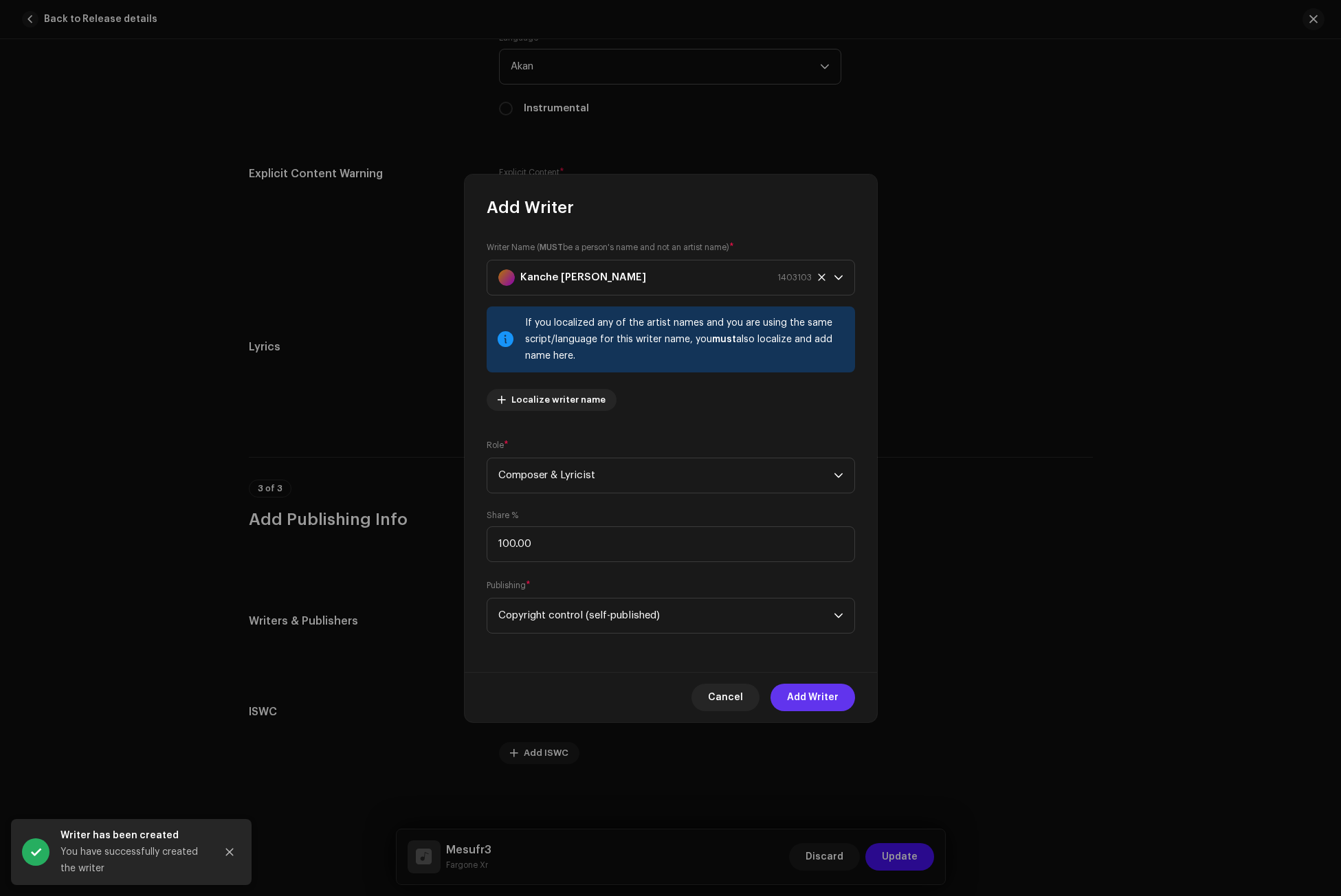
click at [854, 702] on button "Add Writer" at bounding box center [813, 697] width 85 height 27
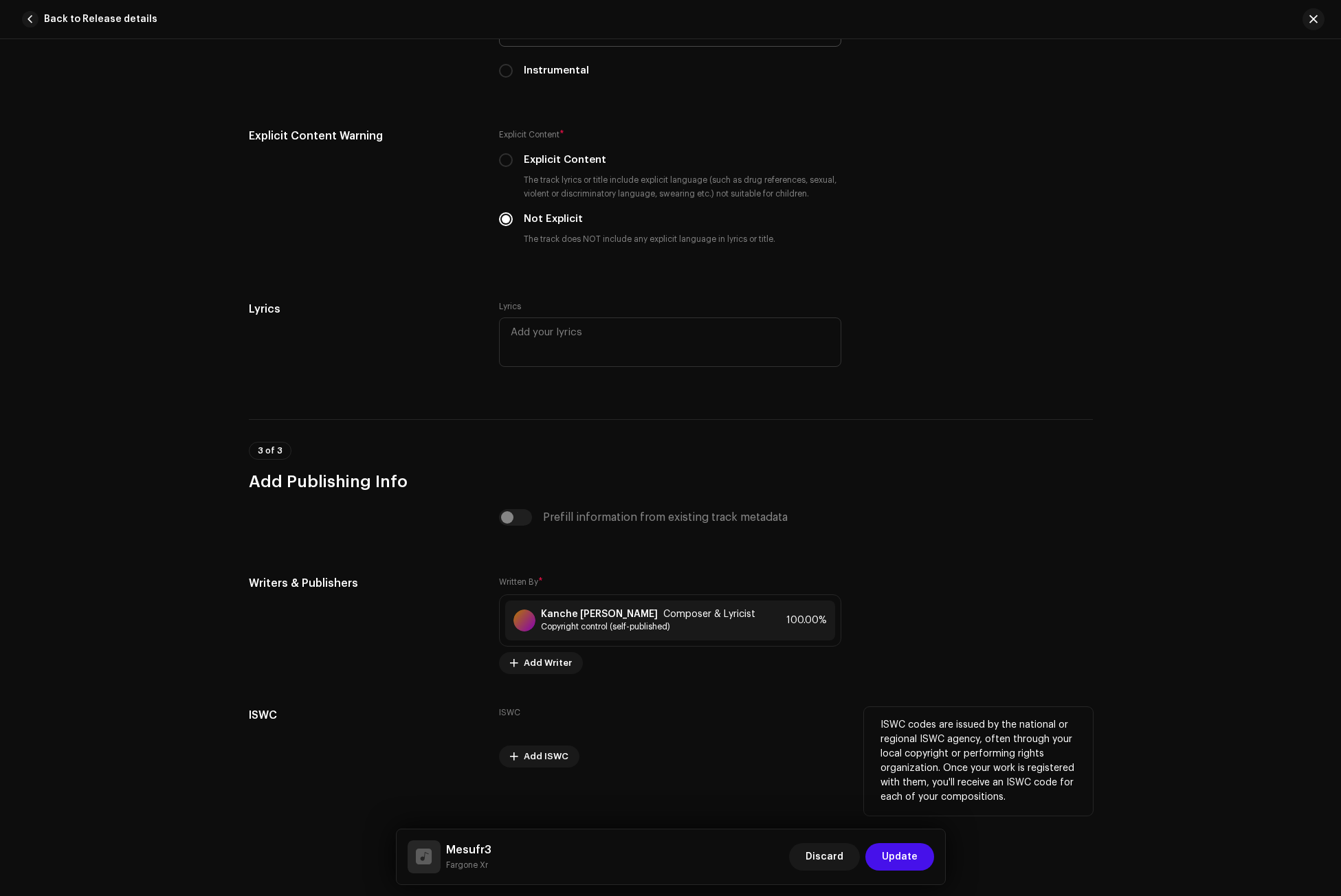
scroll to position [2412, 0]
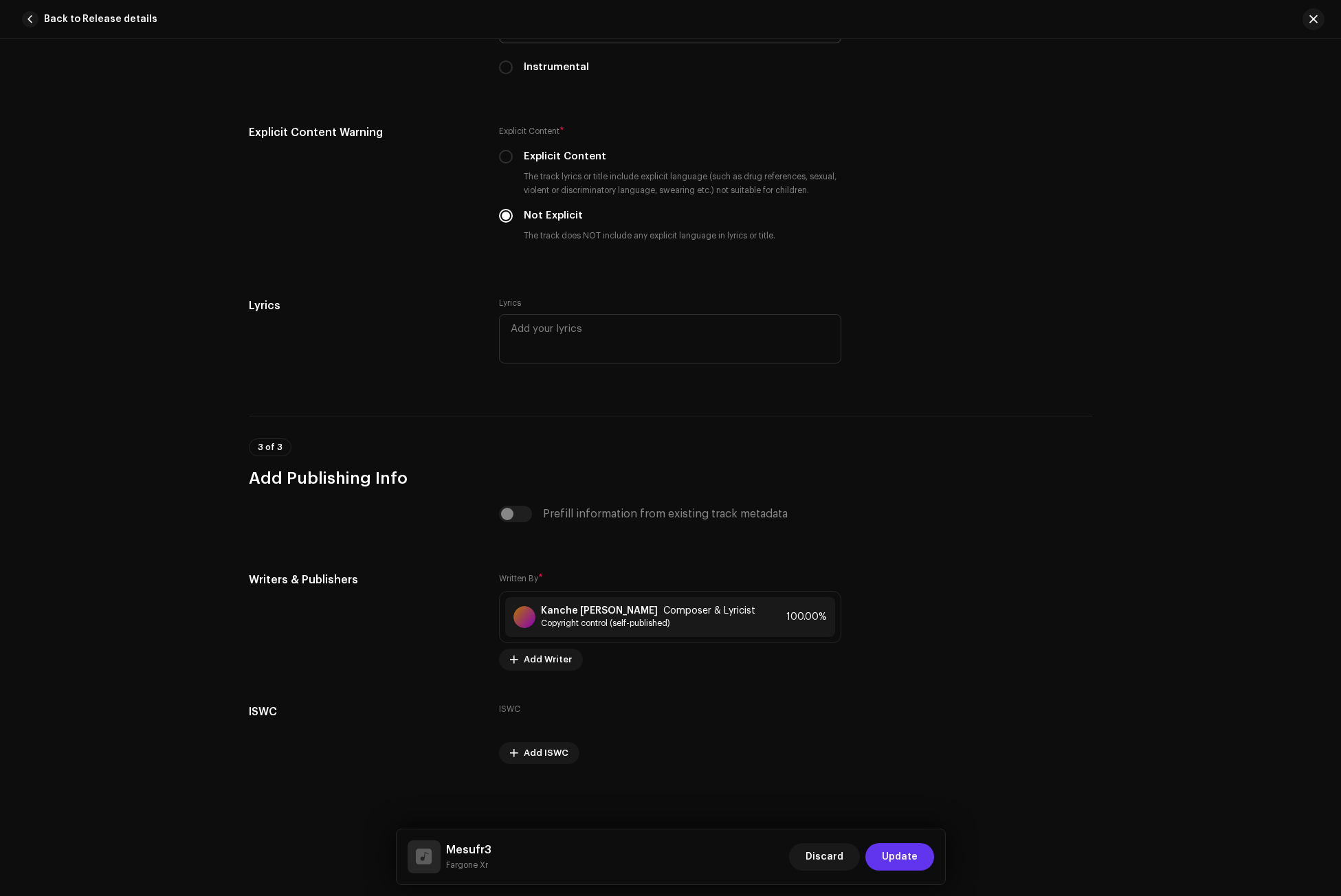
click at [903, 858] on span "Update" at bounding box center [900, 856] width 35 height 27
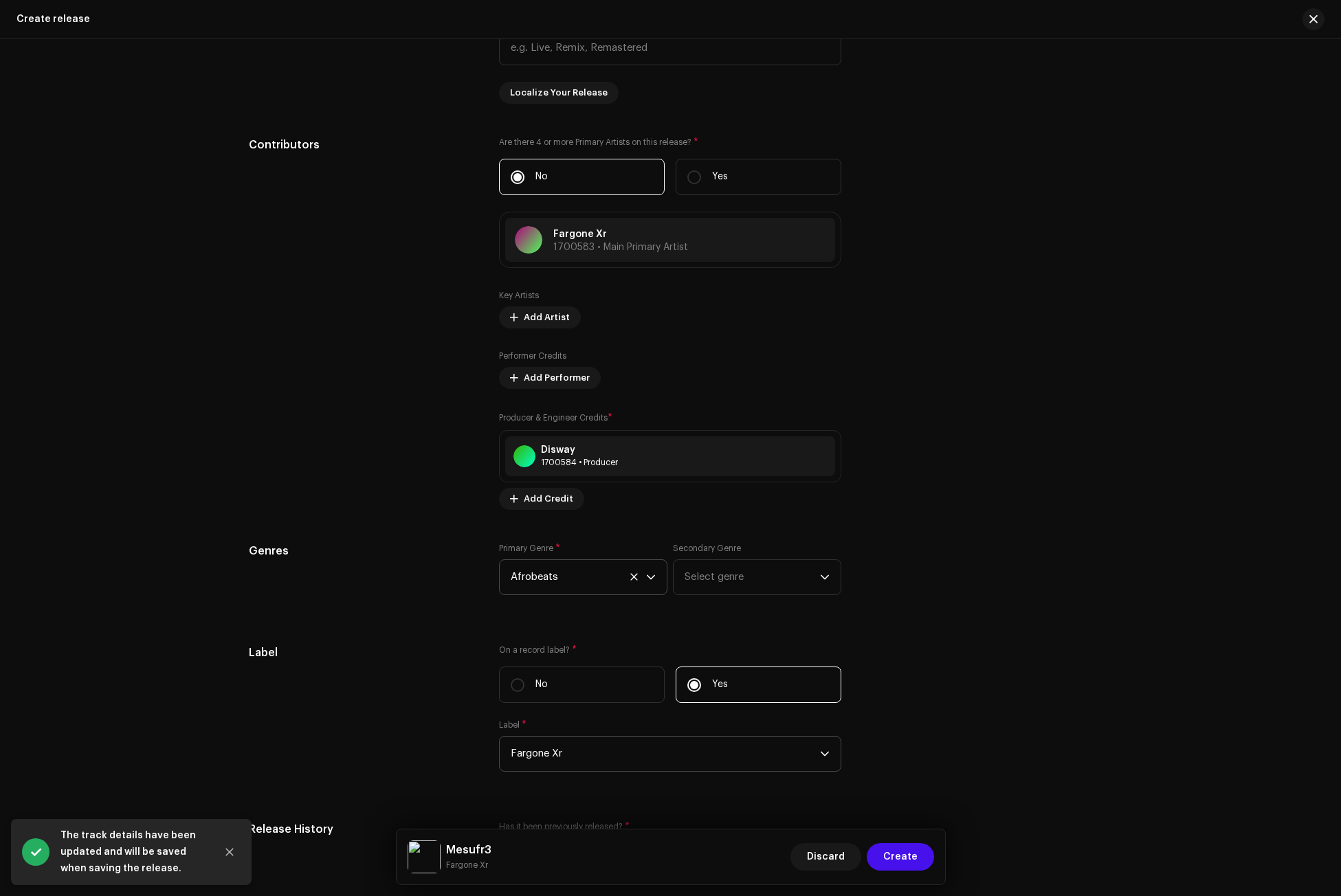
scroll to position [1624, 0]
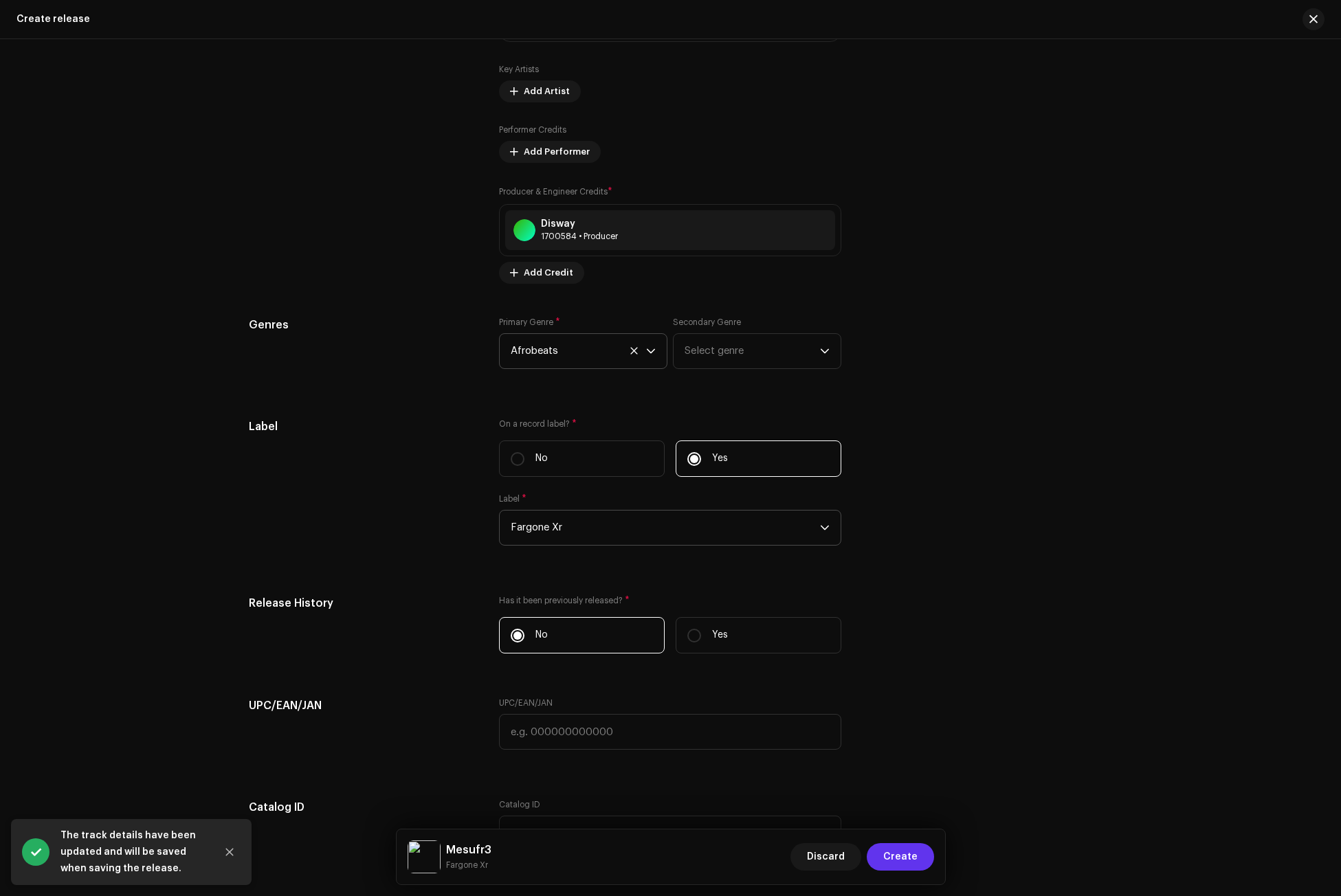
click at [911, 855] on span "Create" at bounding box center [900, 856] width 34 height 27
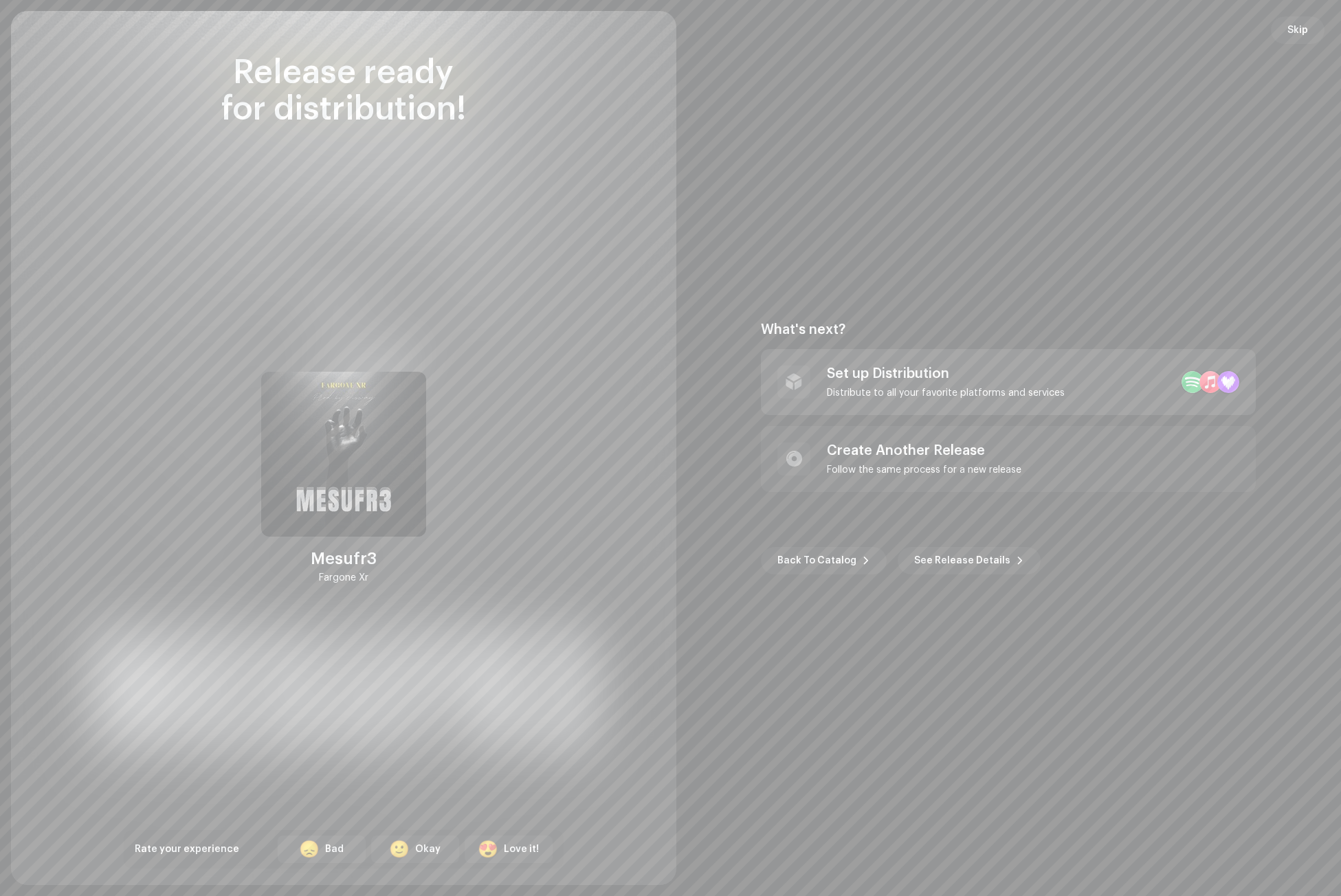
click at [905, 382] on div "Set up Distribution" at bounding box center [946, 374] width 238 height 17
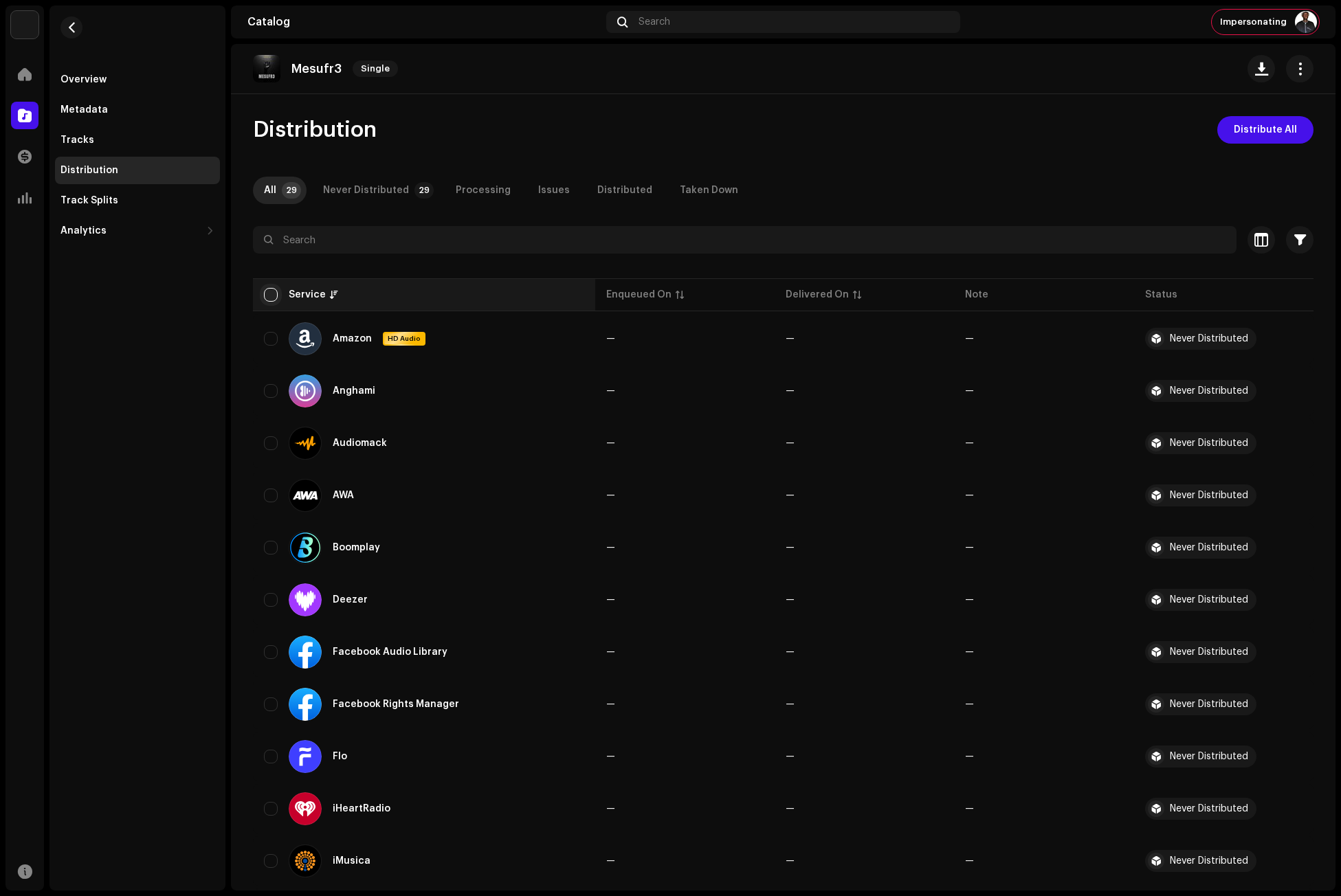
click at [270, 300] on input "checkbox" at bounding box center [271, 295] width 14 height 14
checkbox input "true"
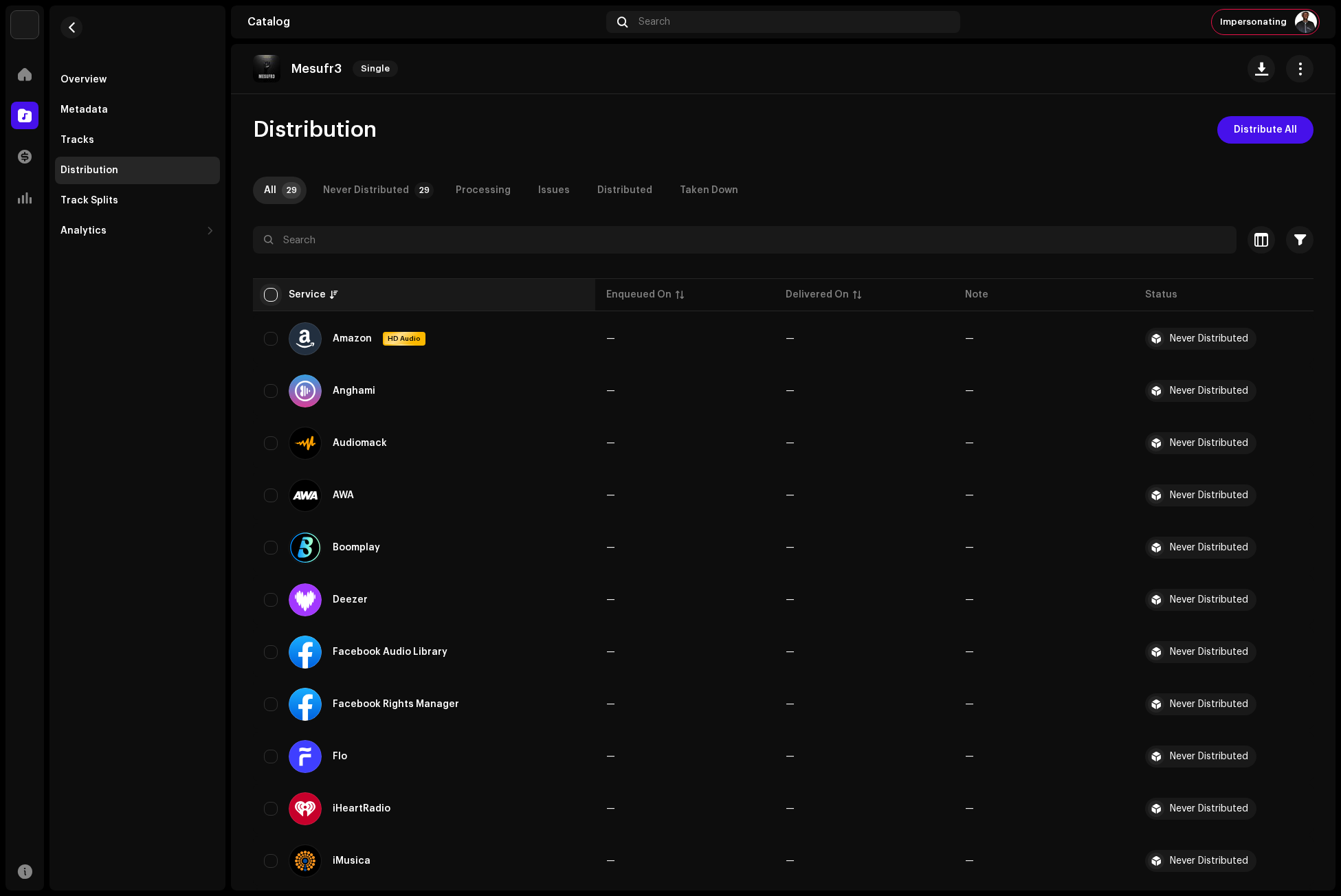
checkbox input "true"
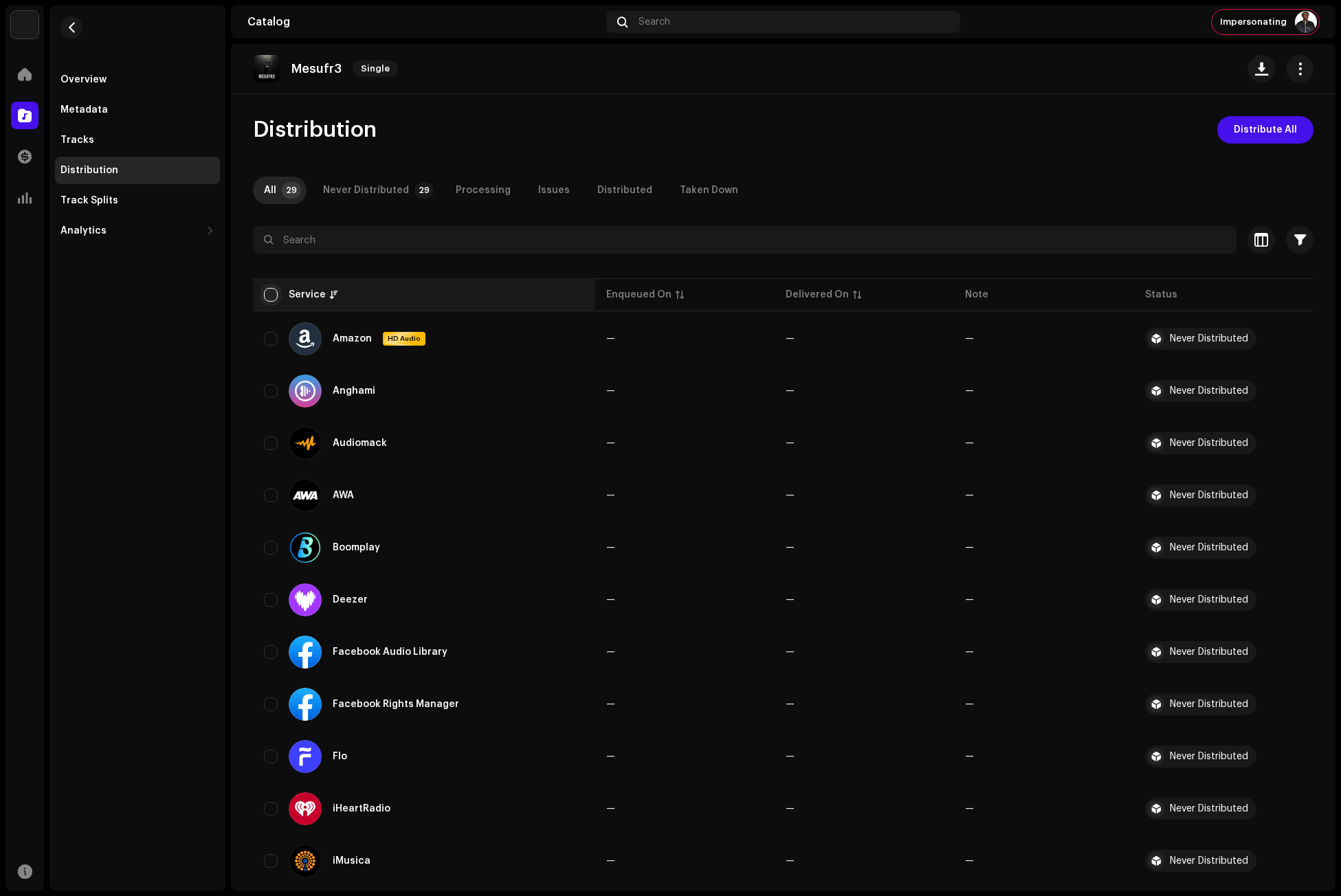
checkbox input "true"
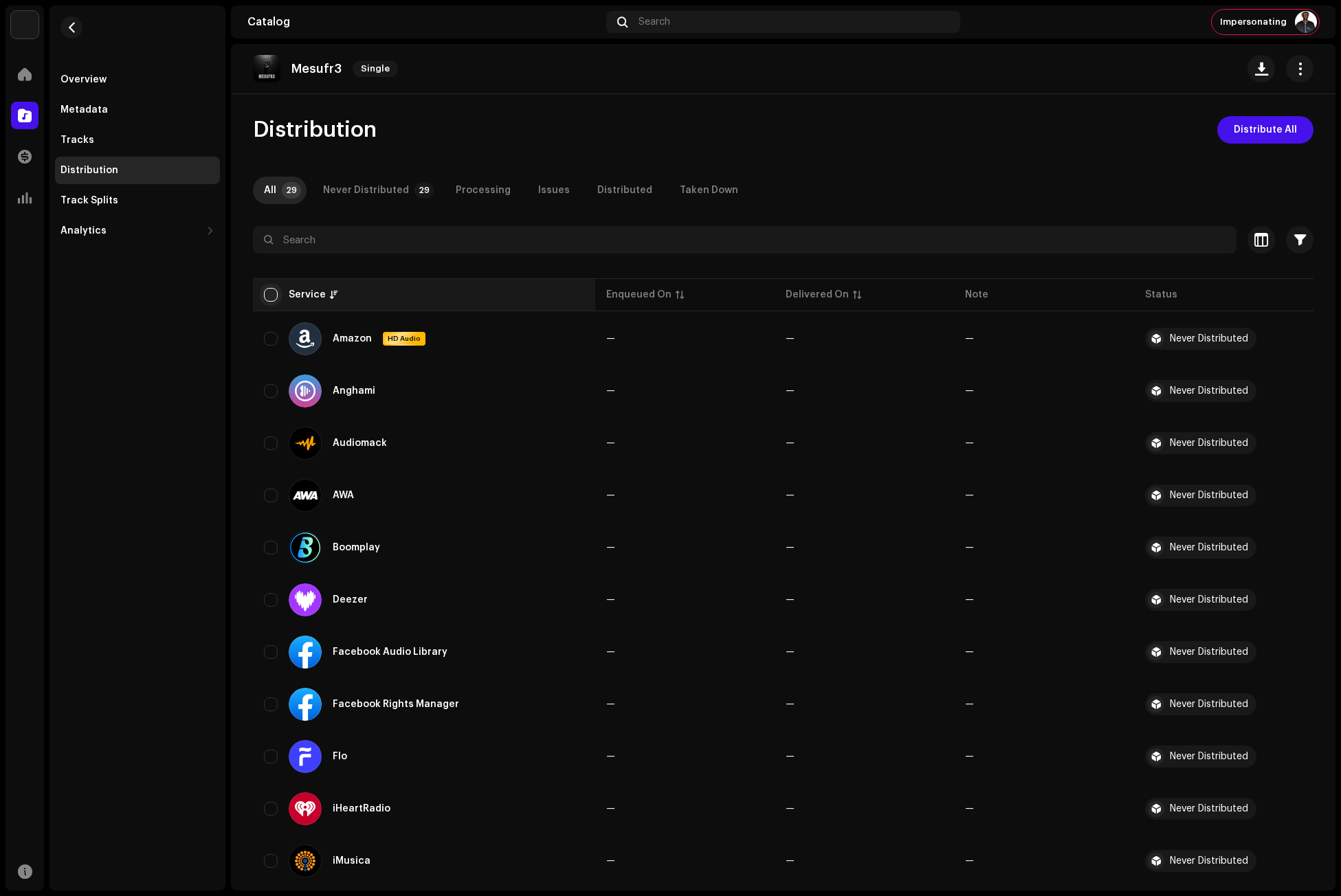
checkbox input "true"
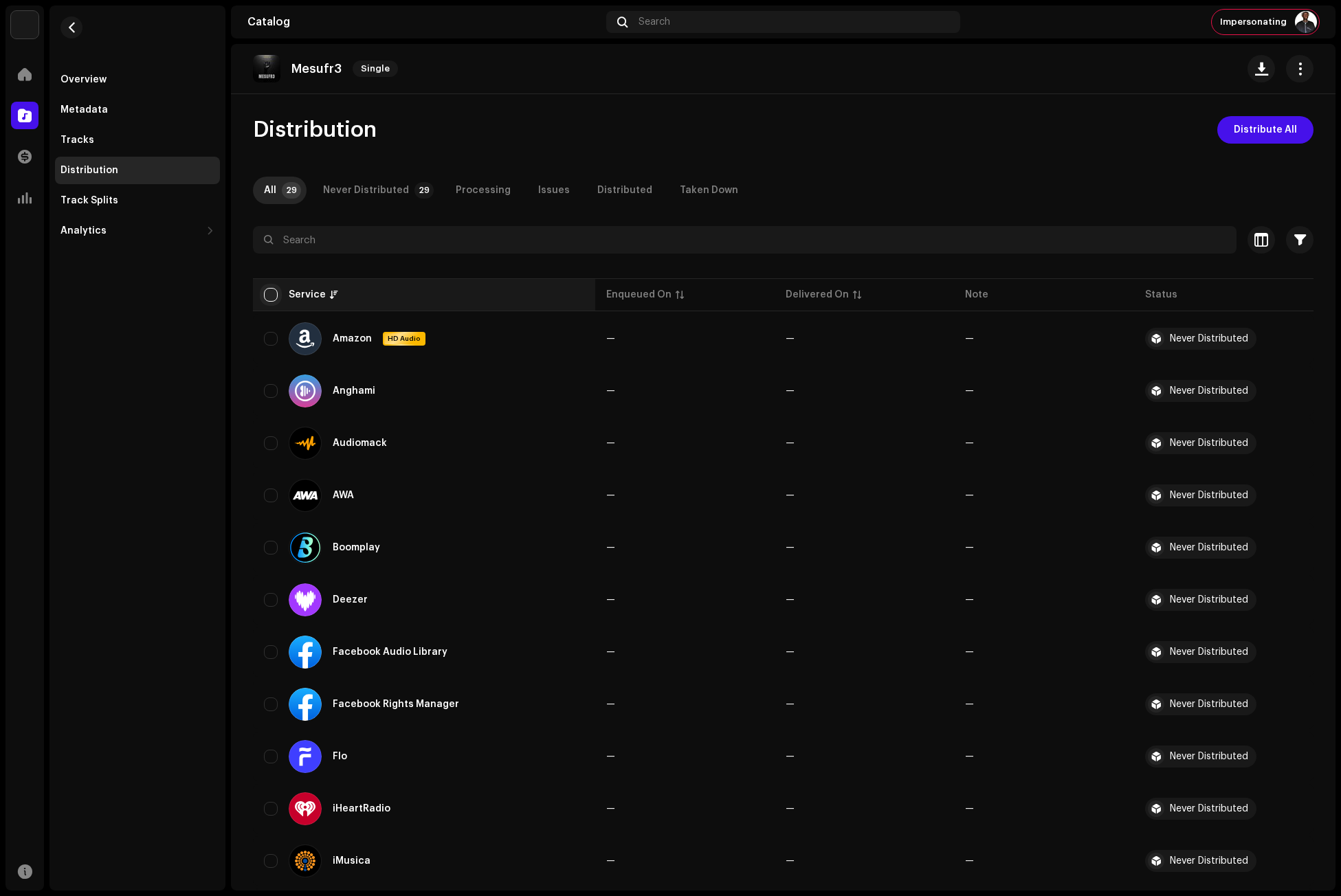
checkbox input "true"
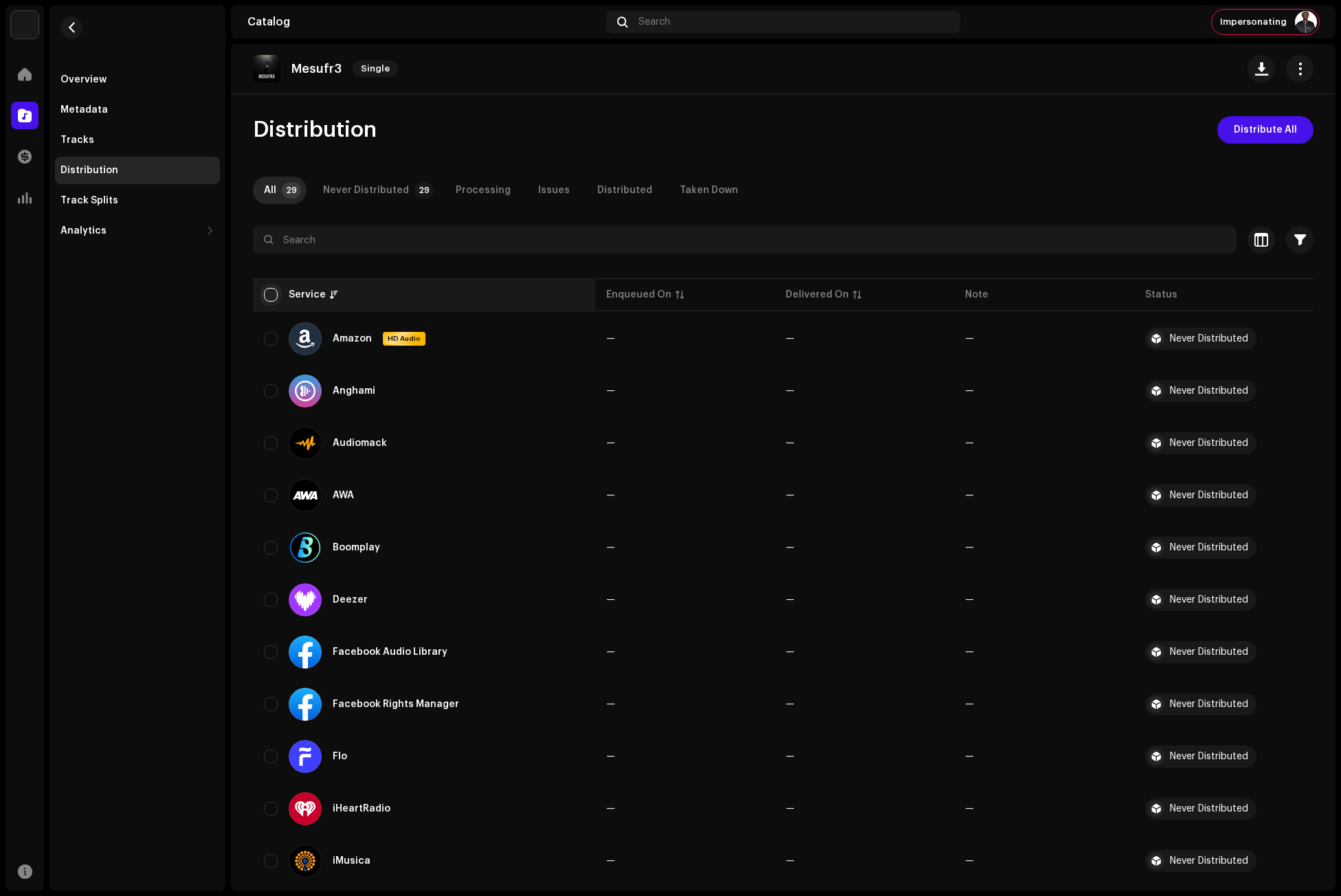
checkbox input "true"
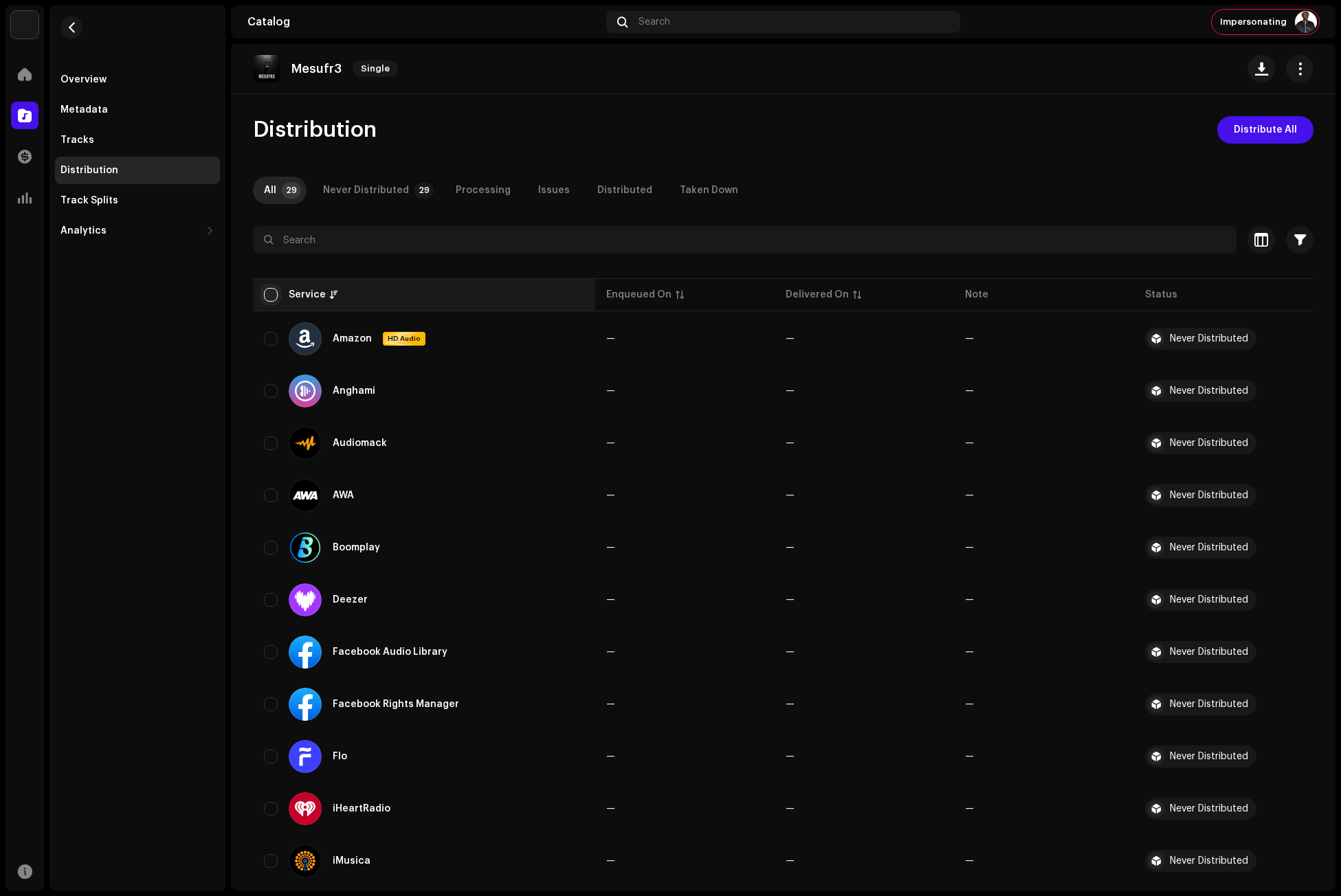
checkbox input "true"
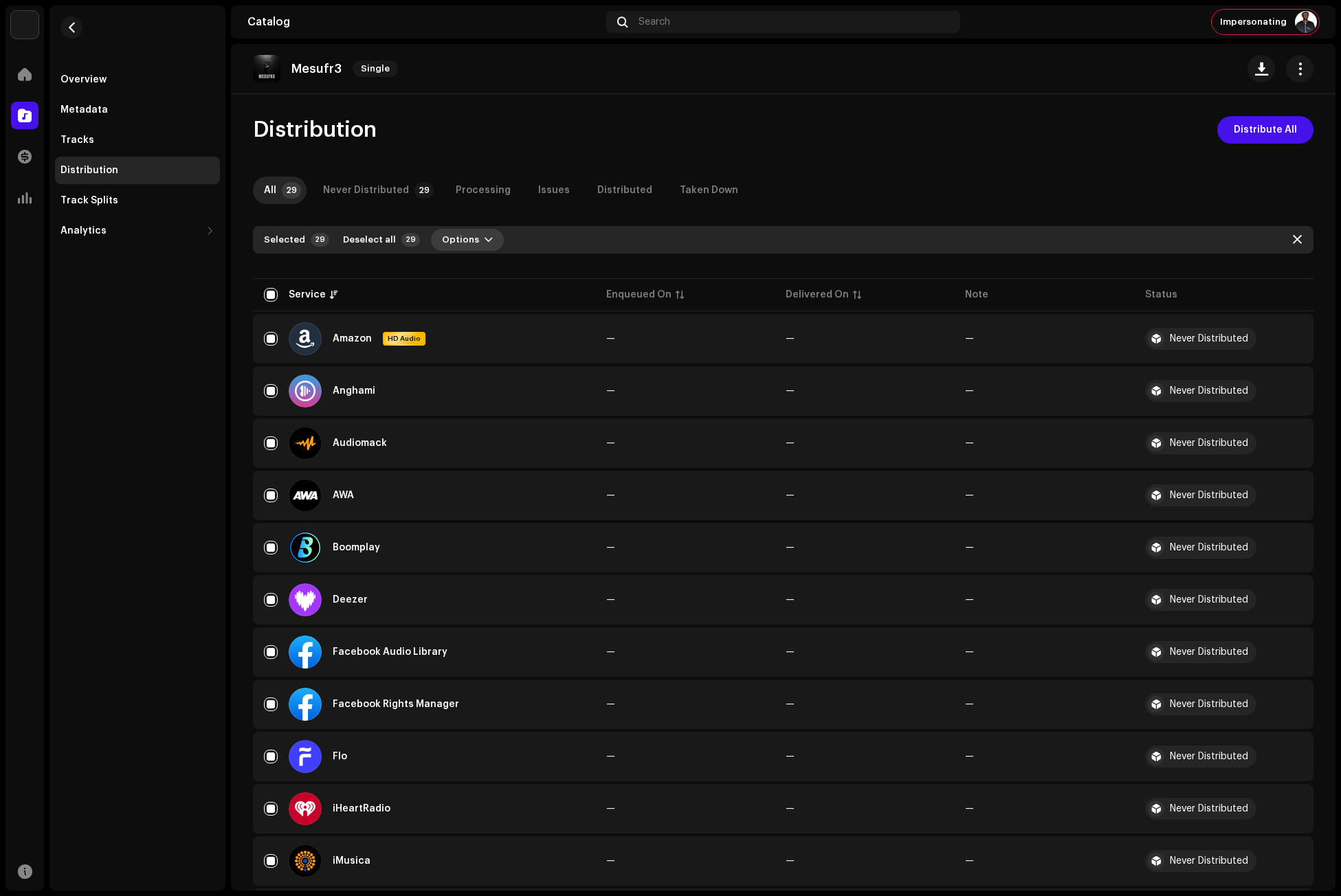
click at [458, 246] on span "Options" at bounding box center [461, 239] width 37 height 27
click at [481, 270] on div "Distribute" at bounding box center [497, 270] width 128 height 11
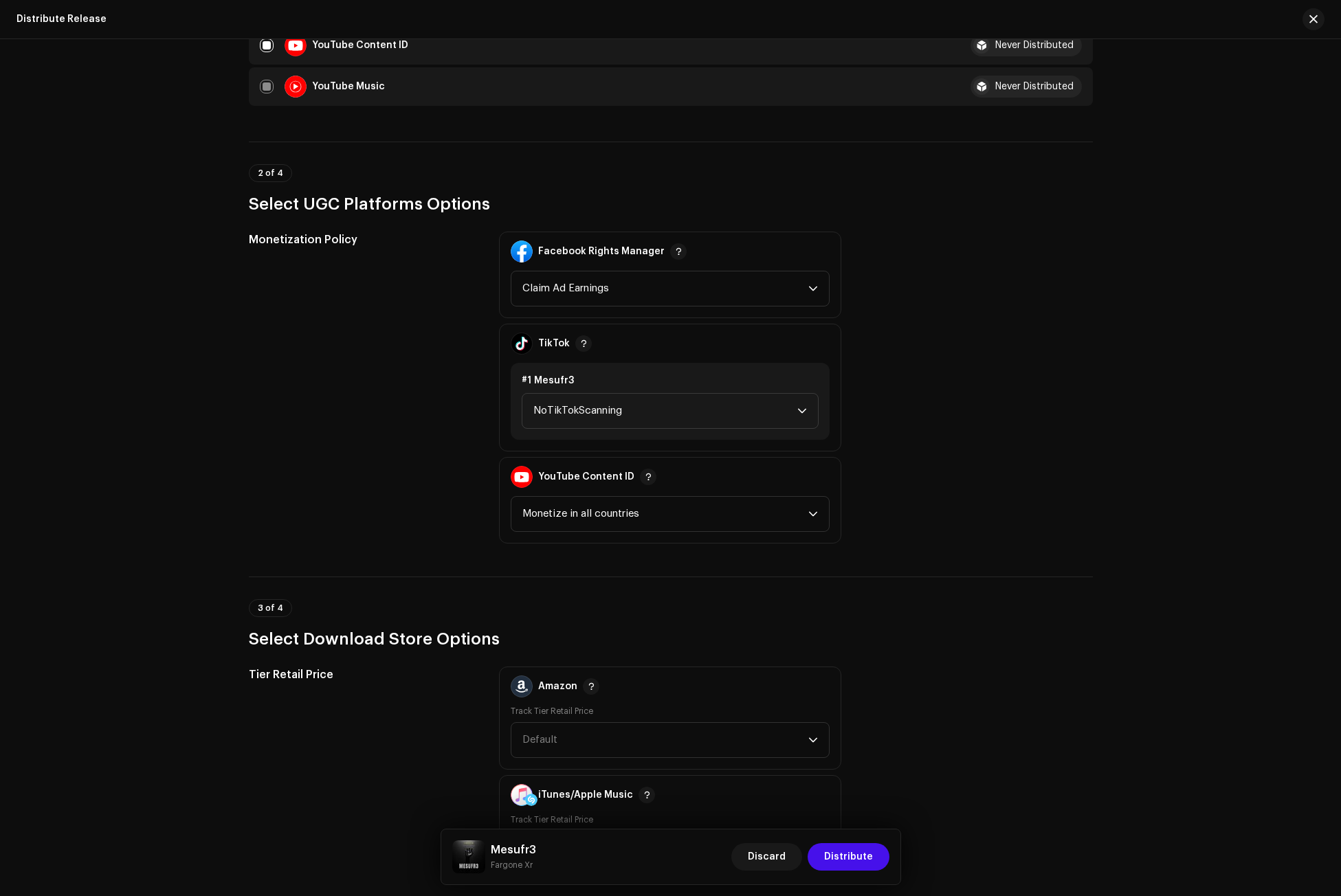
scroll to position [1374, 0]
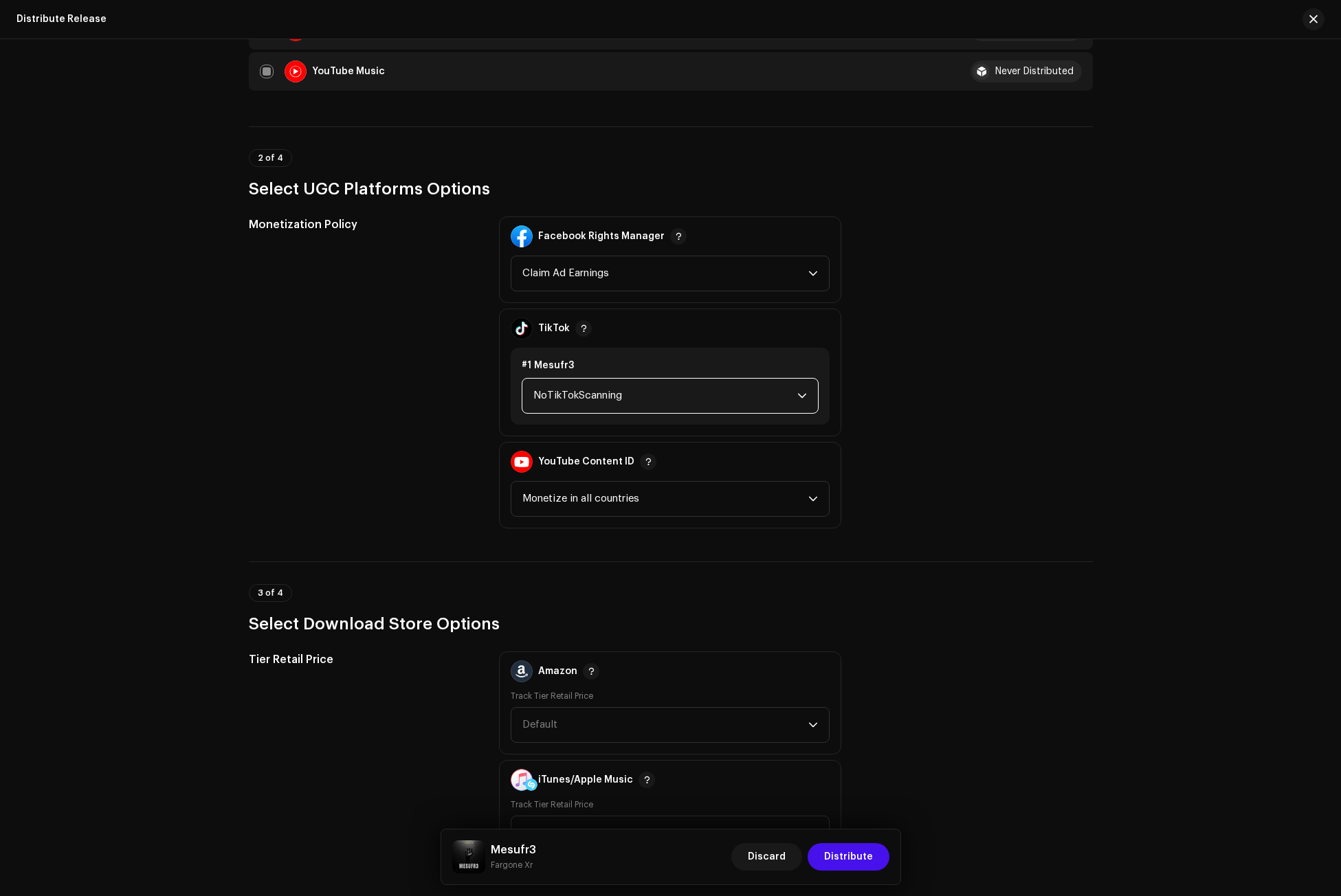
click at [606, 398] on span "NoTikTokScanning" at bounding box center [666, 396] width 264 height 34
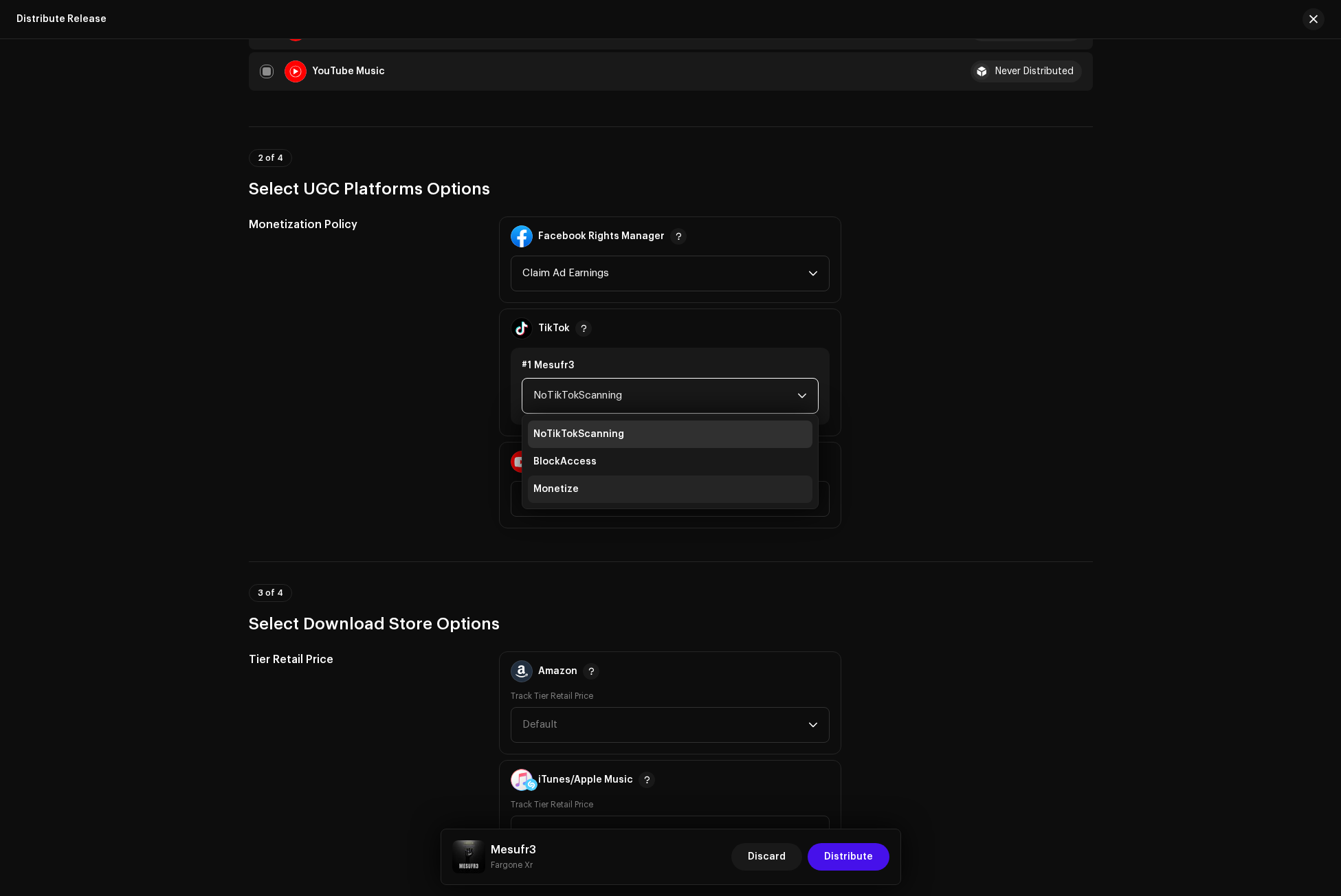
click at [602, 478] on li "Monetize" at bounding box center [670, 489] width 285 height 27
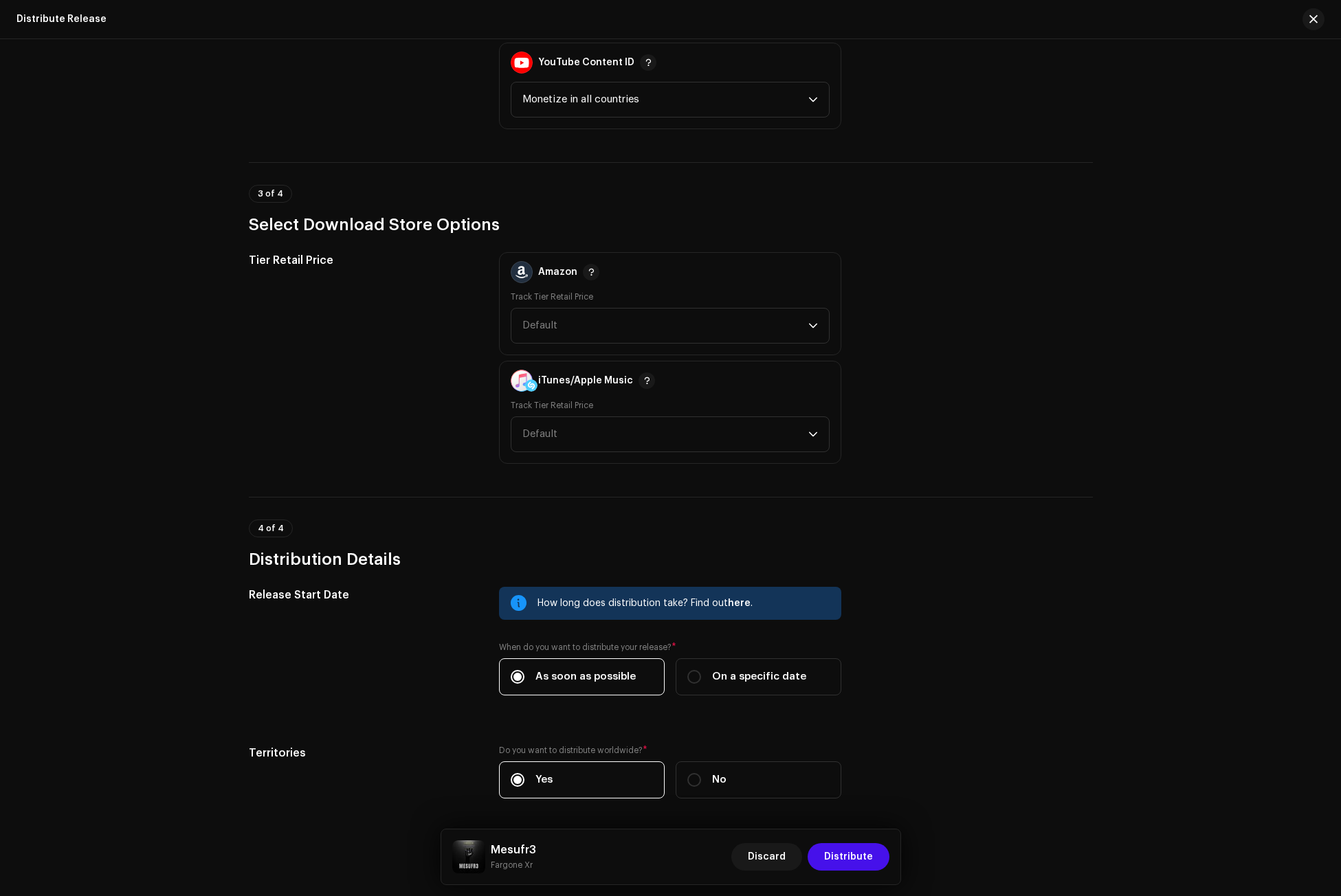
scroll to position [1825, 0]
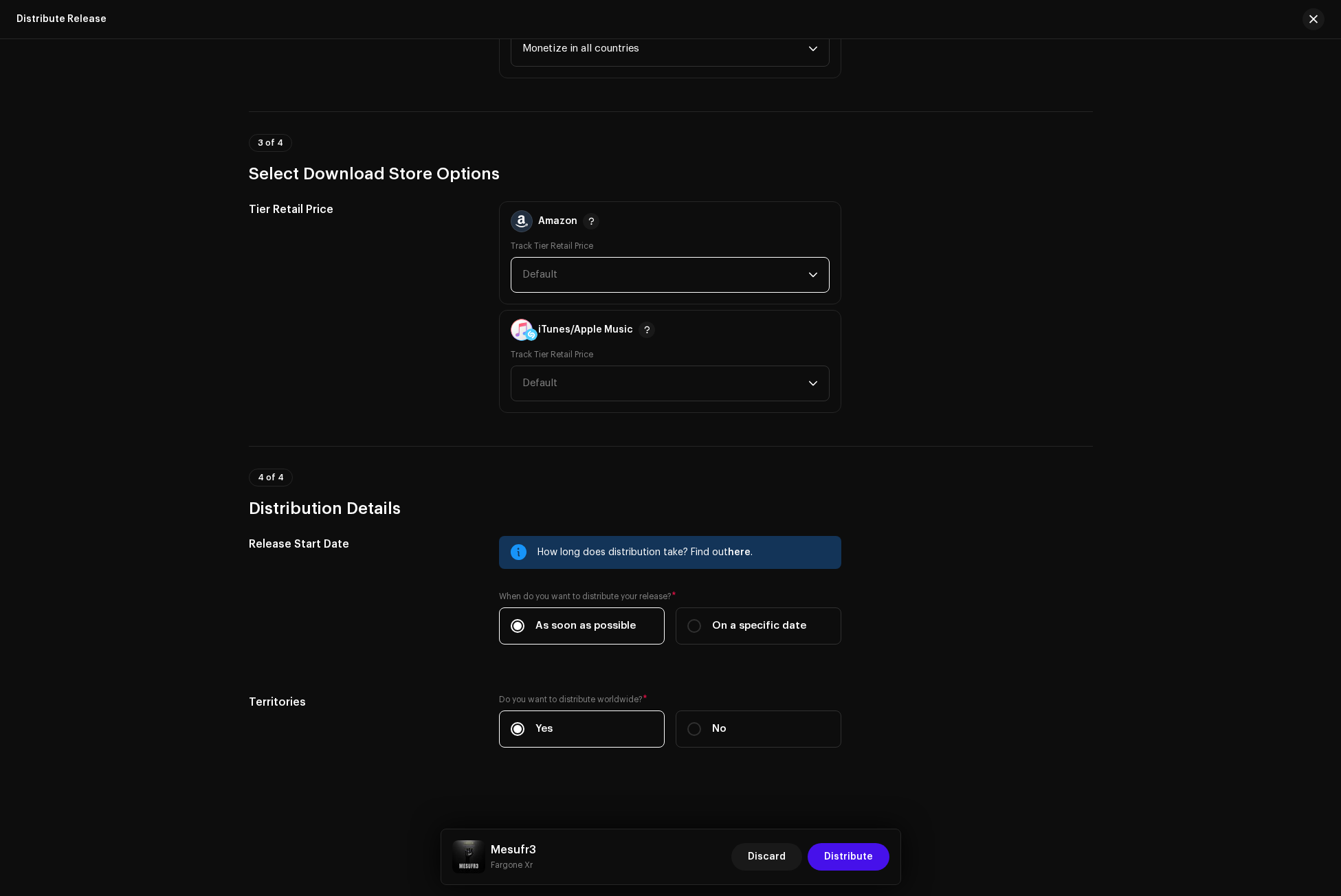
click at [541, 287] on span "Default" at bounding box center [666, 275] width 286 height 34
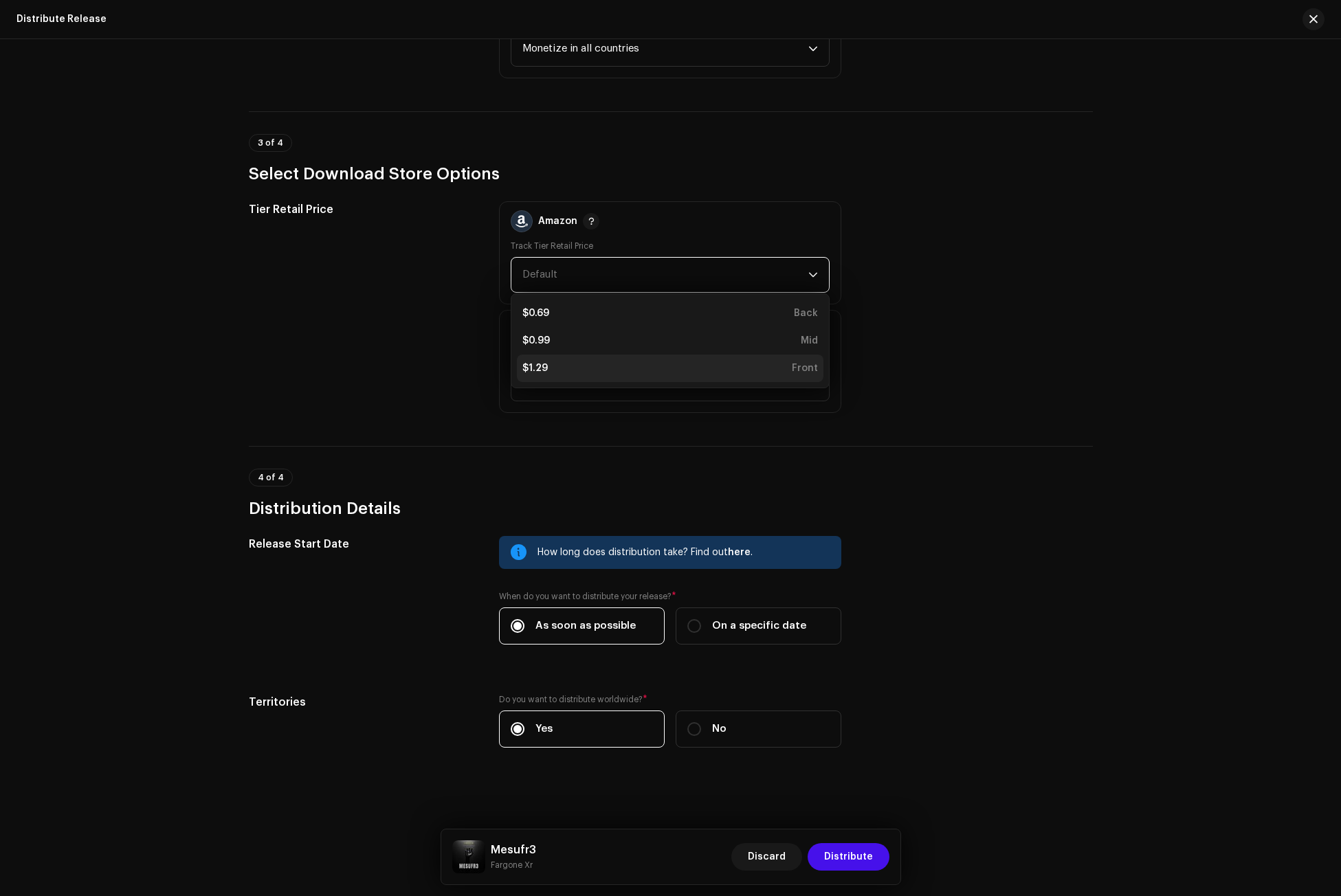
click at [547, 362] on div "$1.29 Front" at bounding box center [670, 368] width 295 height 14
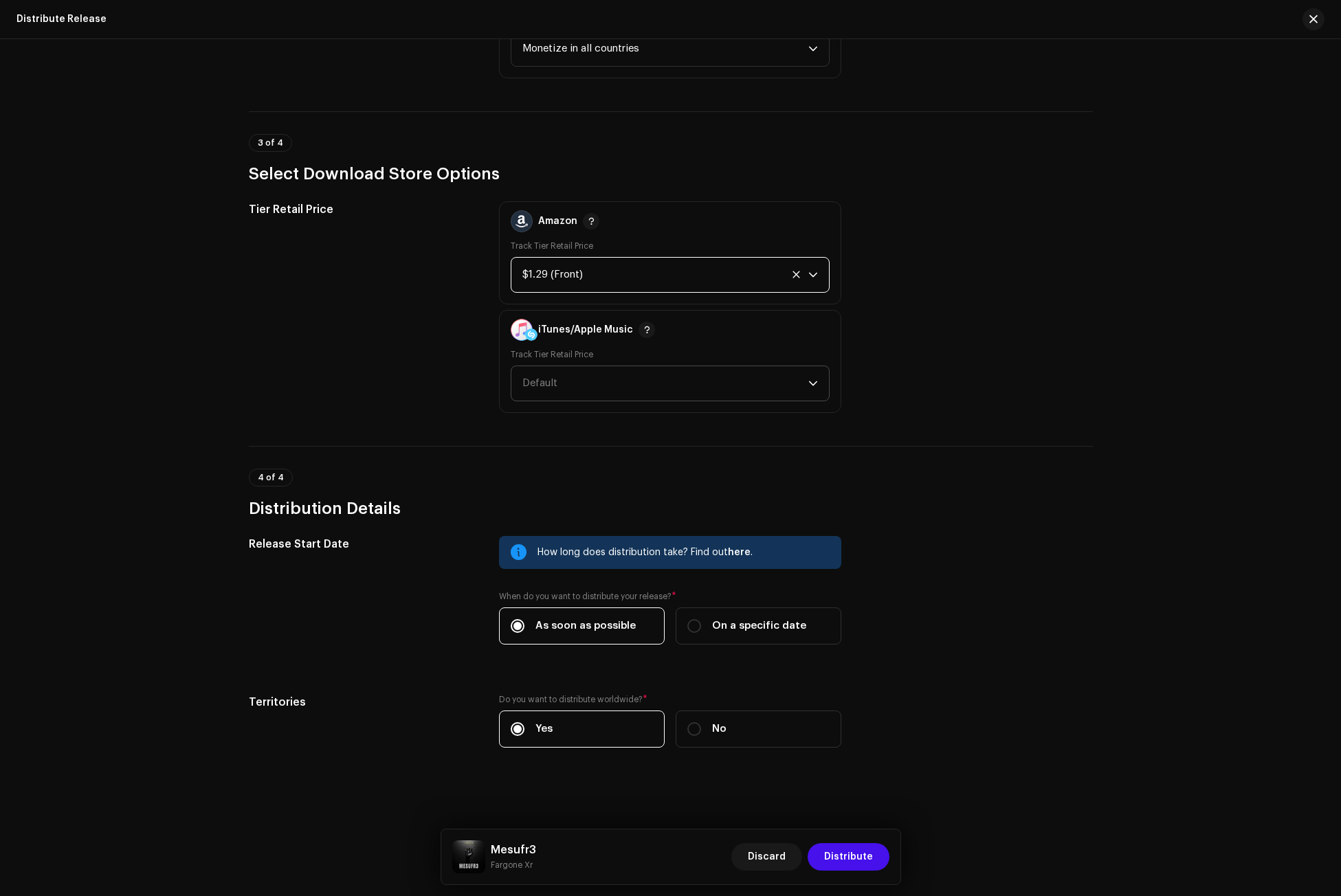
click at [549, 394] on span "Default" at bounding box center [666, 383] width 286 height 34
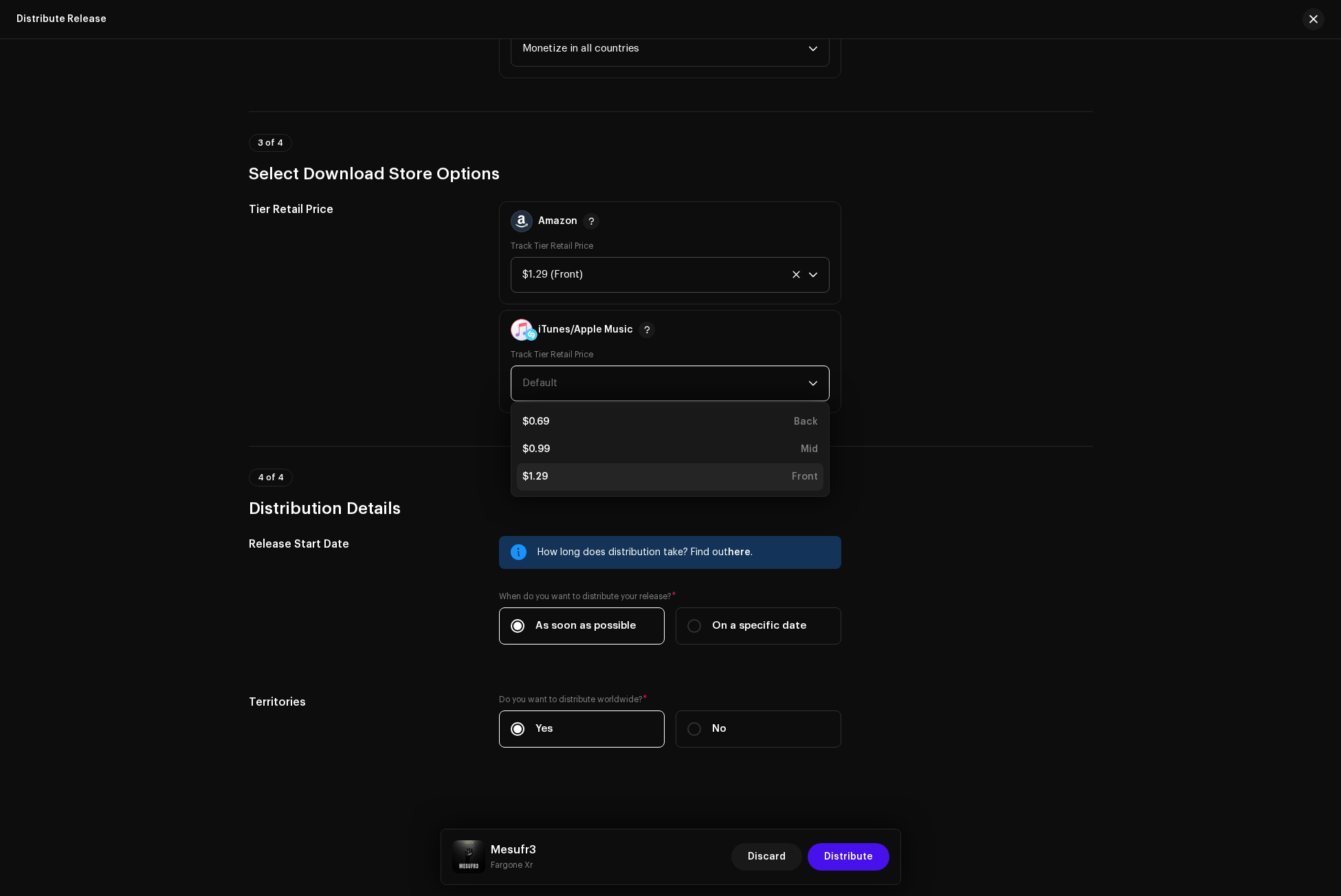
click at [549, 481] on div "$1.29 Front" at bounding box center [670, 477] width 295 height 14
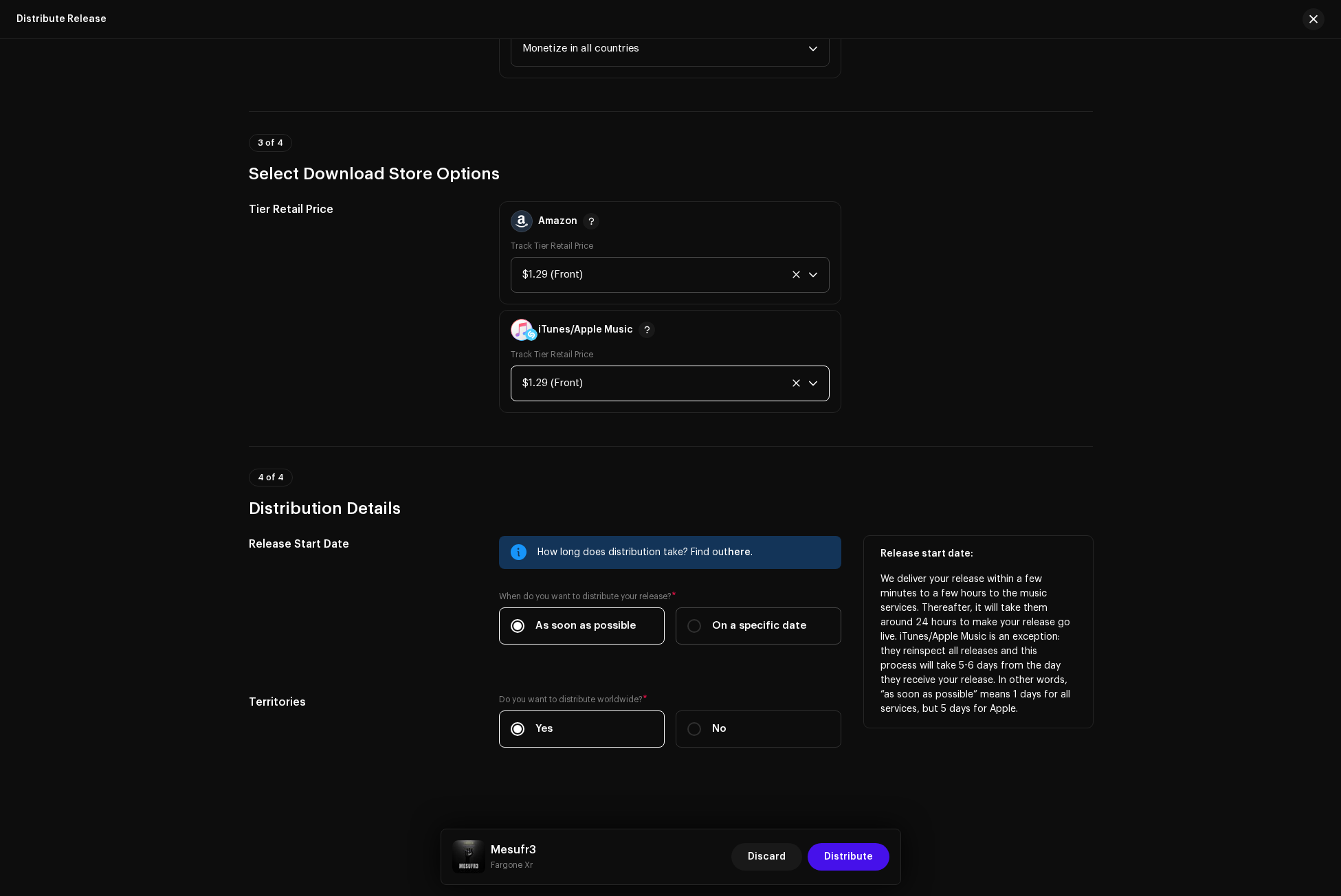
click at [726, 631] on span "On a specific date" at bounding box center [759, 626] width 95 height 15
click at [701, 631] on input "On a specific date" at bounding box center [695, 626] width 14 height 14
radio input "true"
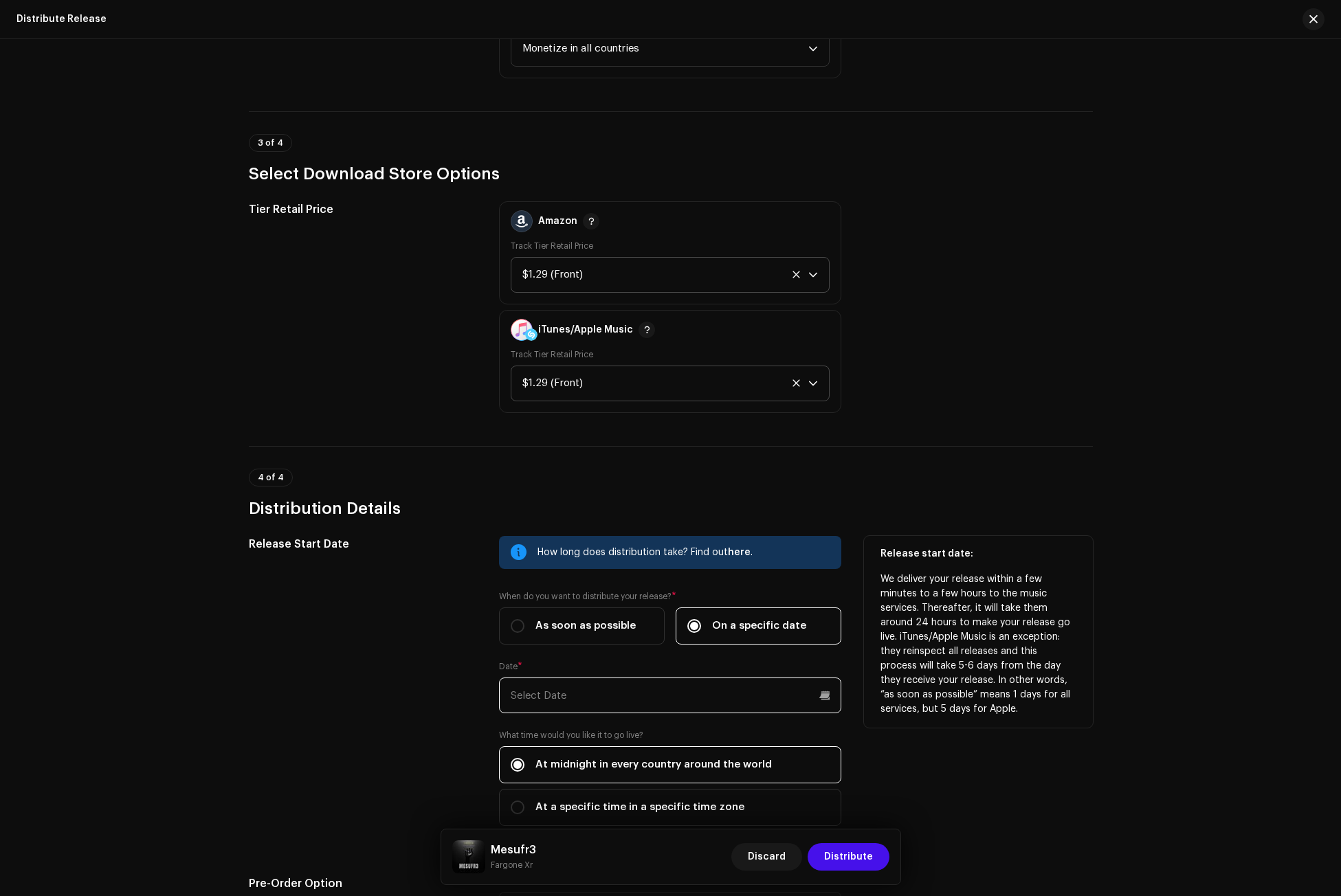
click at [587, 697] on input "text" at bounding box center [670, 695] width 342 height 35
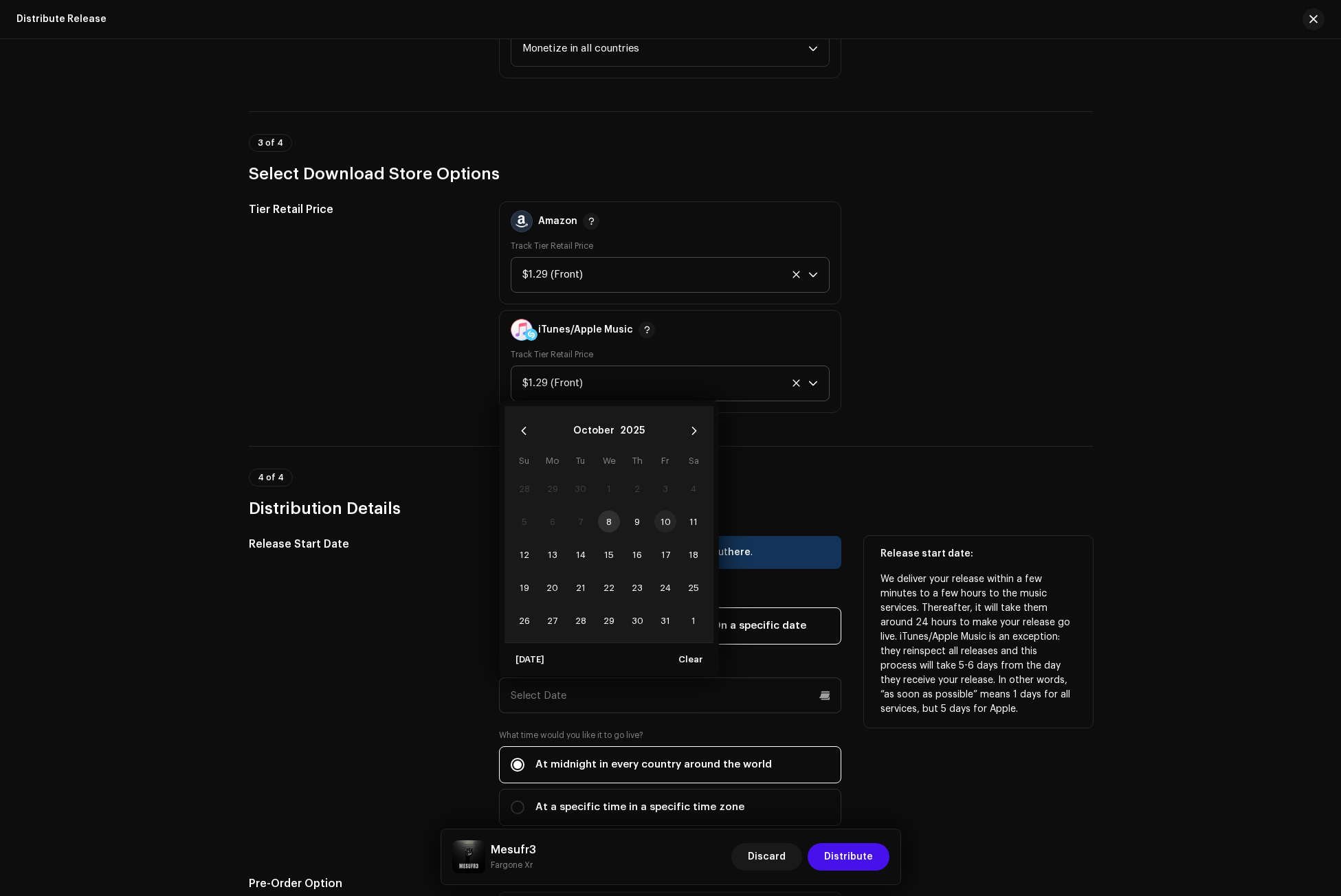
click at [664, 521] on span "10" at bounding box center [665, 521] width 22 height 22
type input "[DATE]"
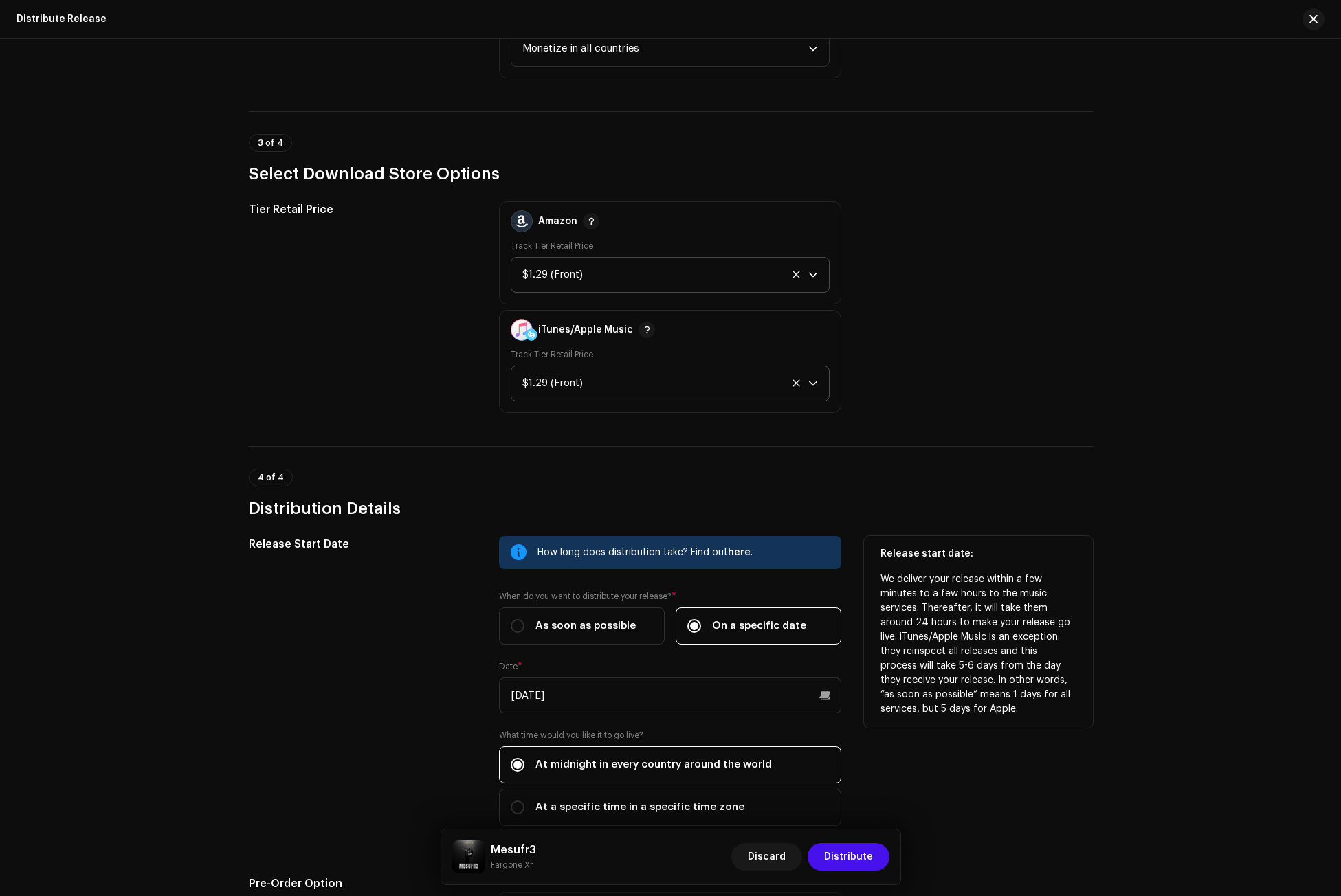
click at [447, 685] on div "Release Start Date" at bounding box center [363, 689] width 229 height 307
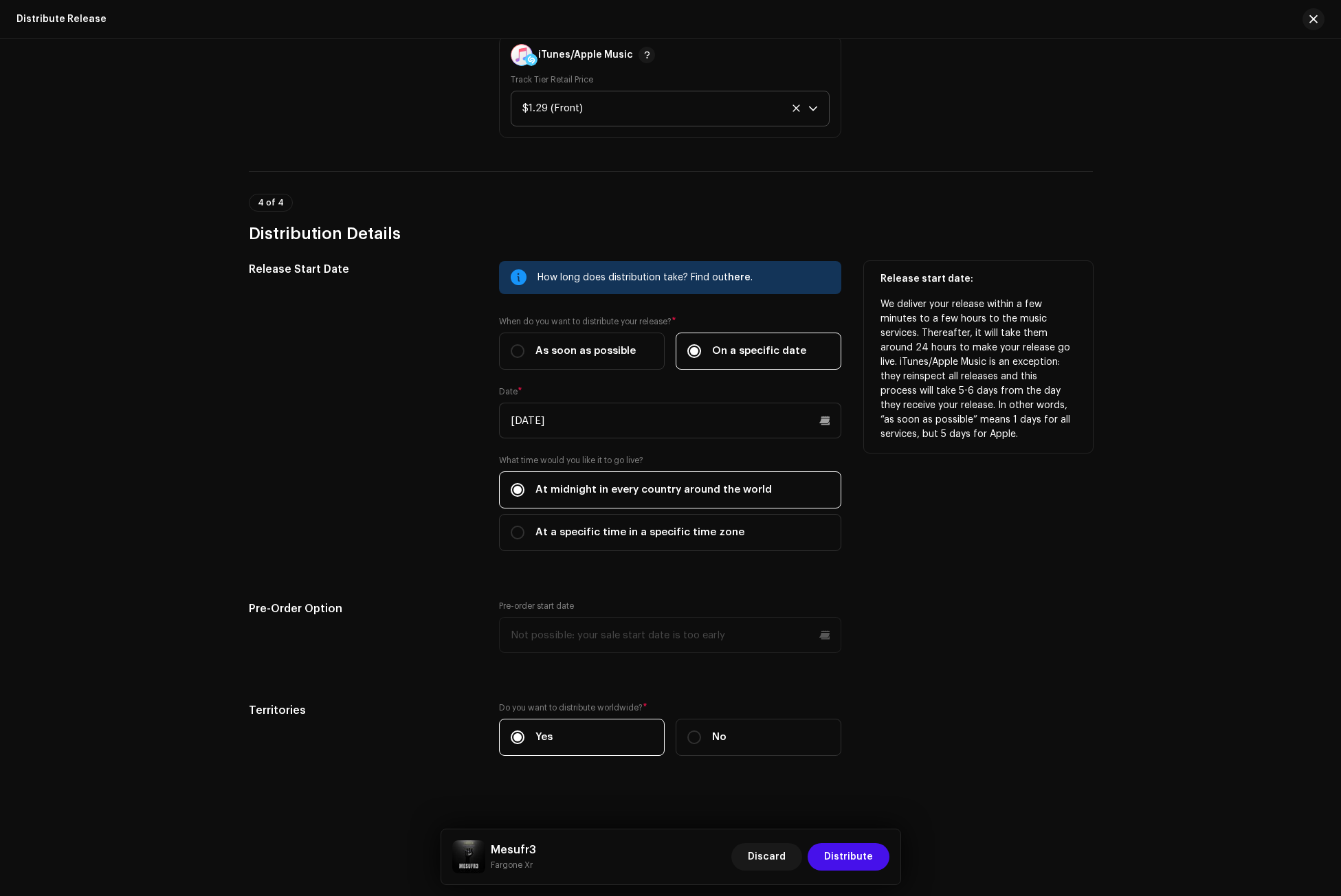
scroll to position [2107, 0]
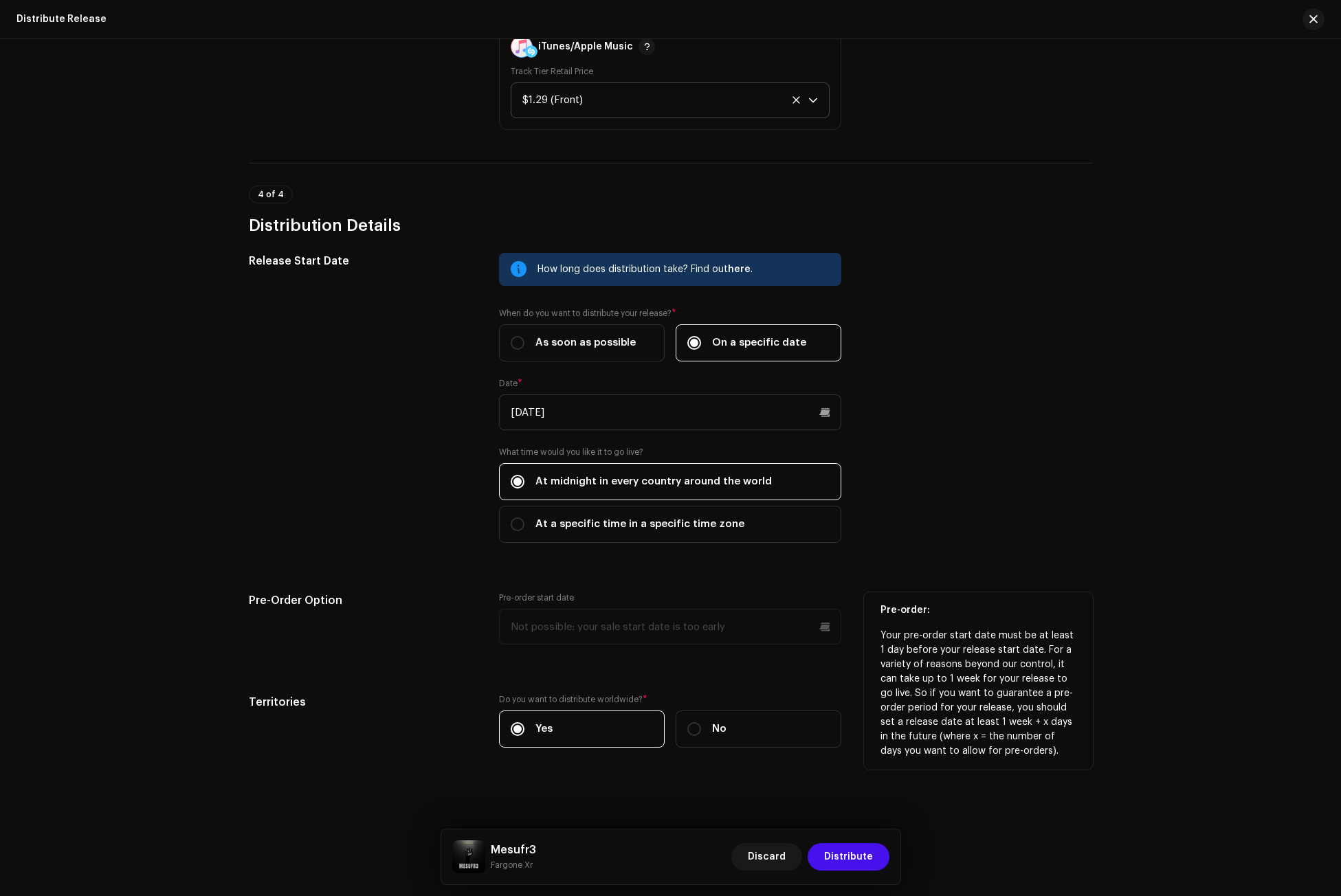
click at [567, 624] on p-datepicker at bounding box center [670, 626] width 342 height 35
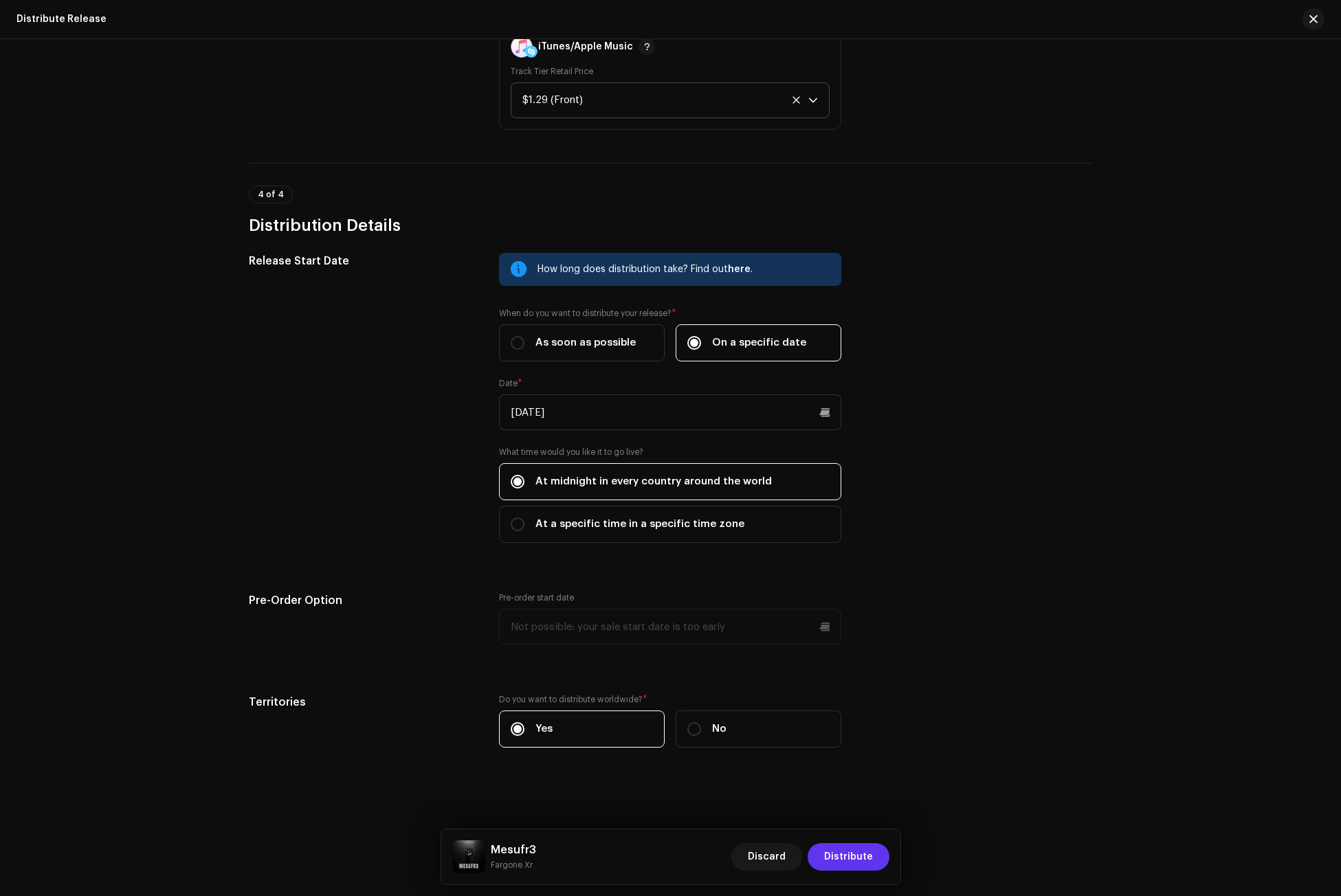
click at [854, 857] on span "Distribute" at bounding box center [849, 856] width 49 height 27
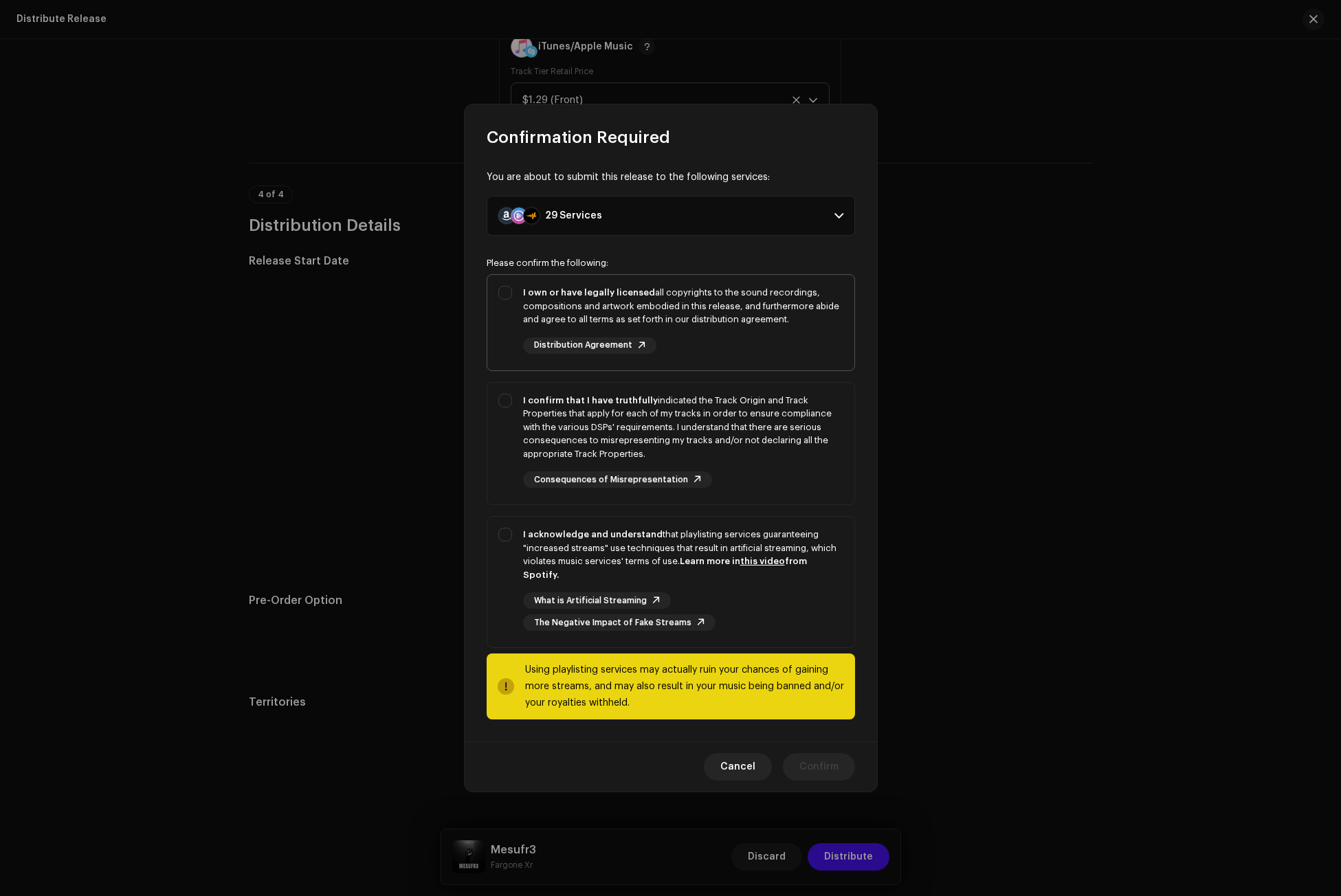
click at [560, 297] on strong "I own or have legally licensed" at bounding box center [589, 292] width 132 height 9
checkbox input "true"
click at [561, 424] on div "I confirm that I have truthfully indicated the Track Origin and Track Propertie…" at bounding box center [683, 428] width 320 height 67
checkbox input "true"
click at [566, 549] on div "I acknowledge and understand that playlisting services guaranteeing "increased …" at bounding box center [683, 554] width 320 height 54
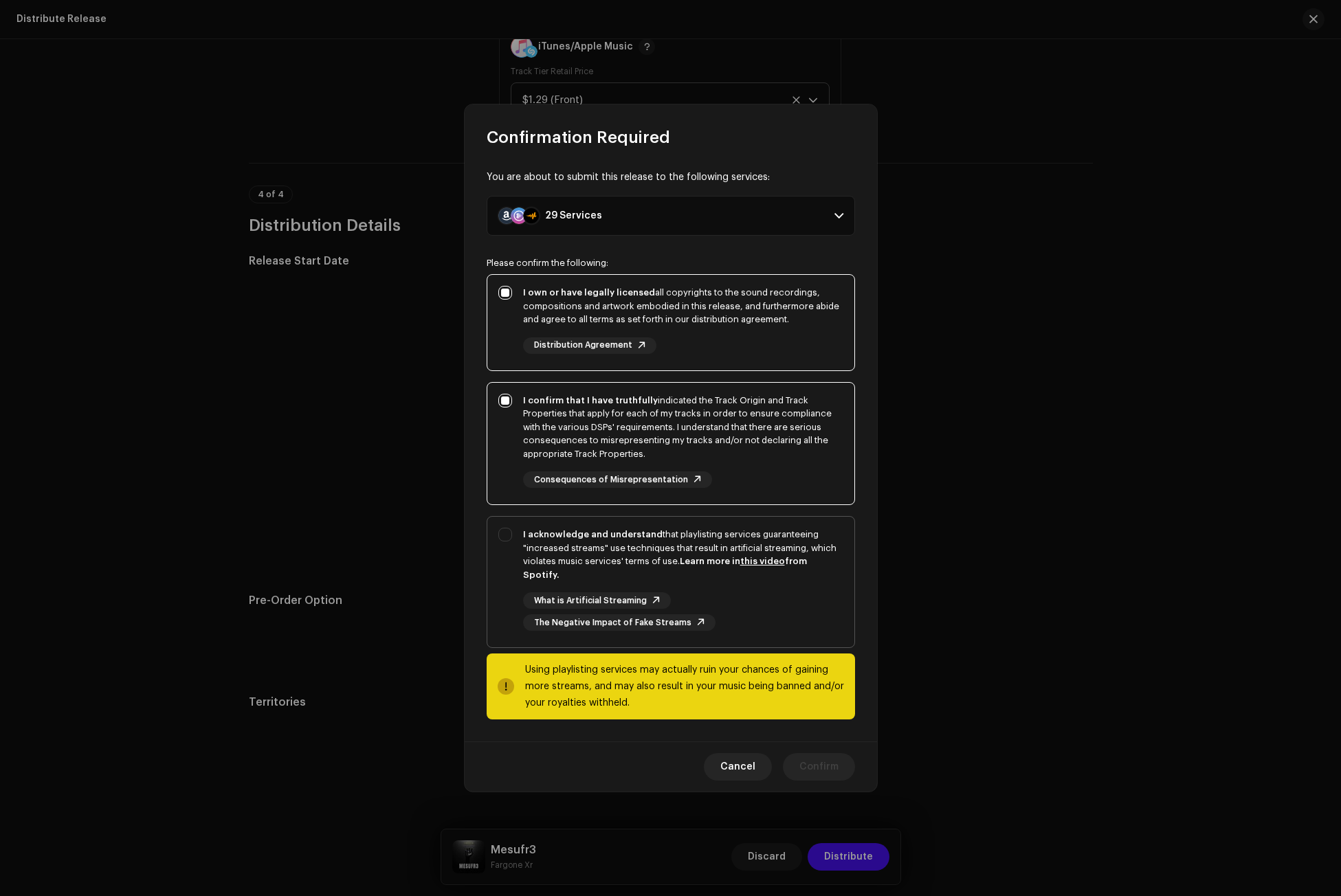
checkbox input "true"
click at [815, 754] on span "Confirm" at bounding box center [819, 766] width 39 height 27
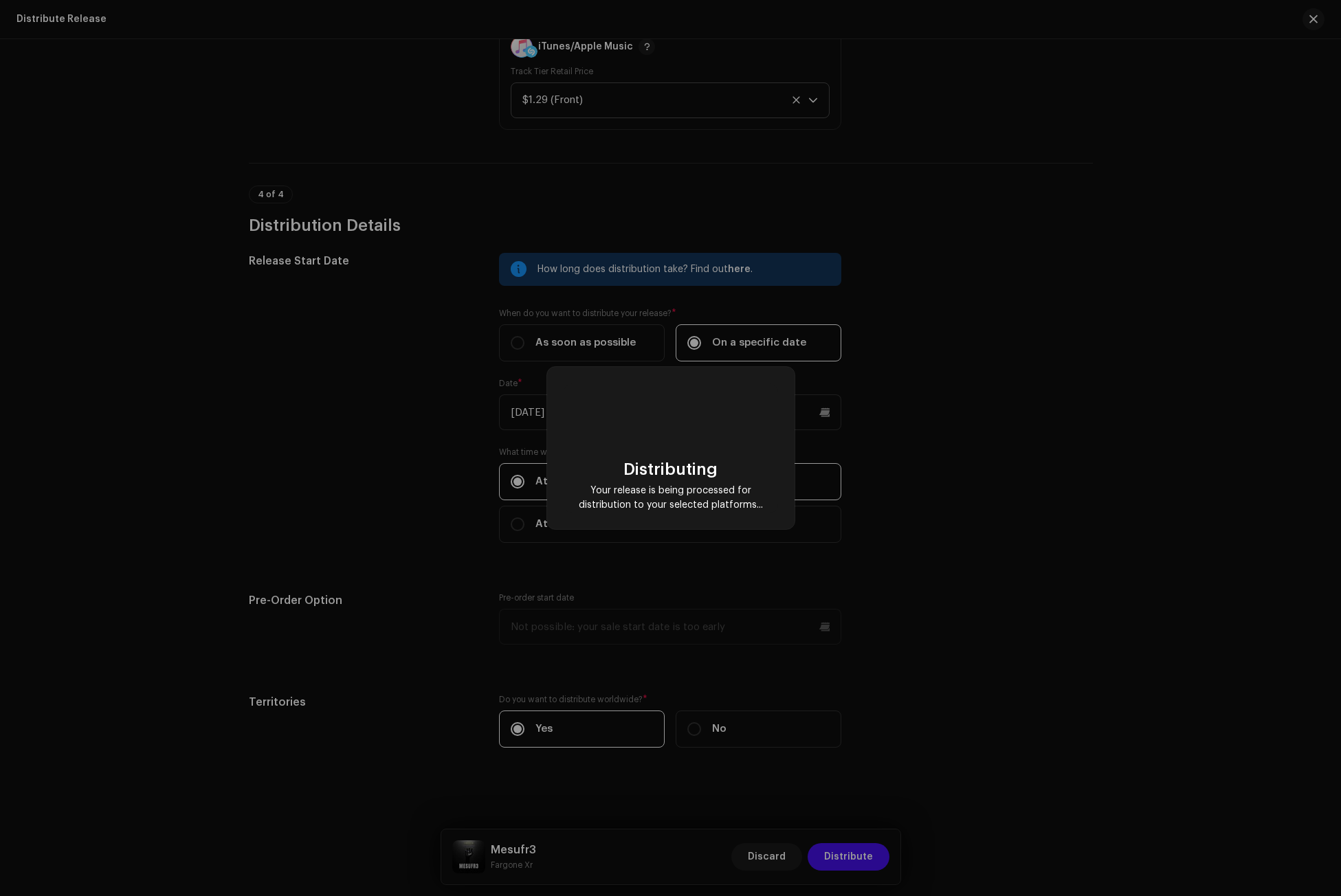
checkbox input "false"
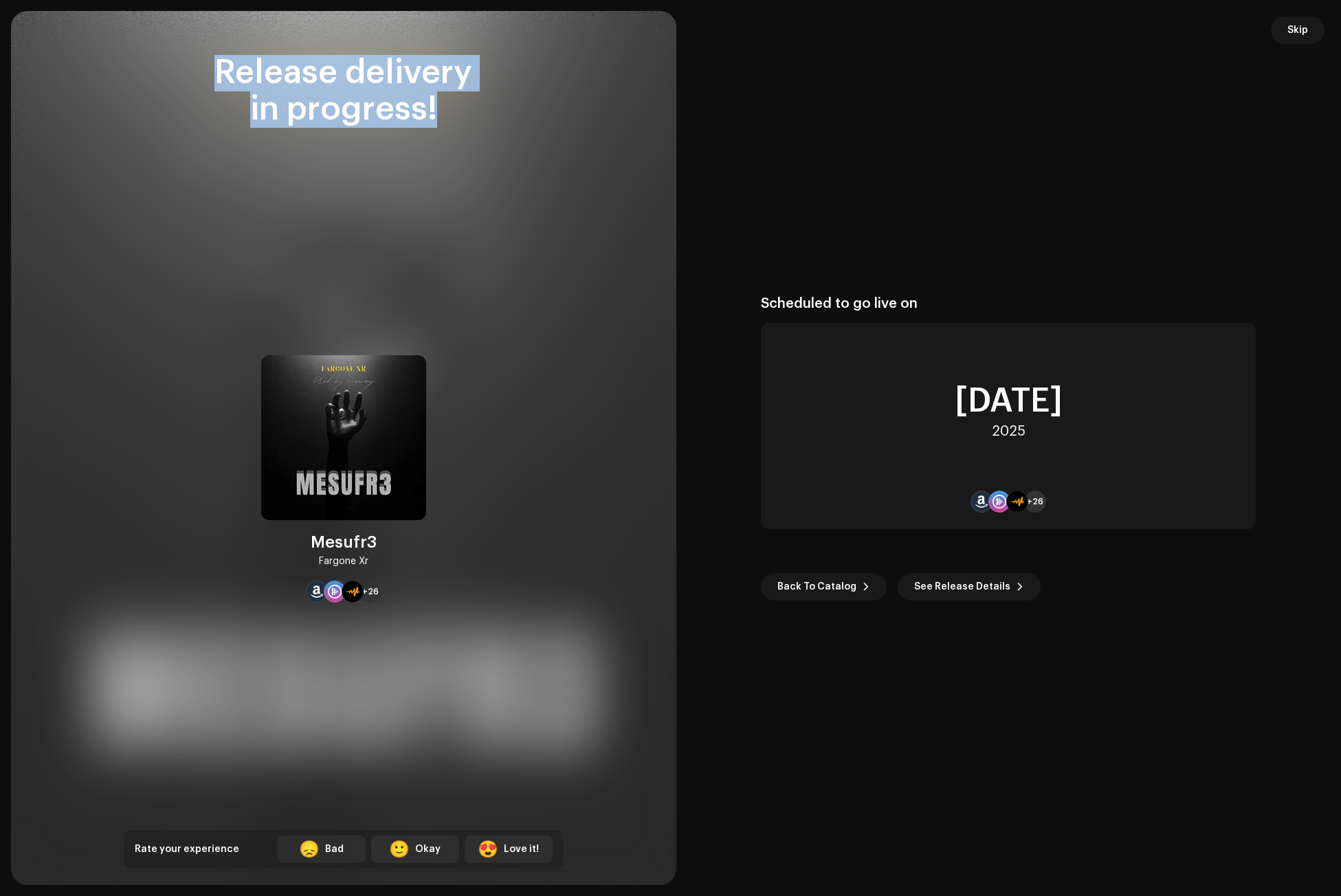
drag, startPoint x: 217, startPoint y: 65, endPoint x: 444, endPoint y: 114, distance: 232.2
click at [444, 114] on div "Release delivery in progress!" at bounding box center [344, 91] width 440 height 72
copy div "Release delivery in progress!"
drag, startPoint x: 314, startPoint y: 540, endPoint x: 385, endPoint y: 567, distance: 76.0
click at [385, 567] on div "Mesufr3 Fargone Xr +26" at bounding box center [344, 479] width 165 height 247
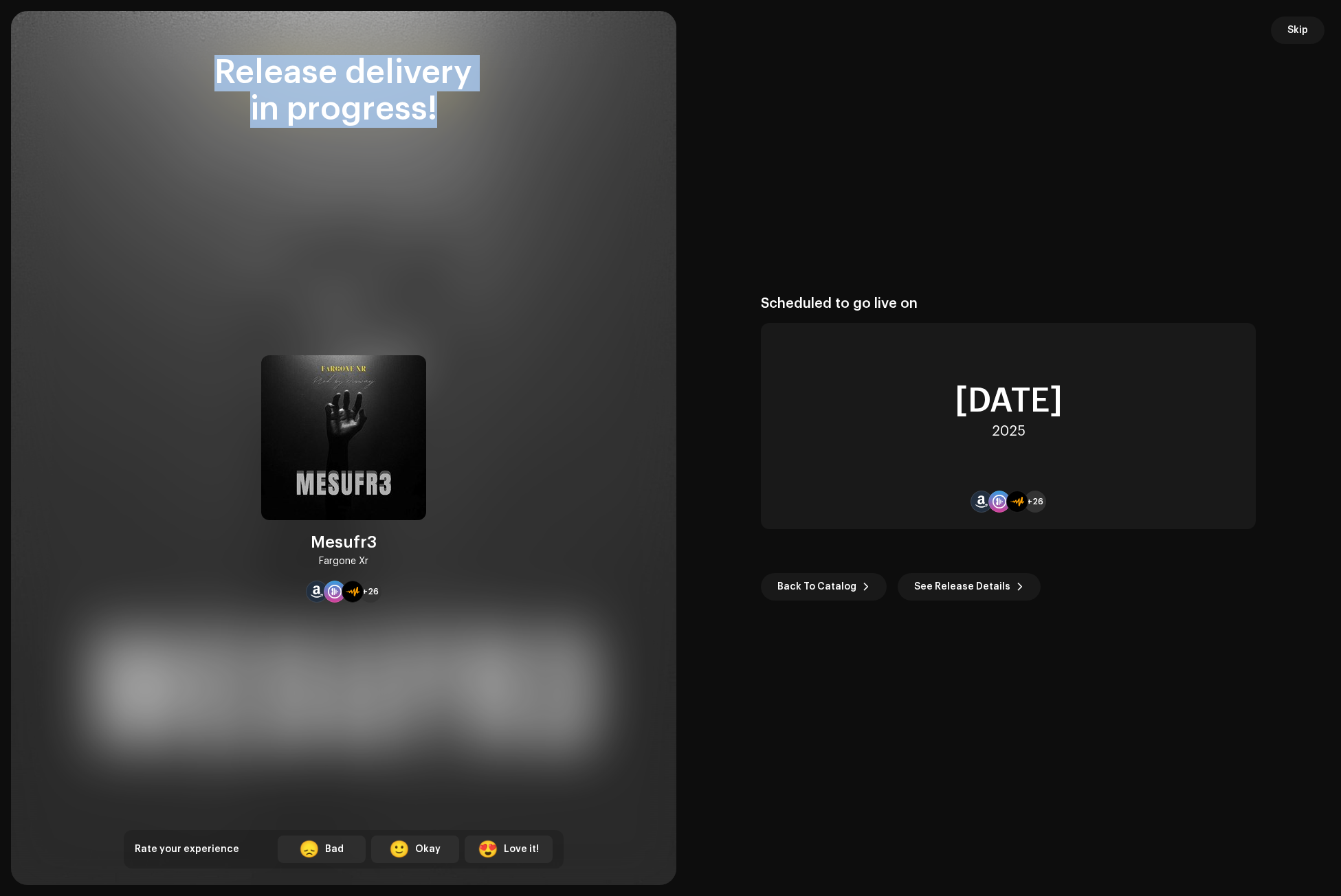
copy div "Mesufr3 Fargone Xr"
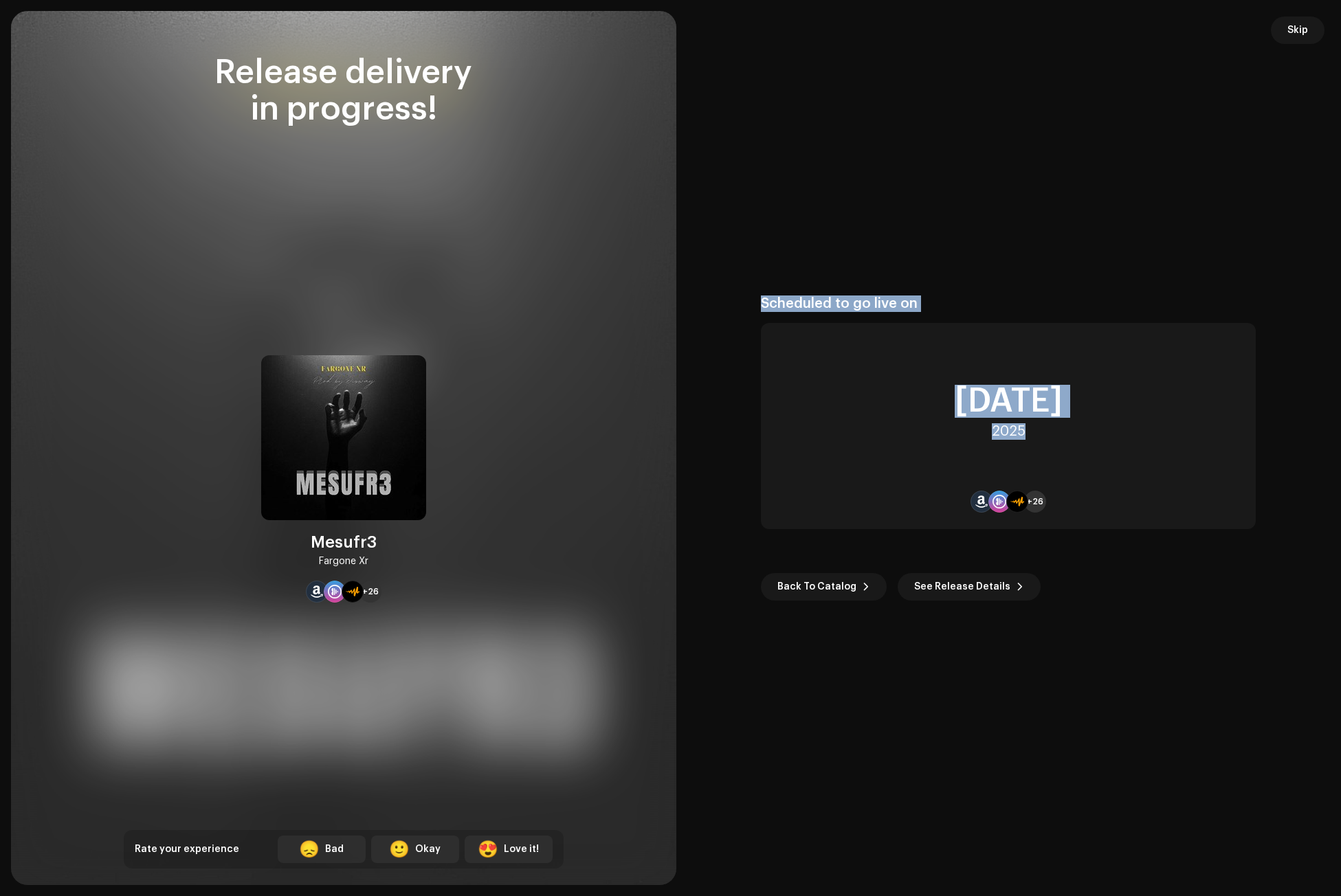
drag, startPoint x: 1036, startPoint y: 440, endPoint x: 749, endPoint y: 303, distance: 318.0
click at [749, 303] on re-o-post-create-distribution-options "Scheduled to go live on [DATE] +26 Back To Catalog See Release Details" at bounding box center [1010, 447] width 633 height 305
copy div "Scheduled to go live on [DATE]"
click at [1284, 29] on button "Skip" at bounding box center [1298, 30] width 54 height 27
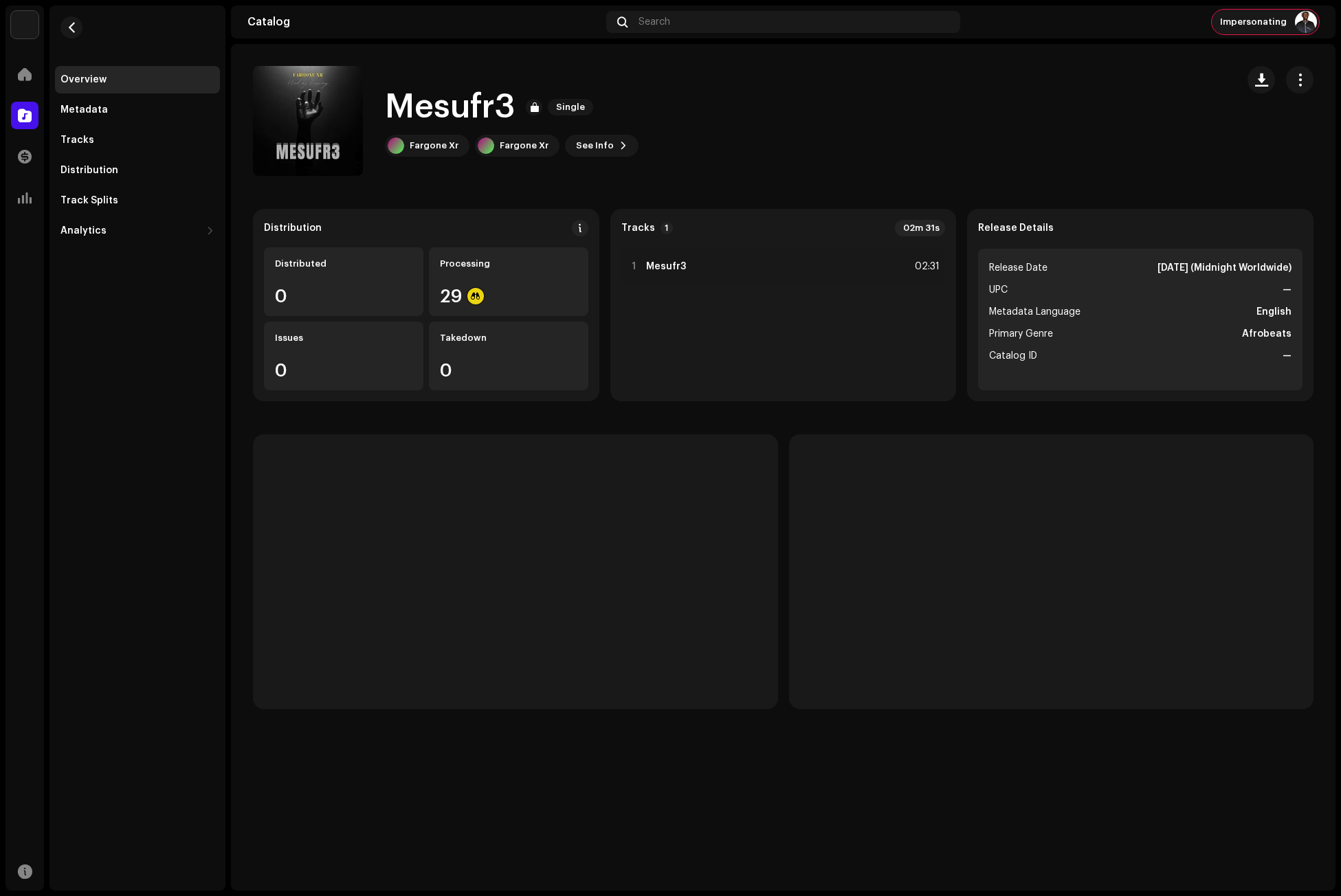
click at [1285, 19] on span "Impersonating" at bounding box center [1253, 22] width 66 height 11
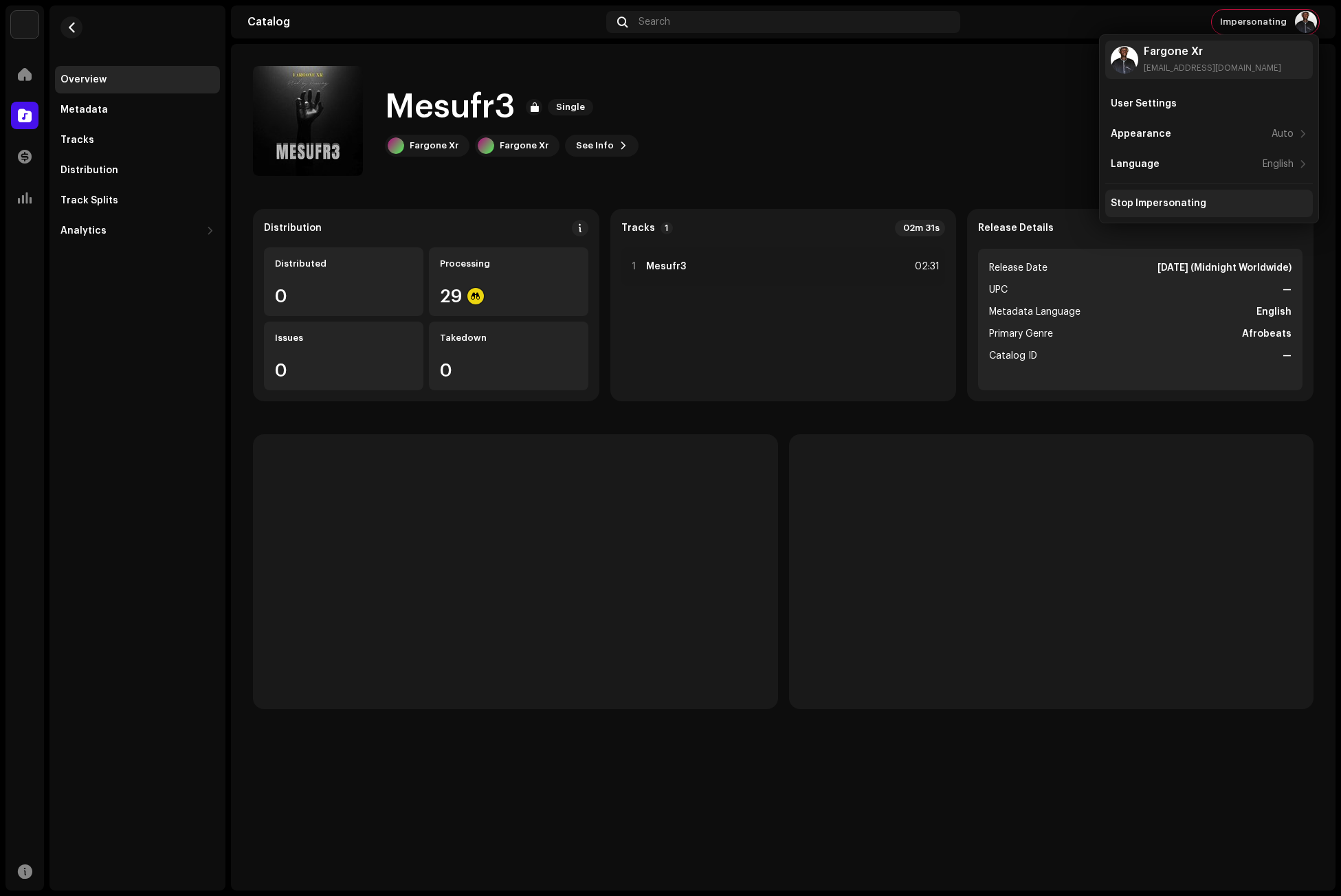
click at [1168, 206] on div "Stop Impersonating" at bounding box center [1159, 203] width 95 height 11
